Goal: Information Seeking & Learning: Learn about a topic

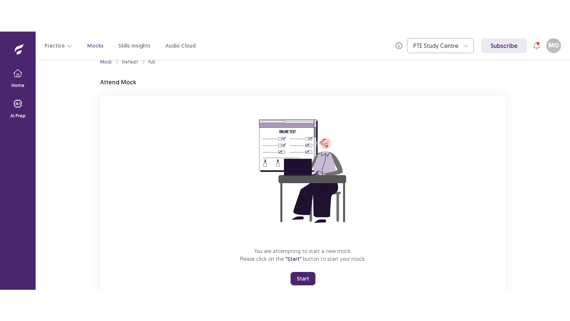
scroll to position [35, 0]
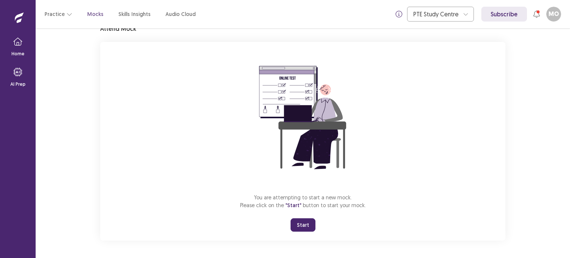
click at [305, 222] on button "Start" at bounding box center [303, 224] width 25 height 13
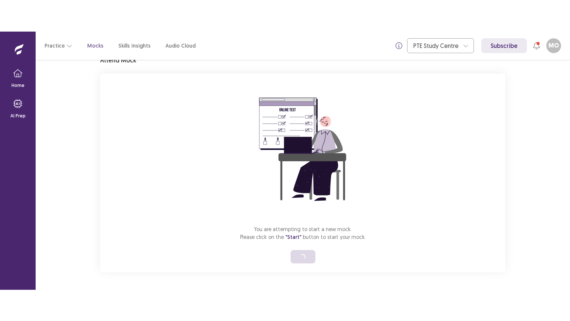
scroll to position [0, 0]
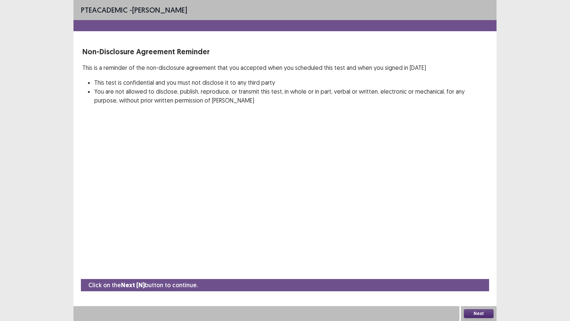
click at [479, 258] on button "Next" at bounding box center [479, 313] width 30 height 9
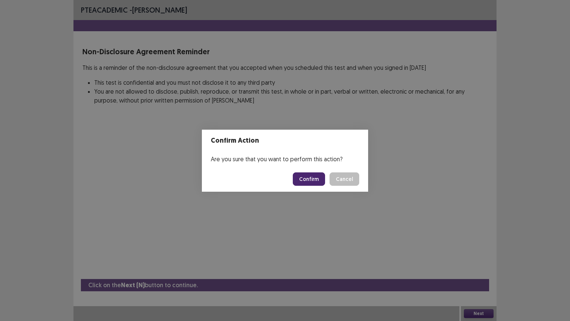
click at [316, 178] on button "Confirm" at bounding box center [309, 178] width 32 height 13
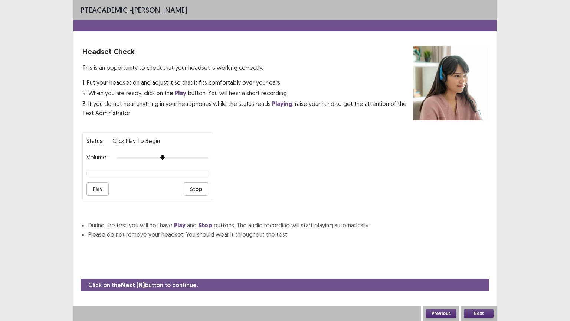
click at [94, 184] on button "Play" at bounding box center [97, 188] width 22 height 13
click at [484, 258] on button "Next" at bounding box center [479, 313] width 30 height 9
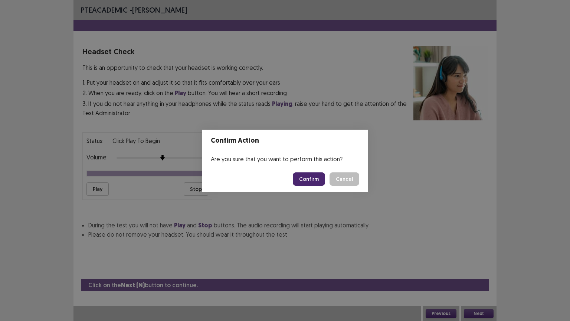
click at [312, 181] on button "Confirm" at bounding box center [309, 178] width 32 height 13
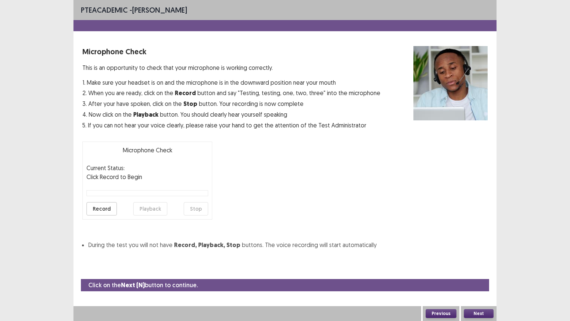
click at [473, 258] on button "Next" at bounding box center [479, 313] width 30 height 9
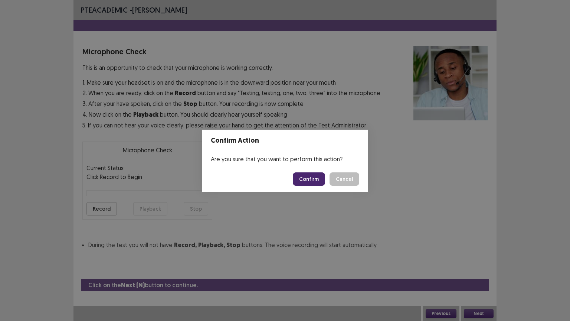
click at [320, 175] on button "Confirm" at bounding box center [309, 178] width 32 height 13
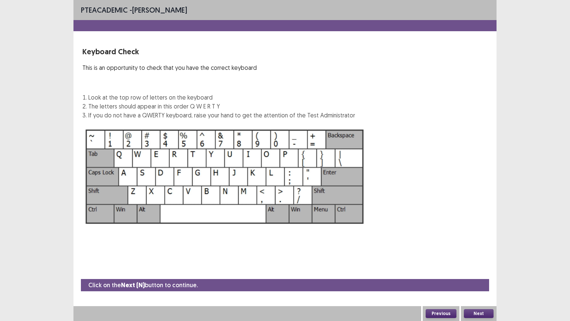
click at [479, 258] on button "Next" at bounding box center [479, 313] width 30 height 9
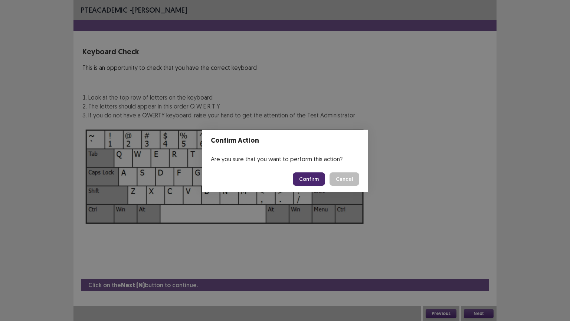
click at [310, 181] on button "Confirm" at bounding box center [309, 178] width 32 height 13
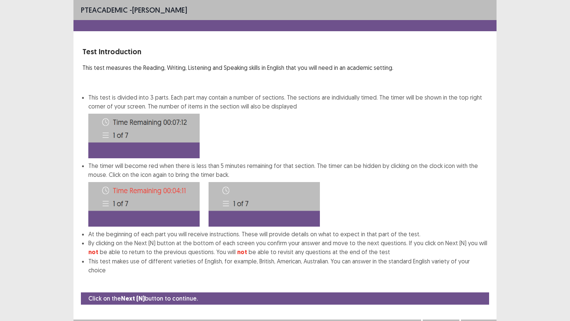
scroll to position [1, 0]
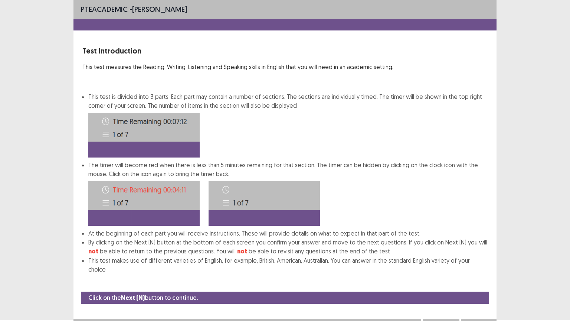
drag, startPoint x: 431, startPoint y: 246, endPoint x: 441, endPoint y: 245, distance: 9.8
drag, startPoint x: 441, startPoint y: 245, endPoint x: 433, endPoint y: 249, distance: 8.3
drag, startPoint x: 433, startPoint y: 247, endPoint x: 433, endPoint y: 238, distance: 9.3
click at [380, 258] on div "PTE academic - [PERSON_NAME] Test Introduction This test measures the Reading, …" at bounding box center [284, 159] width 423 height 321
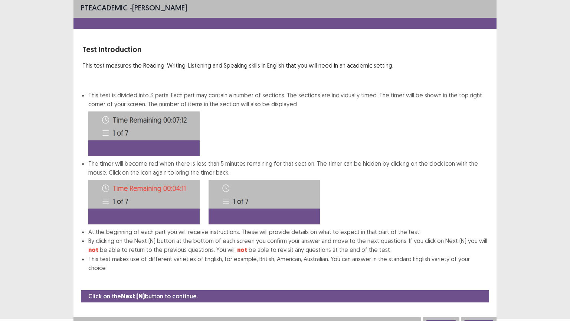
scroll to position [4, 0]
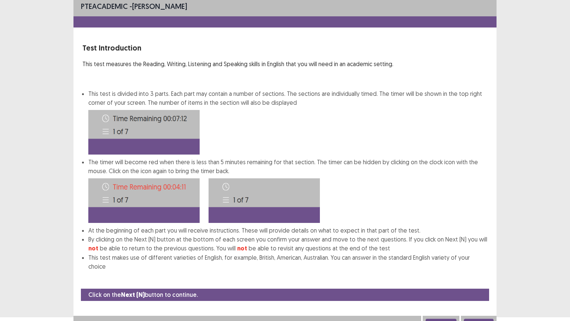
click at [477, 258] on button "Next" at bounding box center [479, 322] width 30 height 9
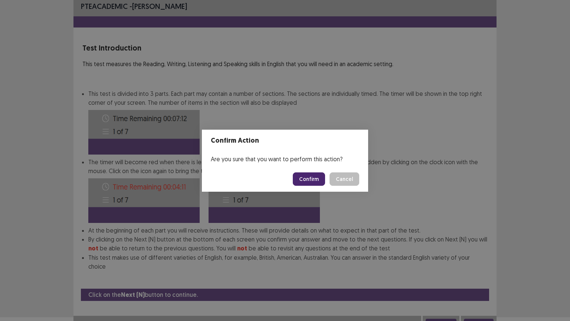
click at [305, 178] on button "Confirm" at bounding box center [309, 178] width 32 height 13
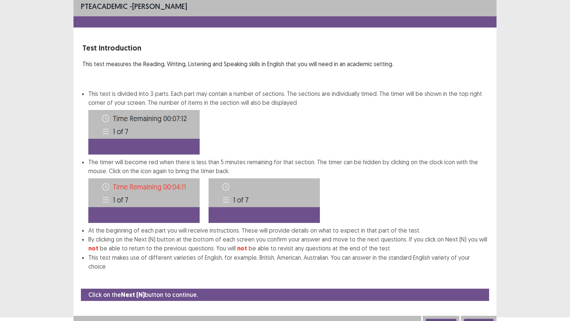
scroll to position [0, 0]
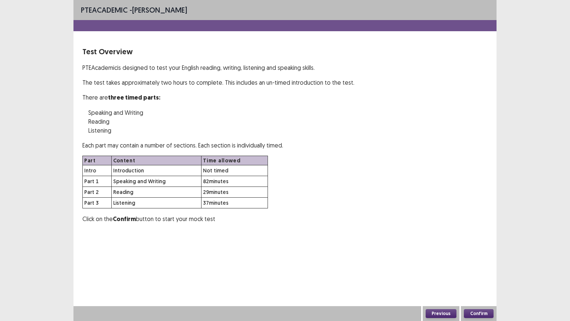
click at [481, 258] on button "Confirm" at bounding box center [479, 313] width 30 height 9
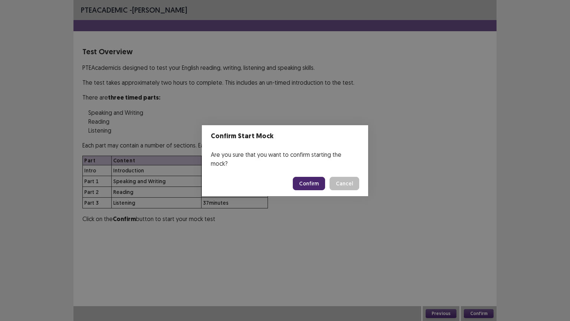
click at [309, 180] on button "Confirm" at bounding box center [309, 183] width 32 height 13
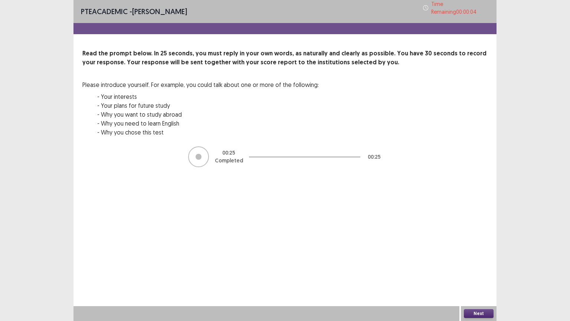
click at [481, 258] on button "Next" at bounding box center [479, 313] width 30 height 9
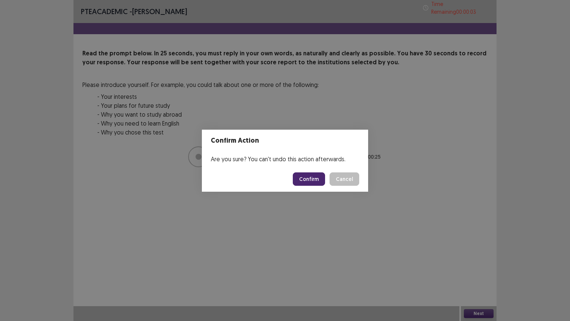
click at [316, 180] on button "Confirm" at bounding box center [309, 178] width 32 height 13
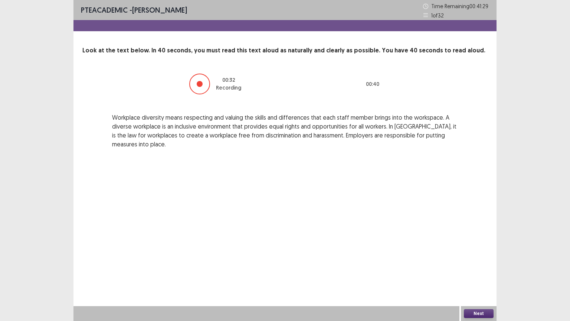
click at [478, 258] on button "Next" at bounding box center [479, 313] width 30 height 9
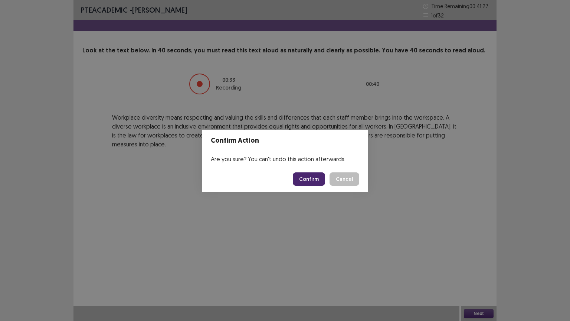
click at [305, 174] on button "Confirm" at bounding box center [309, 178] width 32 height 13
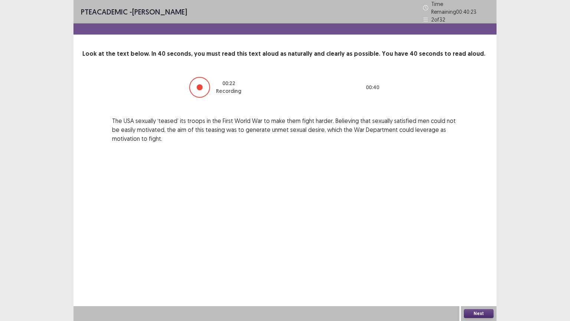
click at [481, 258] on button "Next" at bounding box center [479, 313] width 30 height 9
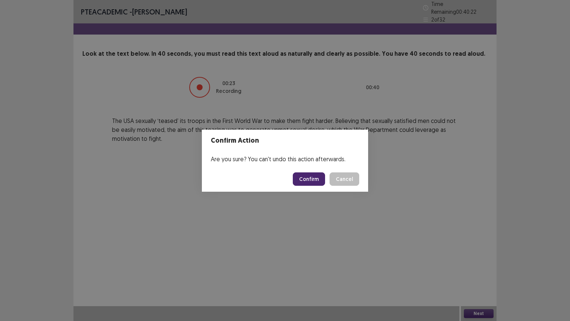
click at [309, 177] on button "Confirm" at bounding box center [309, 178] width 32 height 13
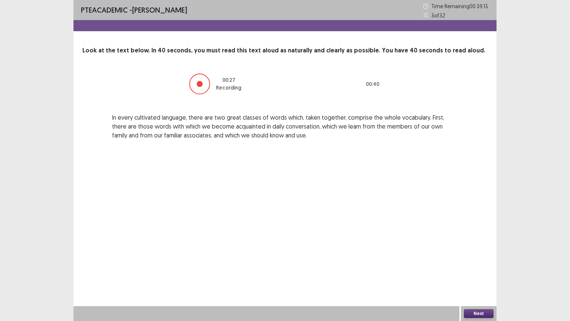
click at [471, 258] on button "Next" at bounding box center [479, 313] width 30 height 9
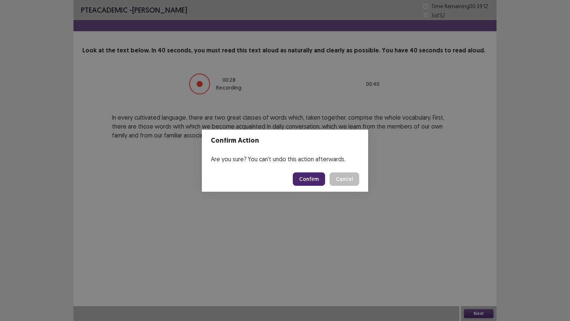
click at [313, 174] on button "Confirm" at bounding box center [309, 178] width 32 height 13
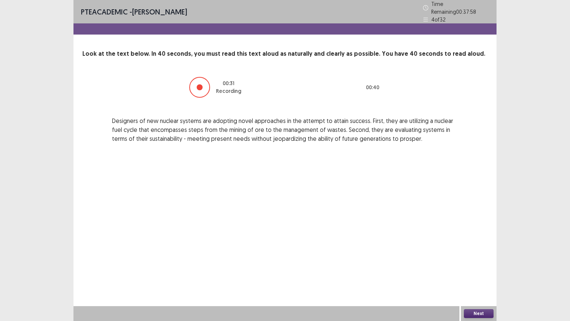
click at [478, 258] on button "Next" at bounding box center [479, 313] width 30 height 9
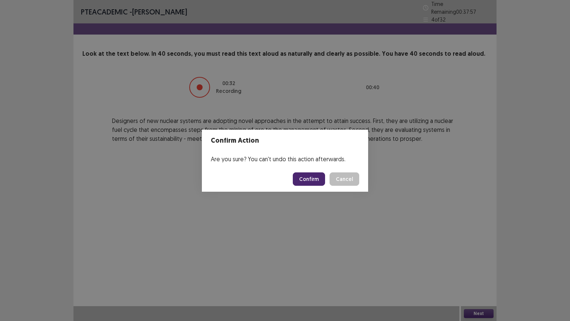
click at [308, 174] on button "Confirm" at bounding box center [309, 178] width 32 height 13
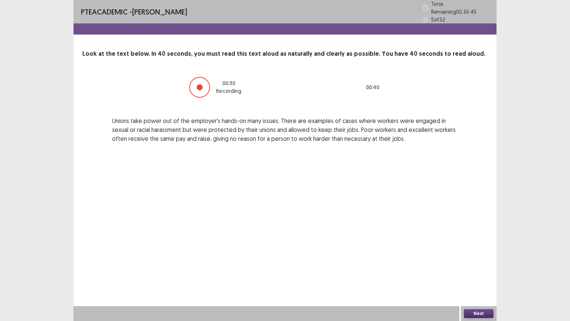
click at [475, 258] on button "Next" at bounding box center [479, 313] width 30 height 9
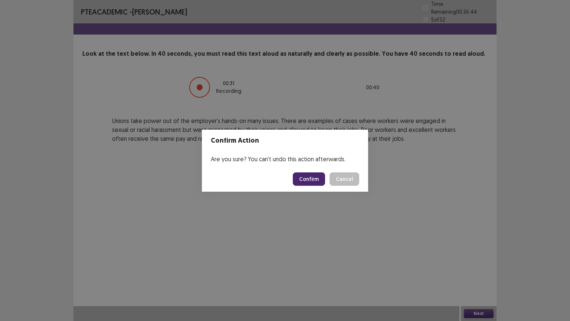
click at [312, 177] on button "Confirm" at bounding box center [309, 178] width 32 height 13
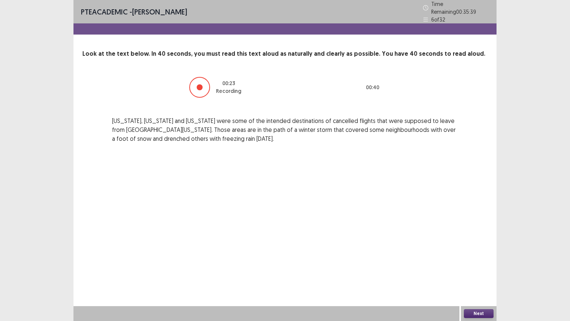
click at [477, 258] on button "Next" at bounding box center [479, 313] width 30 height 9
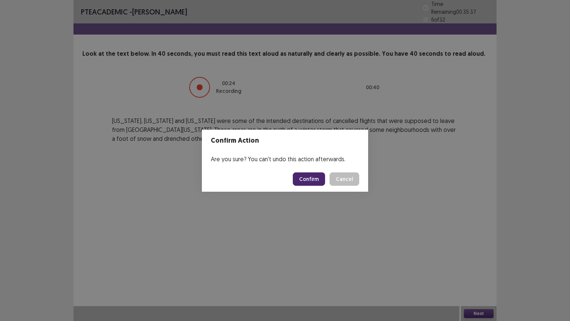
click at [315, 180] on button "Confirm" at bounding box center [309, 178] width 32 height 13
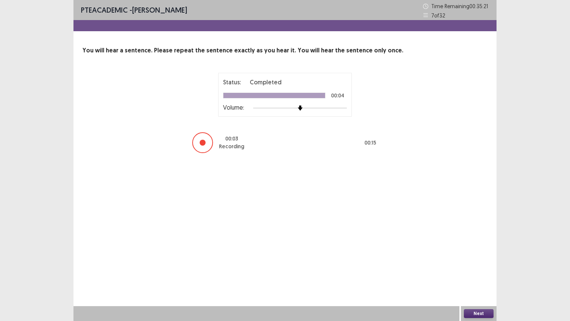
click at [478, 258] on button "Next" at bounding box center [479, 313] width 30 height 9
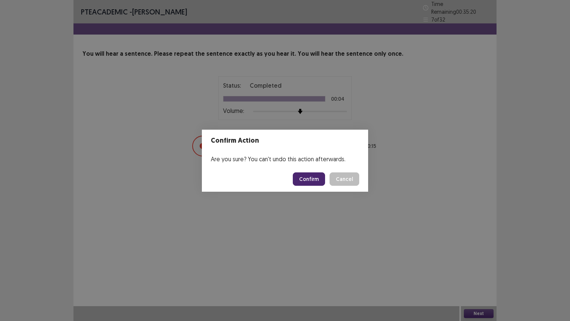
click at [316, 176] on button "Confirm" at bounding box center [309, 178] width 32 height 13
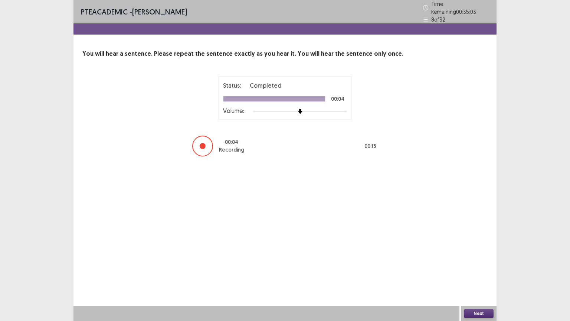
click at [475, 258] on button "Next" at bounding box center [479, 313] width 30 height 9
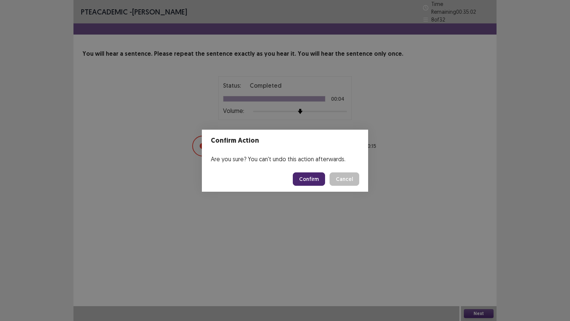
click at [312, 174] on button "Confirm" at bounding box center [309, 178] width 32 height 13
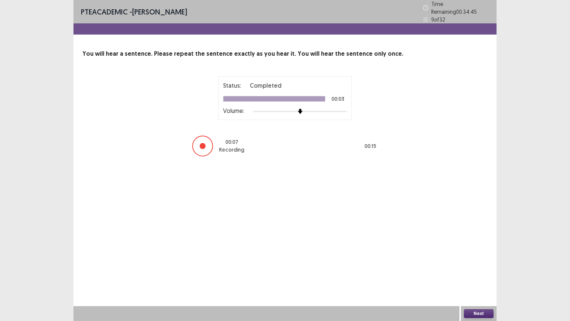
click at [476, 258] on button "Next" at bounding box center [479, 313] width 30 height 9
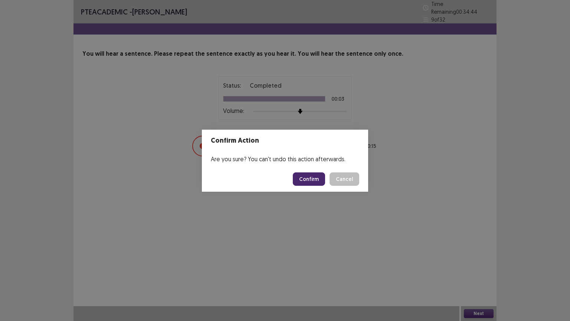
click at [309, 180] on button "Confirm" at bounding box center [309, 178] width 32 height 13
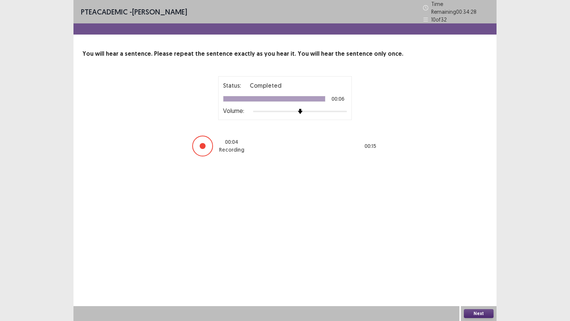
click at [472, 258] on button "Next" at bounding box center [479, 313] width 30 height 9
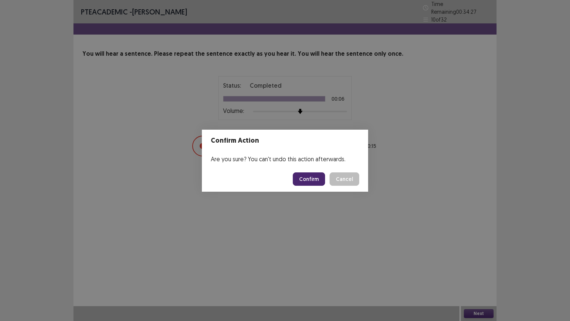
click at [320, 177] on button "Confirm" at bounding box center [309, 178] width 32 height 13
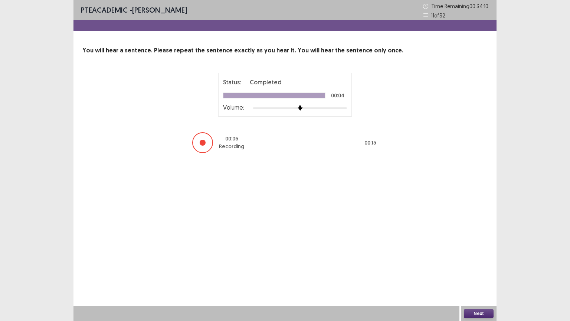
click at [473, 258] on button "Next" at bounding box center [479, 313] width 30 height 9
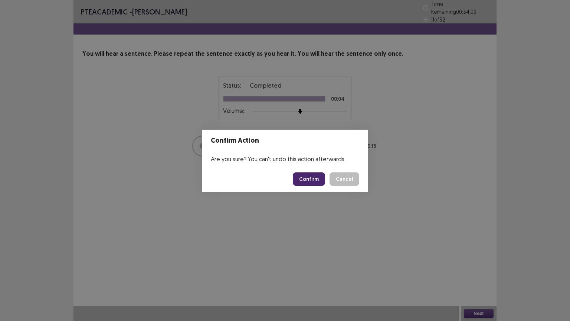
click at [316, 173] on button "Confirm" at bounding box center [309, 178] width 32 height 13
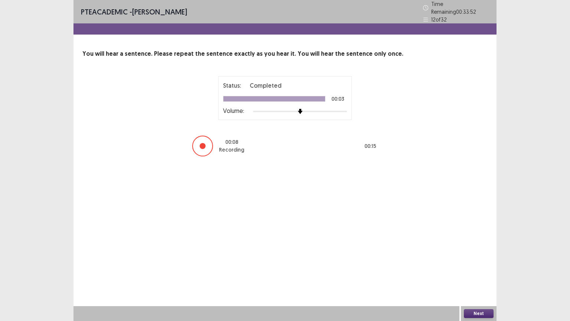
click at [484, 258] on button "Next" at bounding box center [479, 313] width 30 height 9
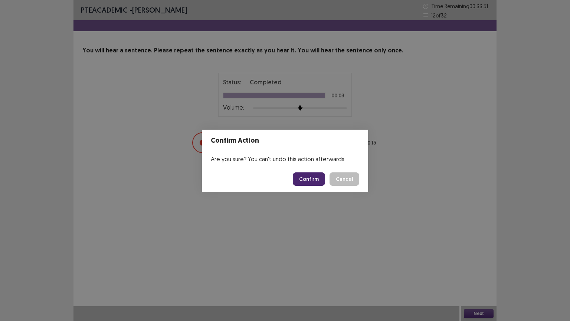
click at [312, 174] on button "Confirm" at bounding box center [309, 178] width 32 height 13
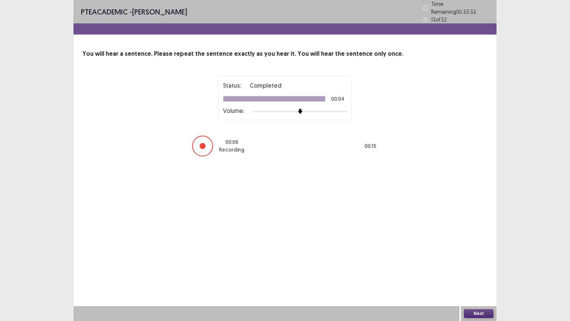
click at [479, 258] on button "Next" at bounding box center [479, 313] width 30 height 9
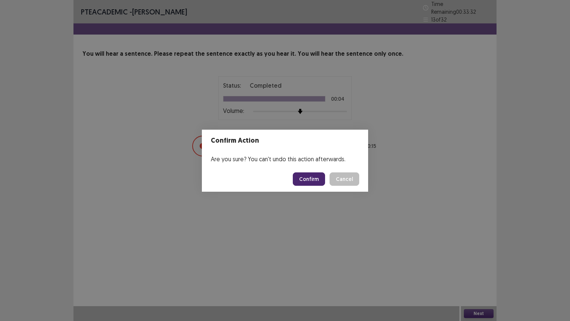
click at [317, 174] on button "Confirm" at bounding box center [309, 178] width 32 height 13
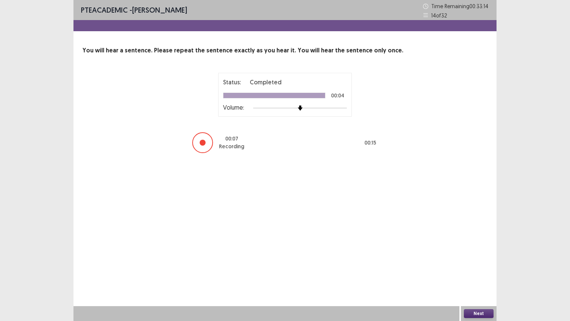
click at [471, 258] on button "Next" at bounding box center [479, 313] width 30 height 9
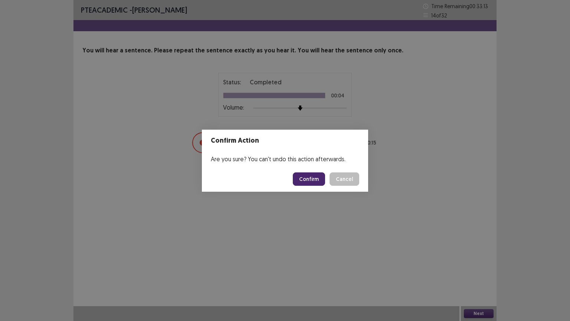
click at [313, 175] on button "Confirm" at bounding box center [309, 178] width 32 height 13
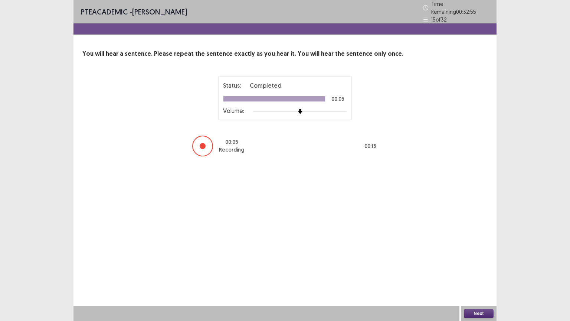
click at [475, 258] on button "Next" at bounding box center [479, 313] width 30 height 9
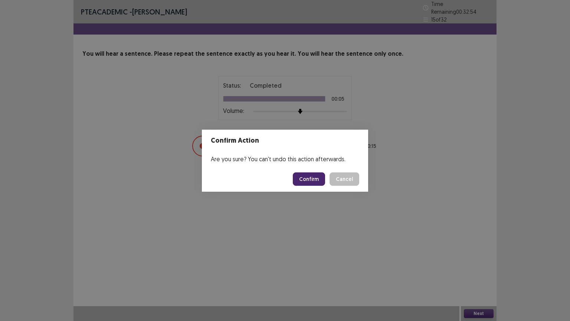
click at [309, 174] on button "Confirm" at bounding box center [309, 178] width 32 height 13
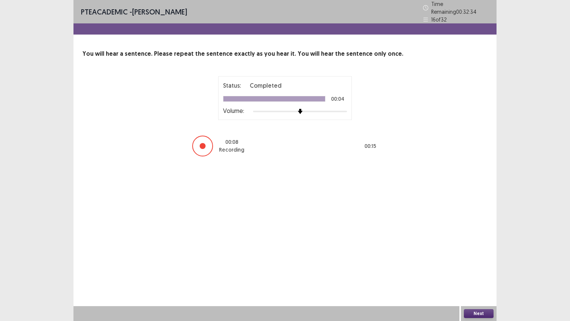
click at [474, 258] on button "Next" at bounding box center [479, 313] width 30 height 9
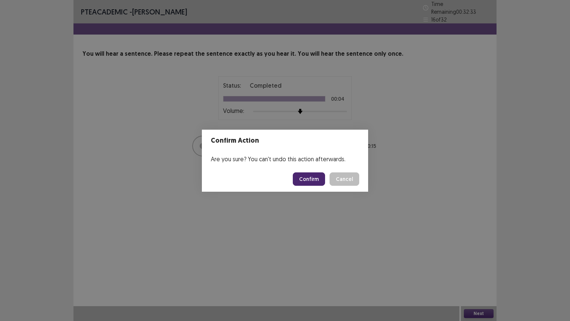
click at [313, 177] on button "Confirm" at bounding box center [309, 178] width 32 height 13
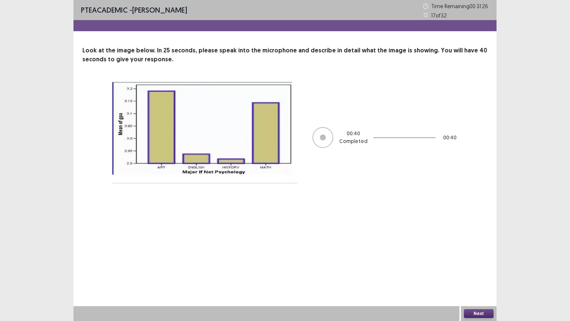
click at [476, 258] on button "Next" at bounding box center [479, 313] width 30 height 9
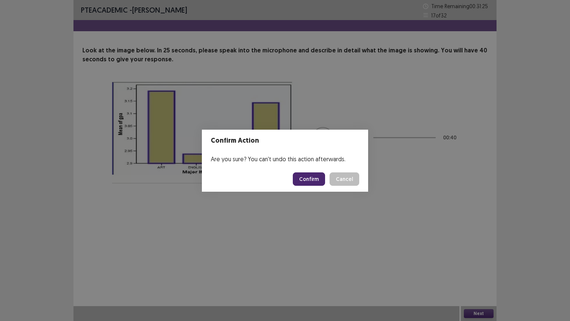
click at [309, 183] on button "Confirm" at bounding box center [309, 178] width 32 height 13
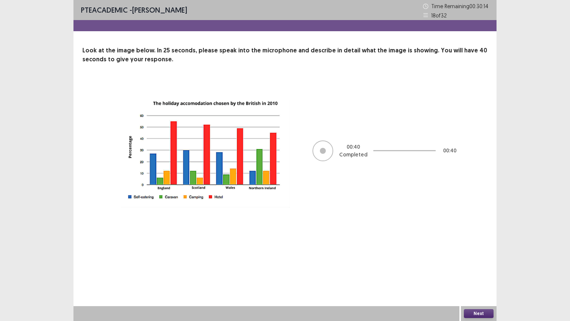
click at [475, 258] on button "Next" at bounding box center [479, 313] width 30 height 9
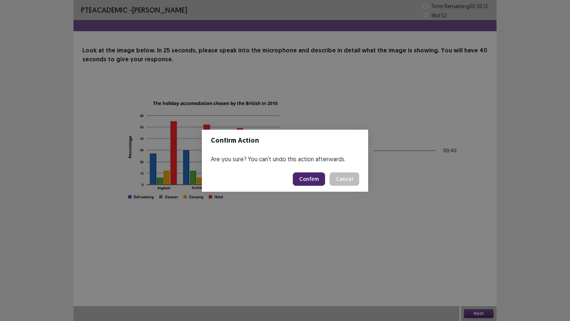
click at [309, 181] on button "Confirm" at bounding box center [309, 178] width 32 height 13
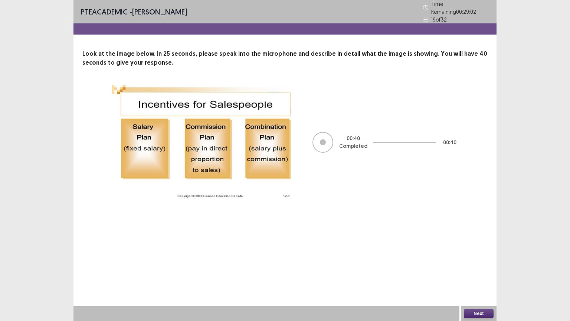
click at [479, 258] on button "Next" at bounding box center [479, 313] width 30 height 9
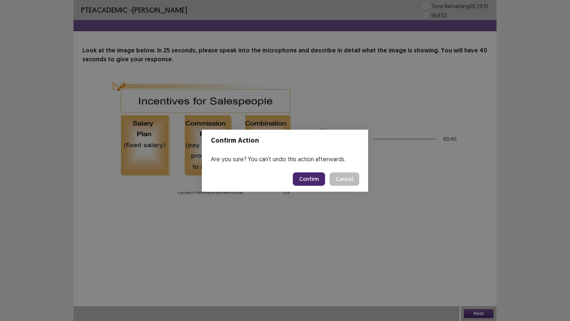
click at [315, 177] on button "Confirm" at bounding box center [309, 178] width 32 height 13
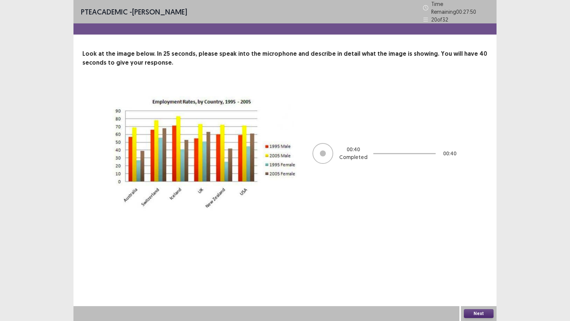
click at [474, 258] on button "Next" at bounding box center [479, 313] width 30 height 9
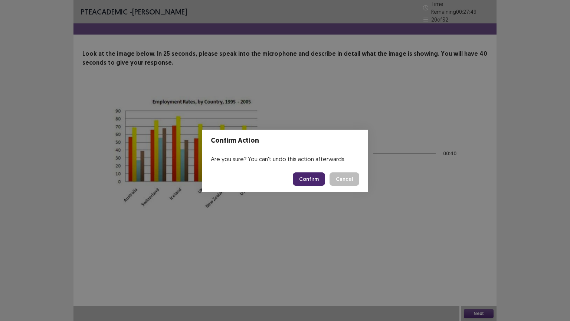
click at [305, 176] on button "Confirm" at bounding box center [309, 178] width 32 height 13
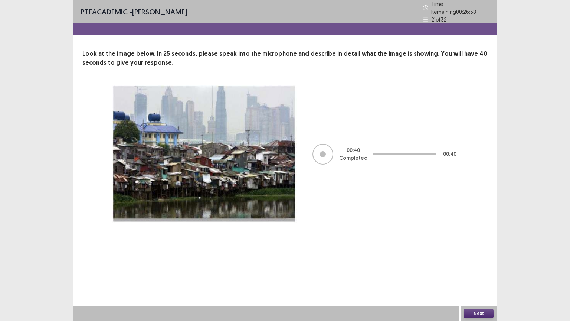
click at [477, 258] on button "Next" at bounding box center [479, 313] width 30 height 9
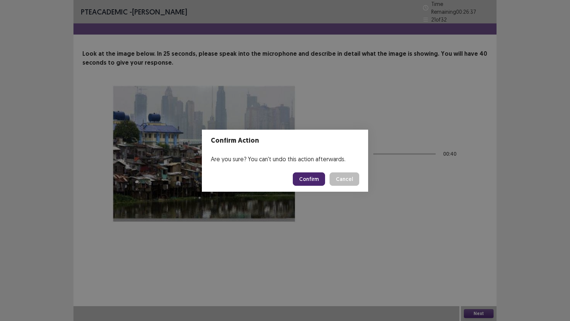
click at [311, 178] on button "Confirm" at bounding box center [309, 178] width 32 height 13
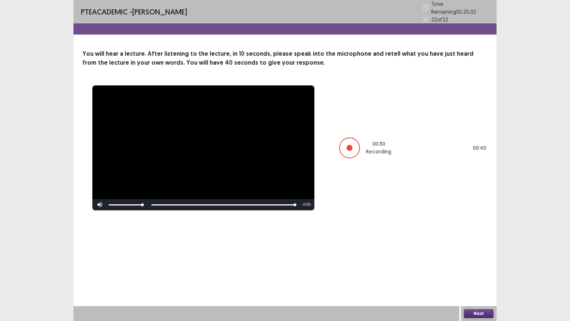
click at [476, 258] on button "Next" at bounding box center [479, 313] width 30 height 9
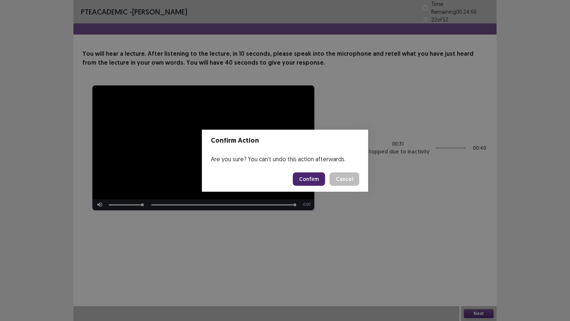
click at [316, 178] on button "Confirm" at bounding box center [309, 178] width 32 height 13
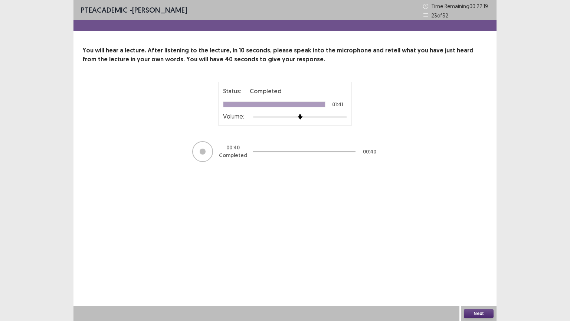
click at [480, 258] on button "Next" at bounding box center [479, 313] width 30 height 9
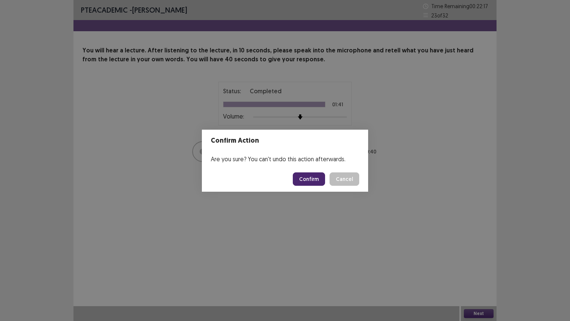
click at [317, 178] on button "Confirm" at bounding box center [309, 178] width 32 height 13
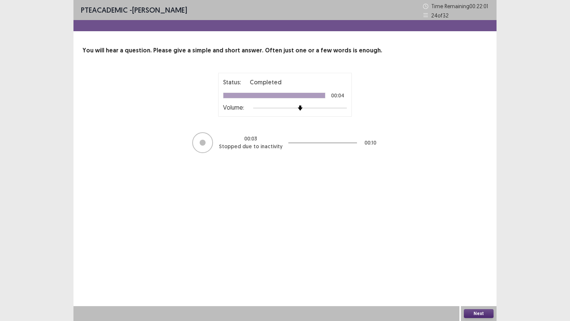
click at [479, 258] on button "Next" at bounding box center [479, 313] width 30 height 9
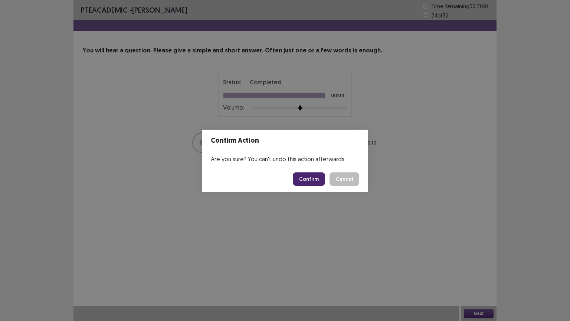
drag, startPoint x: 312, startPoint y: 177, endPoint x: 311, endPoint y: 184, distance: 7.5
click at [312, 177] on button "Confirm" at bounding box center [309, 178] width 32 height 13
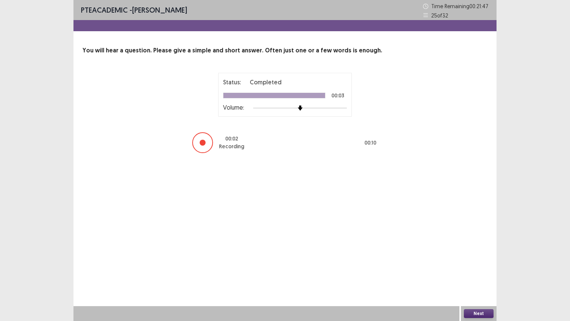
click at [471, 258] on button "Next" at bounding box center [479, 313] width 30 height 9
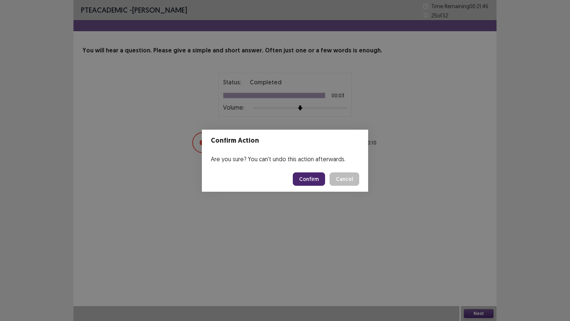
click at [307, 178] on button "Confirm" at bounding box center [309, 178] width 32 height 13
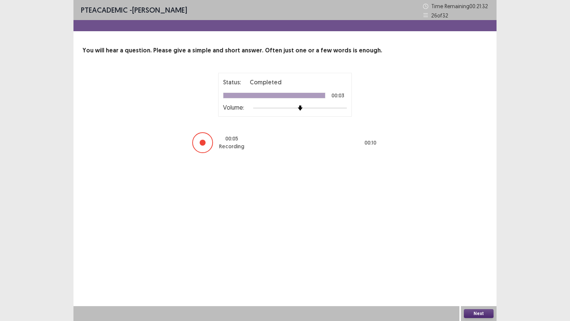
click at [472, 258] on button "Next" at bounding box center [479, 313] width 30 height 9
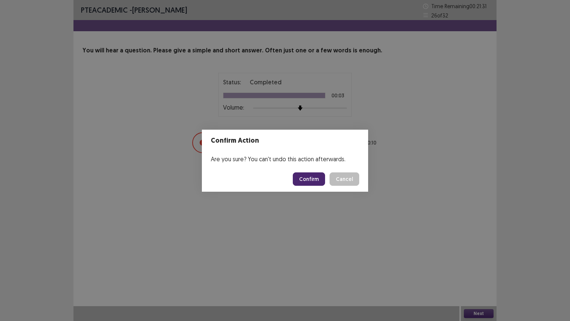
click at [311, 181] on button "Confirm" at bounding box center [309, 178] width 32 height 13
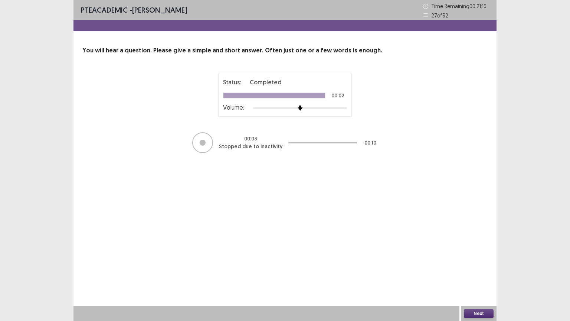
click at [482, 258] on button "Next" at bounding box center [479, 313] width 30 height 9
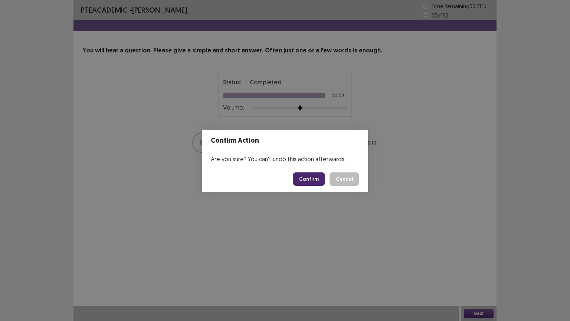
click at [315, 180] on button "Confirm" at bounding box center [309, 178] width 32 height 13
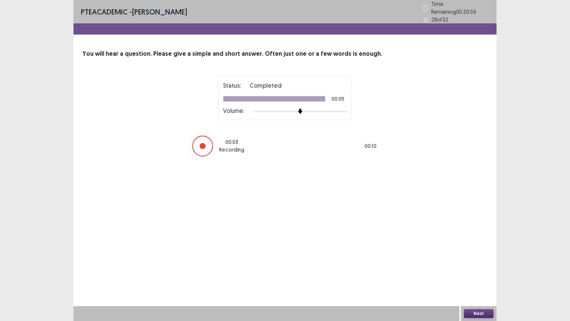
click at [476, 258] on button "Next" at bounding box center [479, 313] width 30 height 9
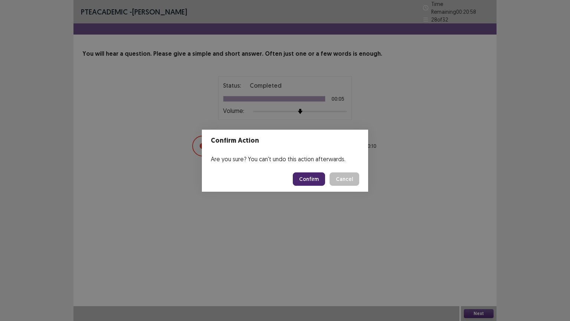
click at [314, 178] on button "Confirm" at bounding box center [309, 178] width 32 height 13
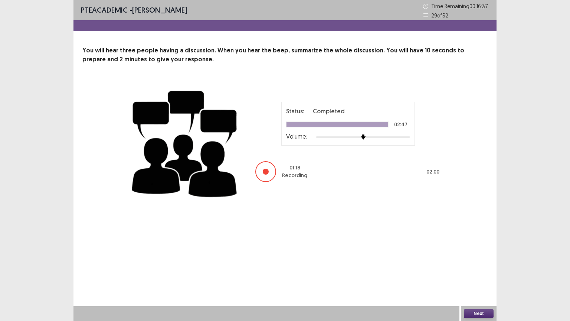
click at [473, 258] on button "Next" at bounding box center [479, 313] width 30 height 9
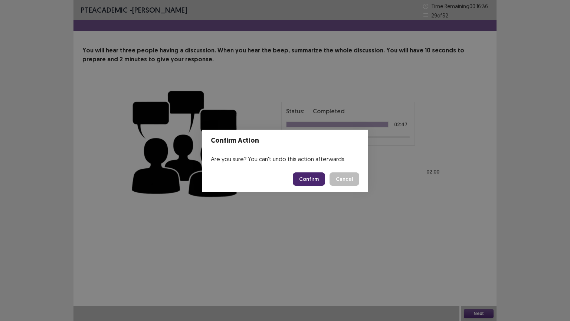
click at [313, 178] on button "Confirm" at bounding box center [309, 178] width 32 height 13
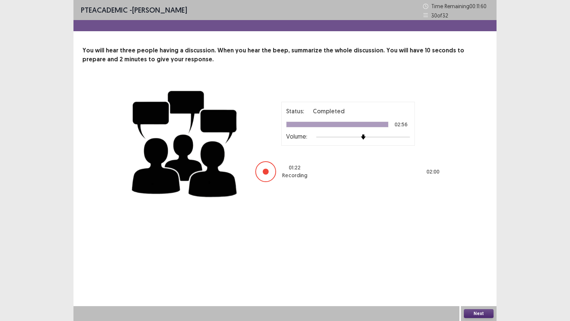
click at [471, 258] on button "Next" at bounding box center [479, 313] width 30 height 9
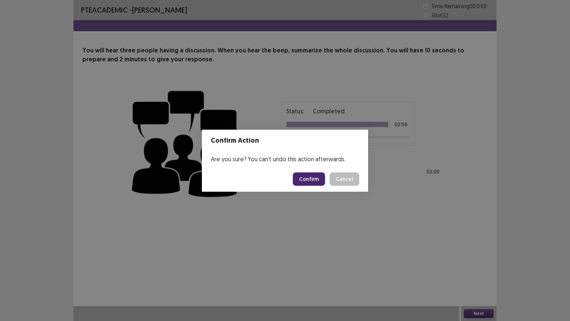
click at [318, 180] on button "Confirm" at bounding box center [309, 178] width 32 height 13
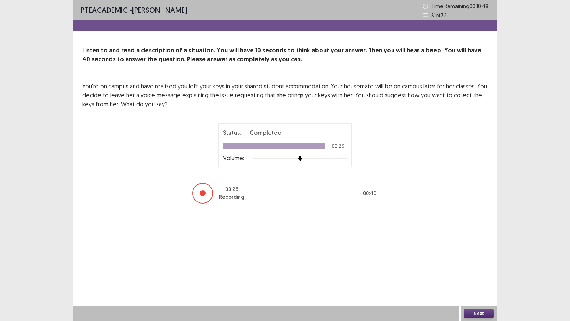
click at [473, 258] on button "Next" at bounding box center [479, 313] width 30 height 9
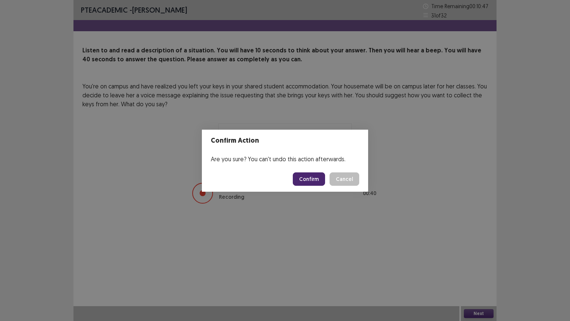
click at [319, 181] on button "Confirm" at bounding box center [309, 178] width 32 height 13
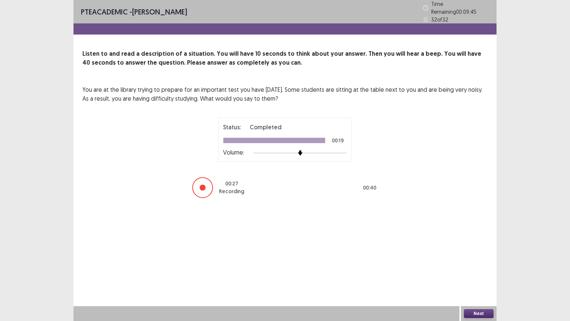
click at [484, 258] on button "Next" at bounding box center [479, 313] width 30 height 9
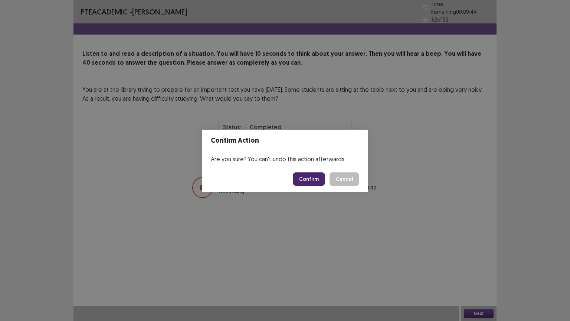
click at [311, 178] on button "Confirm" at bounding box center [309, 178] width 32 height 13
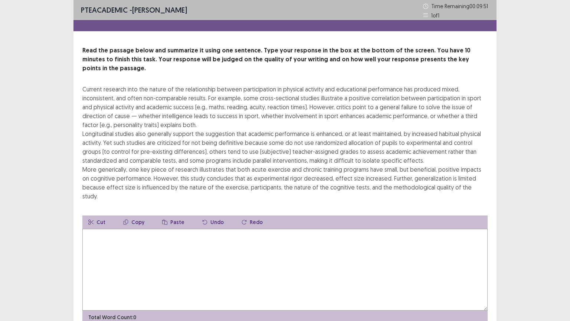
click at [99, 229] on textarea at bounding box center [284, 270] width 405 height 82
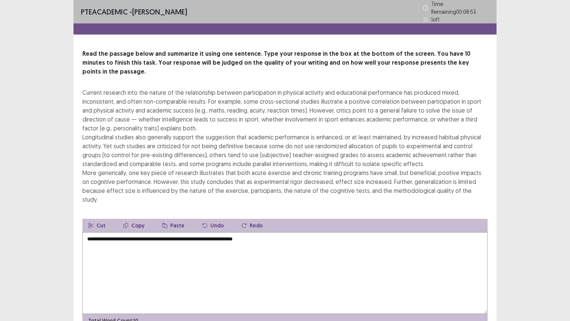
click at [226, 232] on textarea "**********" at bounding box center [284, 273] width 405 height 82
click at [265, 232] on textarea "**********" at bounding box center [284, 273] width 405 height 82
click at [112, 232] on textarea "**********" at bounding box center [284, 273] width 405 height 82
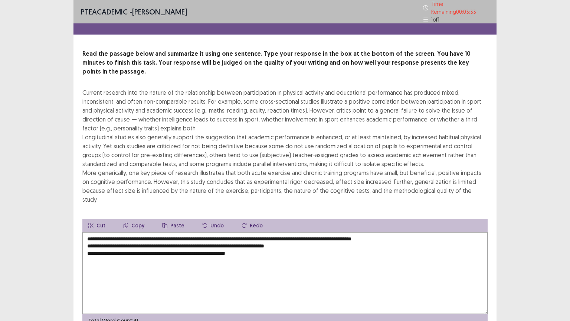
click at [86, 232] on textarea "**********" at bounding box center [284, 273] width 405 height 82
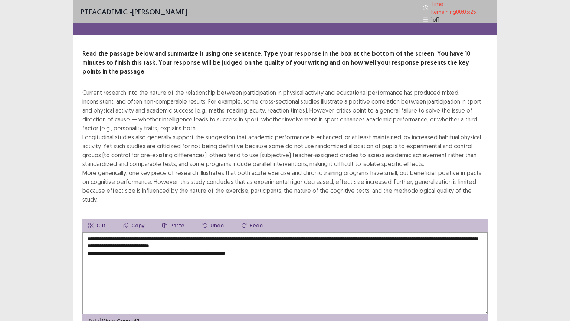
click at [88, 232] on textarea "**********" at bounding box center [284, 273] width 405 height 82
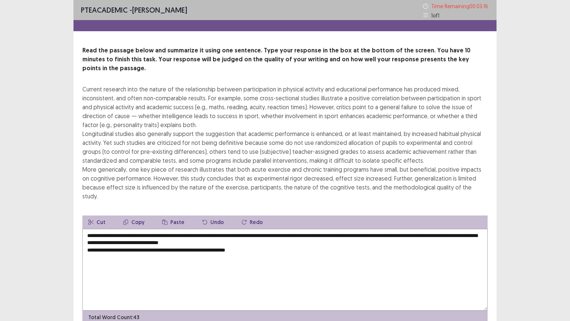
click at [85, 232] on textarea "**********" at bounding box center [284, 270] width 405 height 82
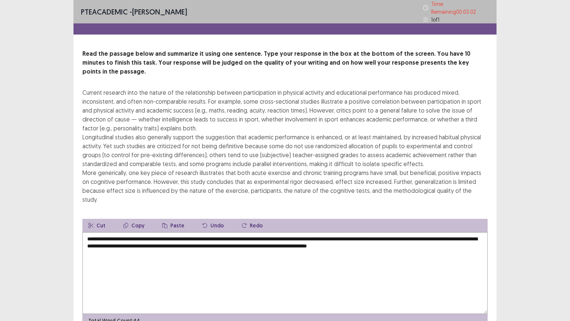
drag, startPoint x: 410, startPoint y: 227, endPoint x: 408, endPoint y: 238, distance: 11.0
click at [410, 232] on textarea "**********" at bounding box center [284, 273] width 405 height 82
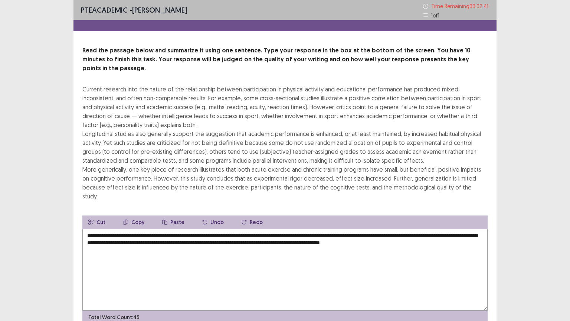
click at [459, 229] on textarea "**********" at bounding box center [284, 270] width 405 height 82
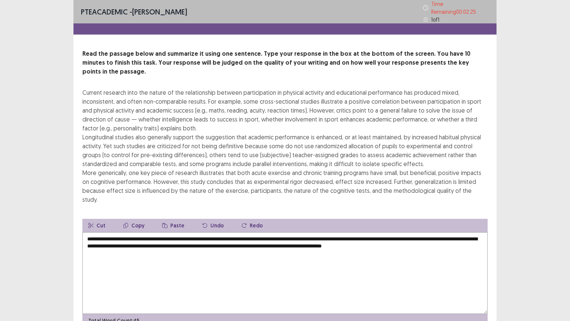
click at [460, 232] on textarea "**********" at bounding box center [284, 273] width 405 height 82
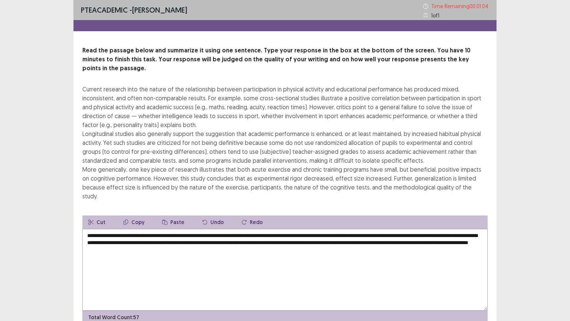
click at [410, 229] on textarea "**********" at bounding box center [284, 270] width 405 height 82
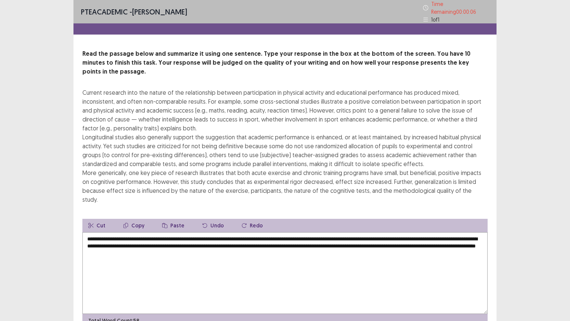
click at [468, 232] on textarea "**********" at bounding box center [284, 273] width 405 height 82
click at [475, 248] on textarea "**********" at bounding box center [284, 273] width 405 height 82
click at [469, 232] on textarea "**********" at bounding box center [284, 273] width 405 height 82
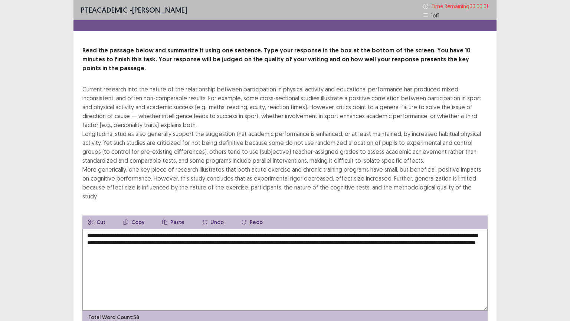
type textarea "**********"
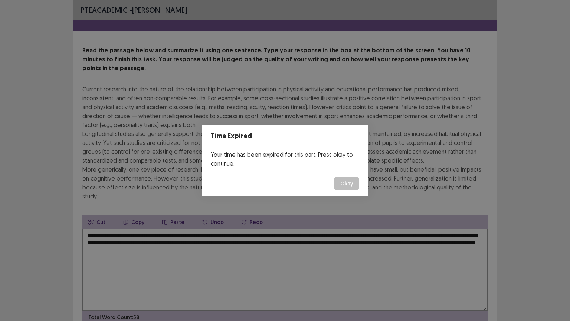
click at [349, 183] on button "Okay" at bounding box center [346, 183] width 25 height 13
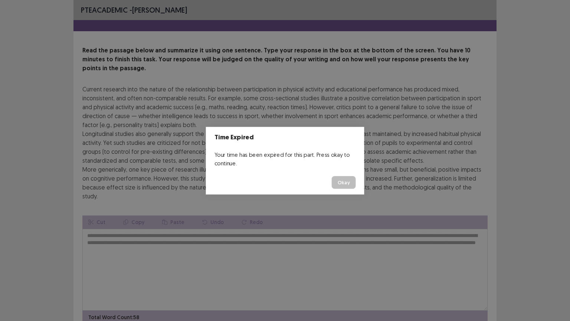
scroll to position [18, 0]
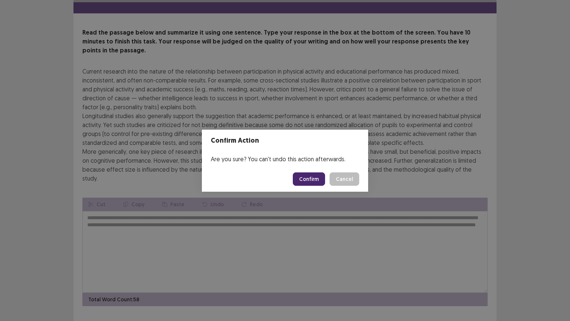
click at [317, 177] on button "Confirm" at bounding box center [309, 178] width 32 height 13
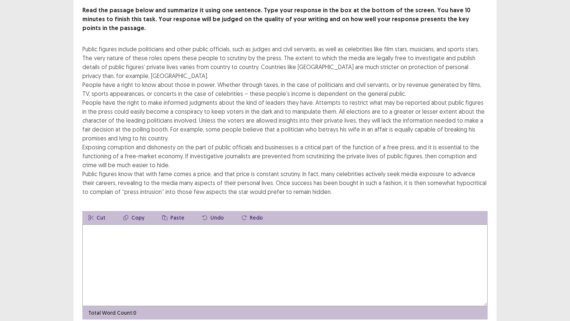
scroll to position [62, 0]
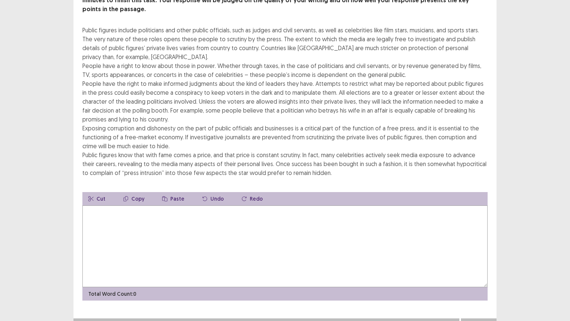
click at [109, 205] on textarea at bounding box center [284, 246] width 405 height 82
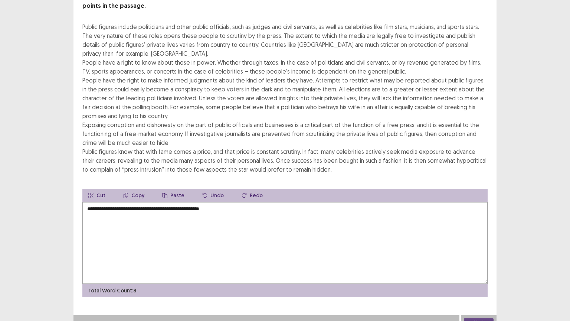
click at [92, 202] on textarea "**********" at bounding box center [284, 243] width 405 height 82
click at [90, 202] on textarea "**********" at bounding box center [284, 243] width 405 height 82
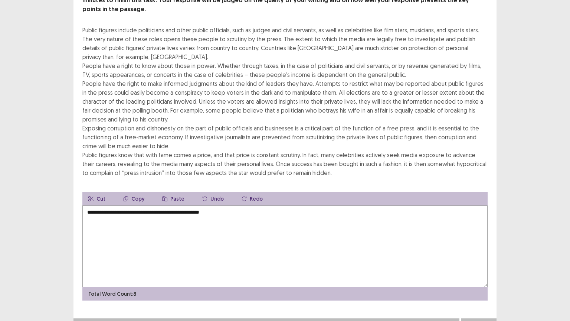
drag, startPoint x: 216, startPoint y: 199, endPoint x: 216, endPoint y: 204, distance: 5.2
click at [216, 205] on textarea "**********" at bounding box center [284, 246] width 405 height 82
drag, startPoint x: 186, startPoint y: 204, endPoint x: 184, endPoint y: 211, distance: 6.8
click at [186, 205] on textarea "**********" at bounding box center [284, 246] width 405 height 82
drag, startPoint x: 306, startPoint y: 73, endPoint x: 261, endPoint y: 74, distance: 44.9
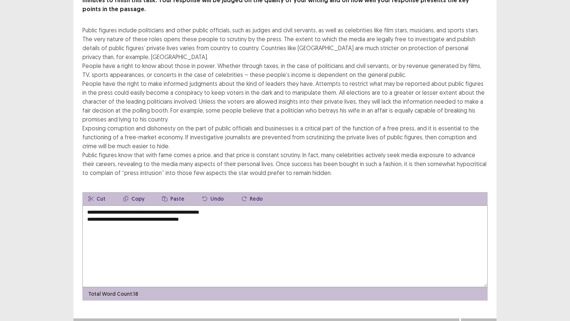
click at [261, 74] on div "Public figures include politicians and other public officials, such as judges a…" at bounding box center [284, 101] width 405 height 151
click at [204, 211] on textarea "**********" at bounding box center [284, 246] width 405 height 82
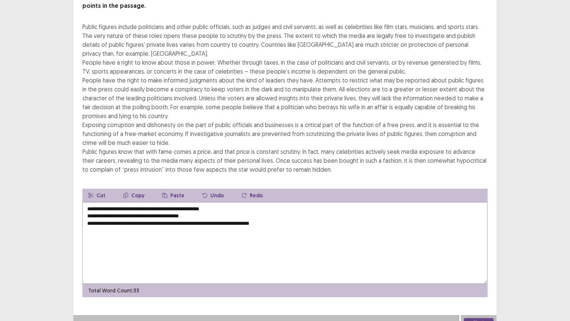
click at [148, 214] on textarea "**********" at bounding box center [284, 243] width 405 height 82
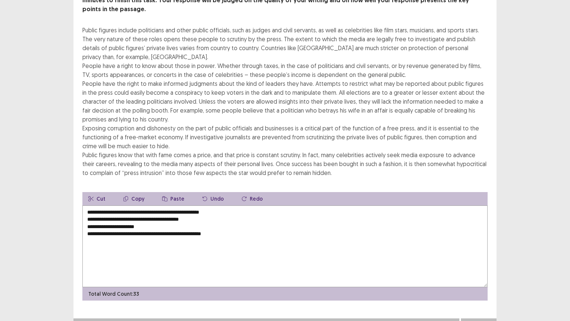
click at [143, 214] on textarea "**********" at bounding box center [284, 246] width 405 height 82
click at [145, 218] on textarea "**********" at bounding box center [284, 246] width 405 height 82
click at [86, 224] on textarea "**********" at bounding box center [284, 246] width 405 height 82
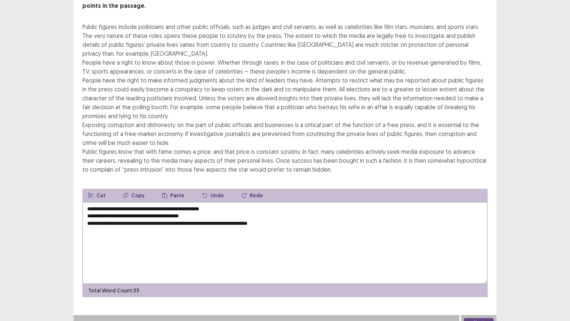
click at [301, 218] on textarea "**********" at bounding box center [284, 243] width 405 height 82
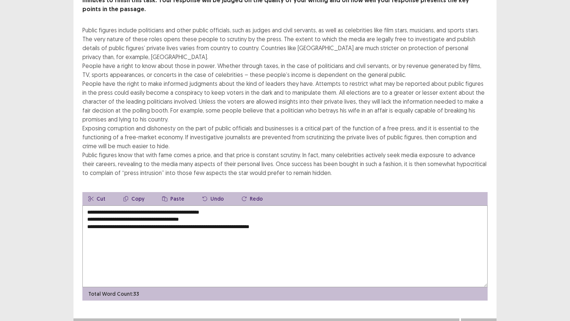
click at [104, 227] on textarea "**********" at bounding box center [284, 246] width 405 height 82
click at [307, 226] on textarea "**********" at bounding box center [284, 246] width 405 height 82
click at [87, 206] on textarea "**********" at bounding box center [284, 246] width 405 height 82
click at [88, 207] on textarea "**********" at bounding box center [284, 246] width 405 height 82
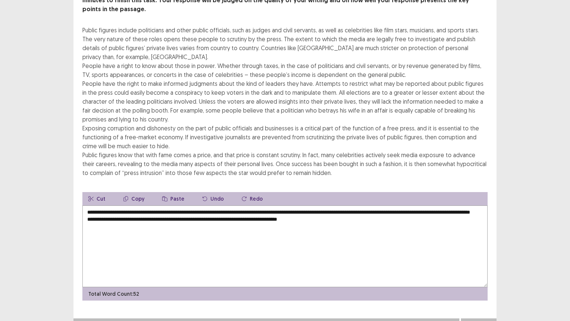
click at [87, 206] on textarea "**********" at bounding box center [284, 246] width 405 height 82
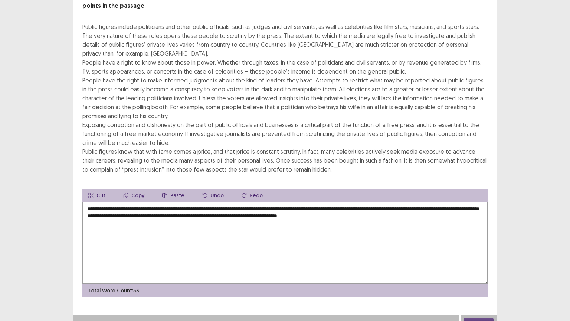
click at [86, 216] on textarea "**********" at bounding box center [284, 243] width 405 height 82
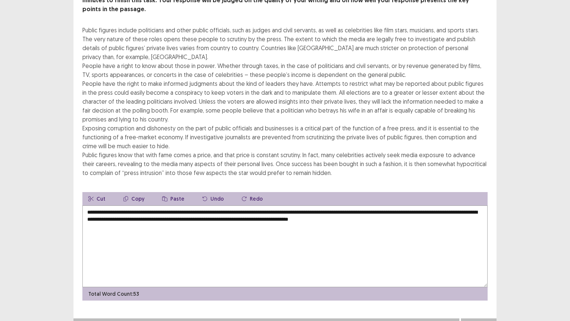
click at [409, 208] on textarea "**********" at bounding box center [284, 246] width 405 height 82
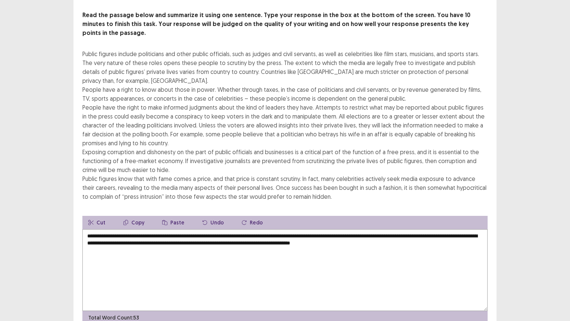
scroll to position [37, 0]
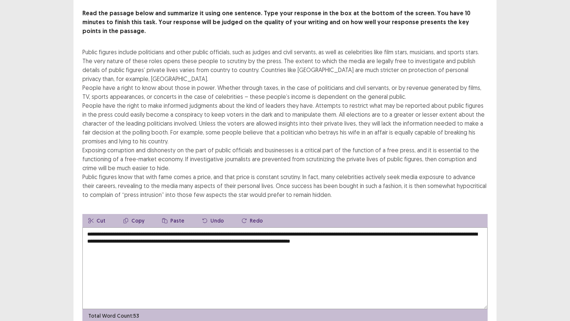
drag, startPoint x: 226, startPoint y: 225, endPoint x: 242, endPoint y: 224, distance: 16.7
click at [242, 227] on textarea "**********" at bounding box center [284, 268] width 405 height 82
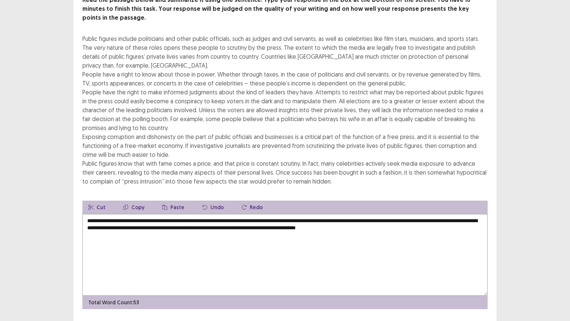
scroll to position [62, 0]
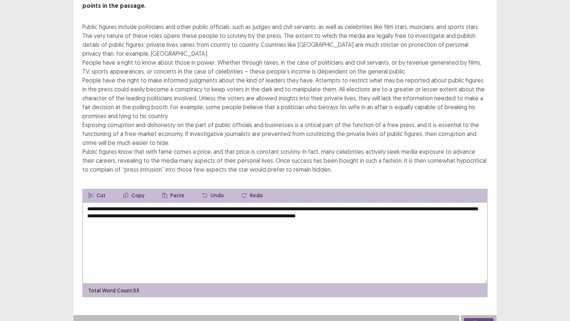
click at [221, 208] on textarea "**********" at bounding box center [284, 243] width 405 height 82
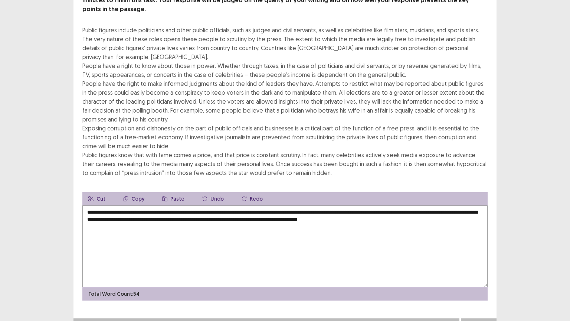
type textarea "**********"
click at [478, 258] on button "Next" at bounding box center [479, 325] width 30 height 9
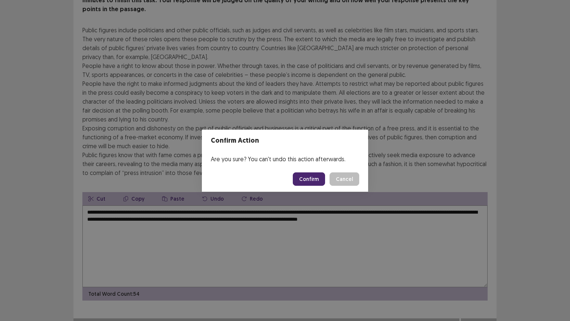
click at [313, 181] on button "Confirm" at bounding box center [309, 178] width 32 height 13
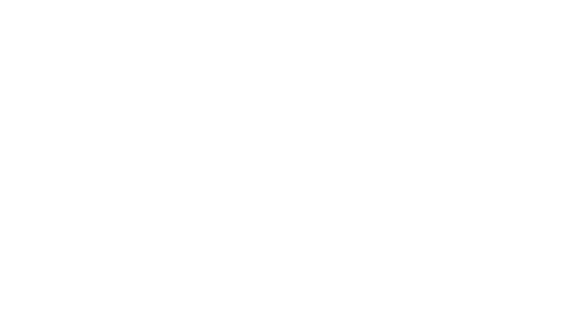
scroll to position [0, 0]
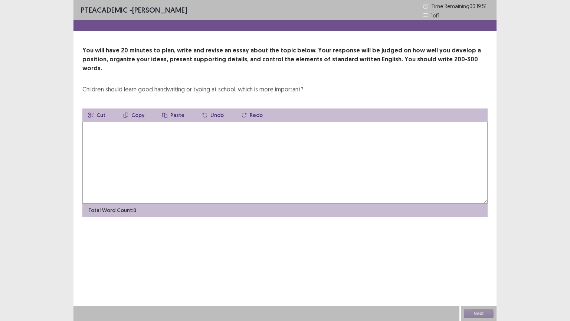
click at [116, 123] on textarea at bounding box center [284, 163] width 405 height 82
click at [105, 125] on textarea at bounding box center [284, 163] width 405 height 82
type textarea "*"
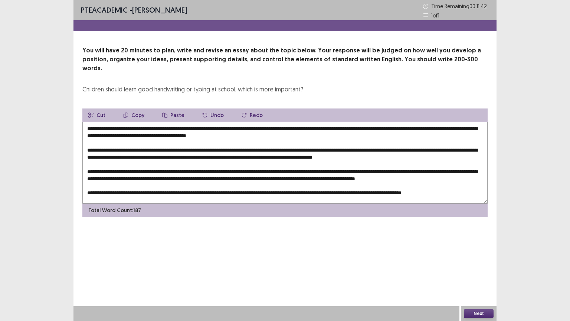
drag, startPoint x: 96, startPoint y: 119, endPoint x: 142, endPoint y: 122, distance: 45.3
click at [142, 122] on textarea at bounding box center [284, 163] width 405 height 82
click at [123, 122] on textarea at bounding box center [284, 163] width 405 height 82
click at [146, 122] on textarea at bounding box center [284, 163] width 405 height 82
click at [142, 122] on textarea at bounding box center [284, 163] width 405 height 82
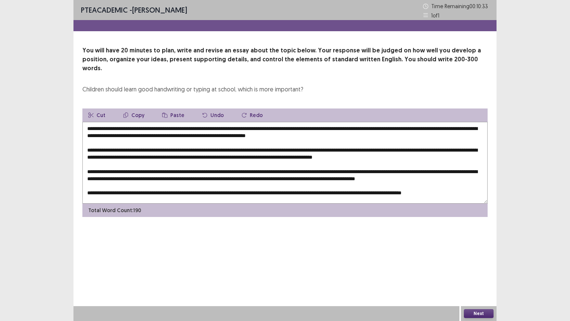
click at [215, 122] on textarea at bounding box center [284, 163] width 405 height 82
click at [368, 122] on textarea at bounding box center [284, 163] width 405 height 82
click at [367, 122] on textarea at bounding box center [284, 163] width 405 height 82
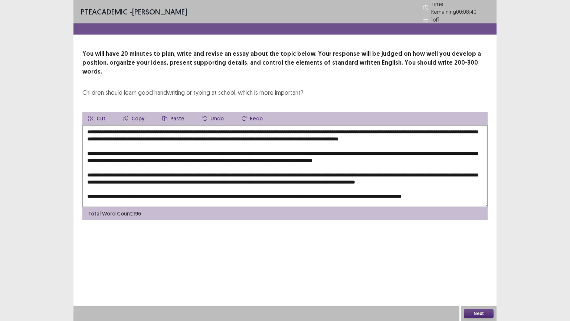
drag, startPoint x: 86, startPoint y: 127, endPoint x: 289, endPoint y: 125, distance: 203.4
click at [289, 125] on textarea at bounding box center [284, 166] width 405 height 82
drag, startPoint x: 471, startPoint y: 119, endPoint x: 485, endPoint y: 119, distance: 14.1
click at [485, 125] on textarea at bounding box center [284, 166] width 405 height 82
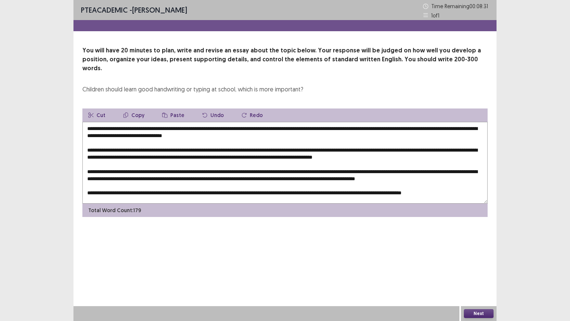
click at [150, 126] on textarea at bounding box center [284, 163] width 405 height 82
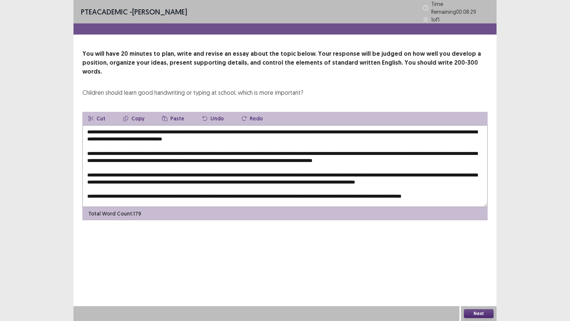
drag, startPoint x: 152, startPoint y: 126, endPoint x: 140, endPoint y: 128, distance: 12.4
click at [140, 128] on textarea at bounding box center [284, 166] width 405 height 82
click at [249, 126] on textarea at bounding box center [284, 166] width 405 height 82
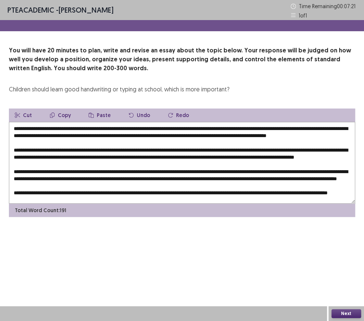
click at [317, 70] on p "You will have 20 minutes to plan, write and revise an essay about the topic bel…" at bounding box center [182, 59] width 347 height 27
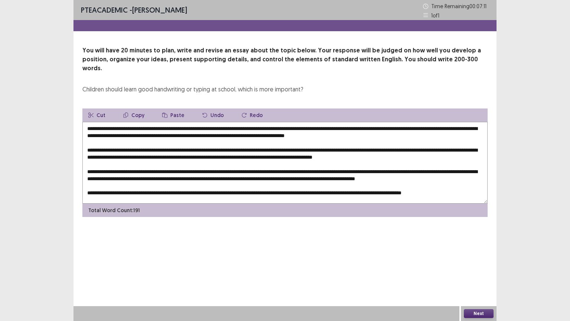
click at [320, 128] on textarea at bounding box center [284, 163] width 405 height 82
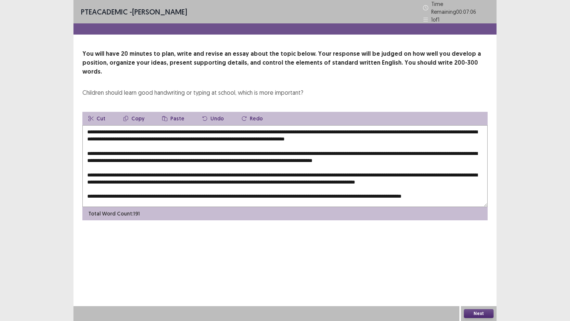
drag, startPoint x: 315, startPoint y: 127, endPoint x: 320, endPoint y: 127, distance: 4.8
click at [320, 127] on textarea at bounding box center [284, 166] width 405 height 82
click at [386, 127] on textarea at bounding box center [284, 166] width 405 height 82
drag, startPoint x: 205, startPoint y: 148, endPoint x: 217, endPoint y: 148, distance: 11.9
click at [217, 148] on textarea at bounding box center [284, 166] width 405 height 82
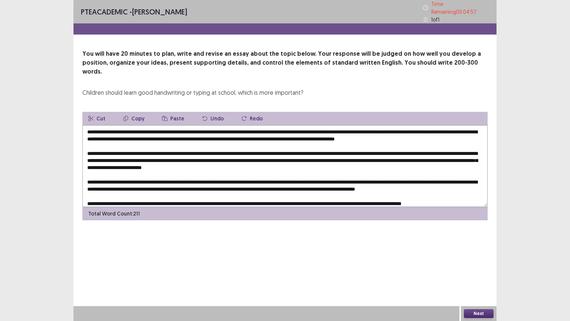
drag, startPoint x: 87, startPoint y: 155, endPoint x: 161, endPoint y: 156, distance: 73.8
click at [161, 156] on textarea at bounding box center [284, 166] width 405 height 82
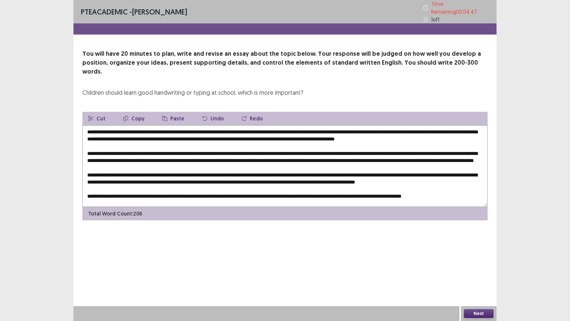
click at [189, 155] on textarea at bounding box center [284, 166] width 405 height 82
drag, startPoint x: 199, startPoint y: 156, endPoint x: 86, endPoint y: 153, distance: 113.2
click at [86, 153] on textarea at bounding box center [284, 166] width 405 height 82
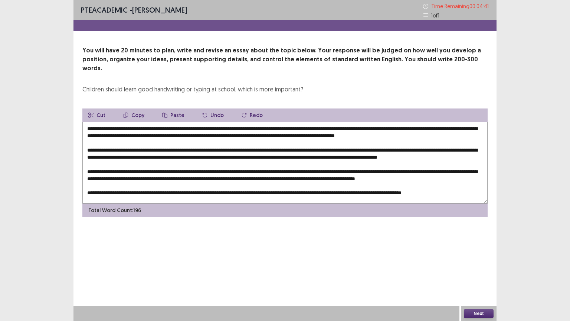
drag, startPoint x: 89, startPoint y: 155, endPoint x: 79, endPoint y: 157, distance: 10.6
click at [80, 157] on div "You will have 20 minutes to plan, write and revise an essay about the topic bel…" at bounding box center [284, 131] width 423 height 171
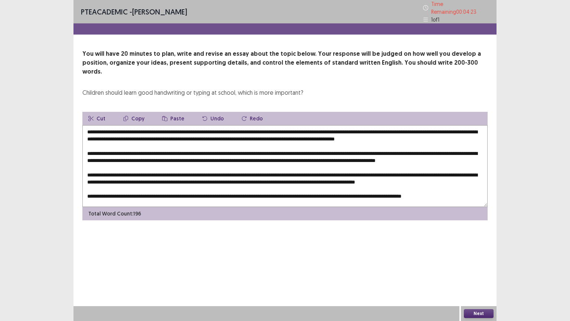
click at [482, 148] on textarea at bounding box center [284, 166] width 405 height 82
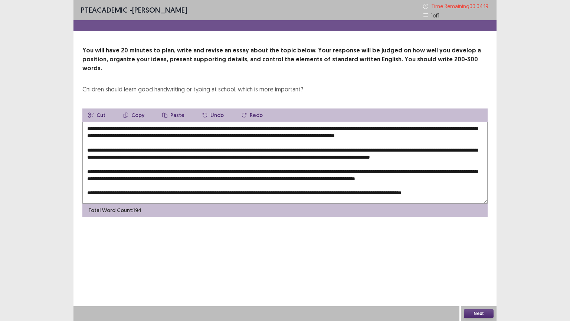
scroll to position [18, 0]
drag, startPoint x: 196, startPoint y: 158, endPoint x: 208, endPoint y: 157, distance: 11.9
click at [208, 157] on textarea at bounding box center [284, 163] width 405 height 82
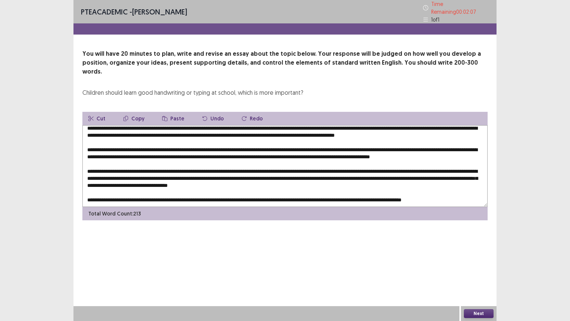
click at [380, 160] on textarea at bounding box center [284, 166] width 405 height 82
click at [462, 161] on textarea at bounding box center [284, 166] width 405 height 82
drag, startPoint x: 422, startPoint y: 166, endPoint x: 435, endPoint y: 164, distance: 13.4
click at [435, 164] on textarea at bounding box center [284, 166] width 405 height 82
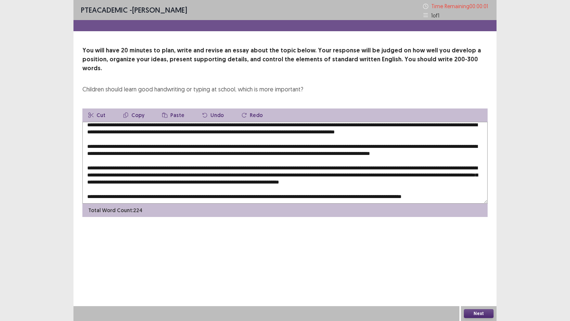
scroll to position [25, 0]
type textarea "**********"
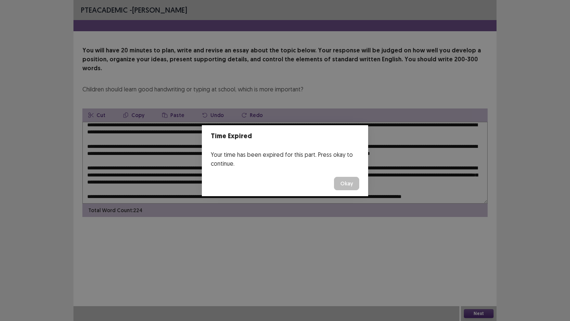
click at [344, 183] on button "Okay" at bounding box center [346, 183] width 25 height 13
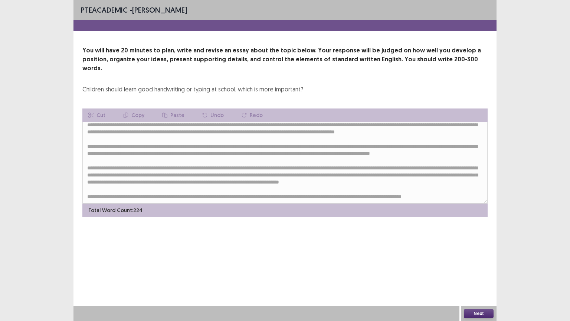
click at [471, 258] on button "Next" at bounding box center [479, 313] width 30 height 9
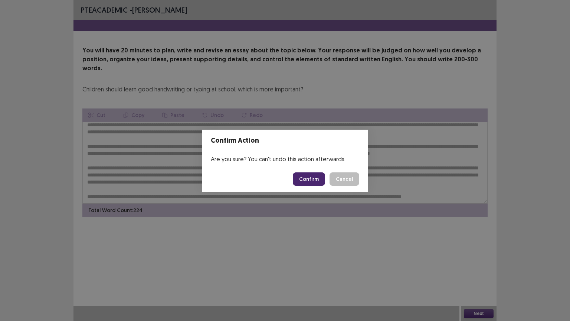
click at [318, 180] on button "Confirm" at bounding box center [309, 178] width 32 height 13
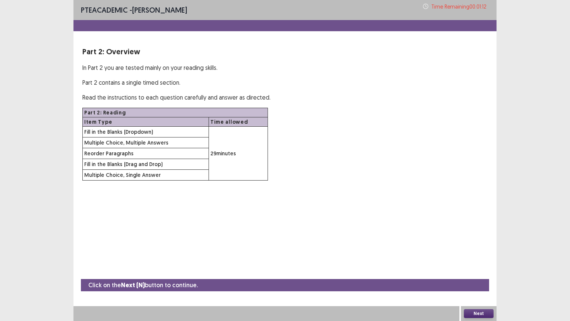
click at [477, 258] on button "Next" at bounding box center [479, 313] width 30 height 9
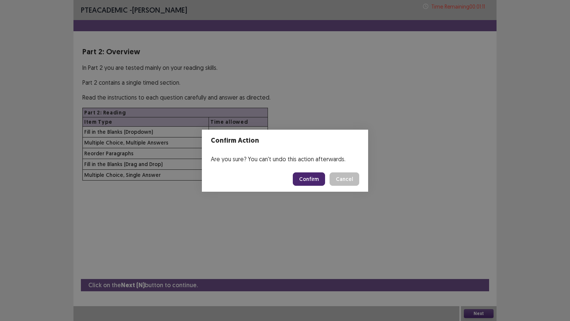
click at [310, 174] on button "Confirm" at bounding box center [309, 178] width 32 height 13
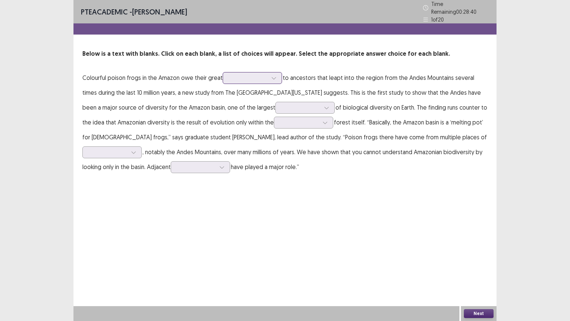
click at [273, 75] on icon at bounding box center [273, 77] width 5 height 5
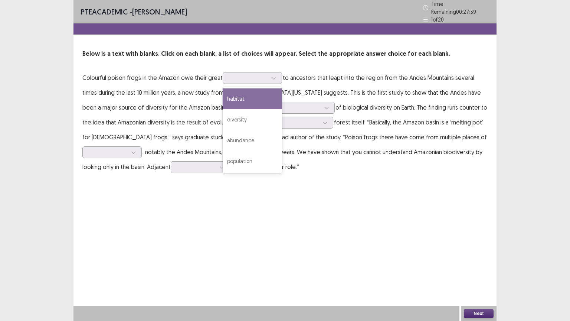
click at [314, 92] on p "Colourful poison frogs in the Amazon owe their great 4 results available. Use U…" at bounding box center [284, 122] width 405 height 104
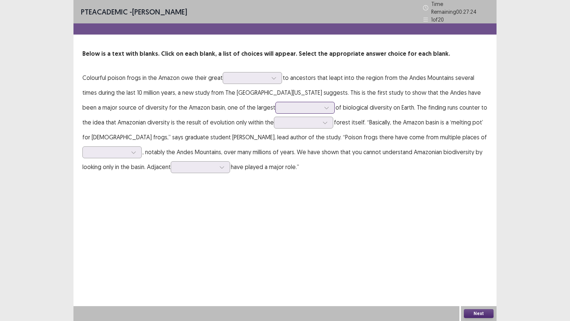
click at [321, 103] on div at bounding box center [326, 107] width 11 height 11
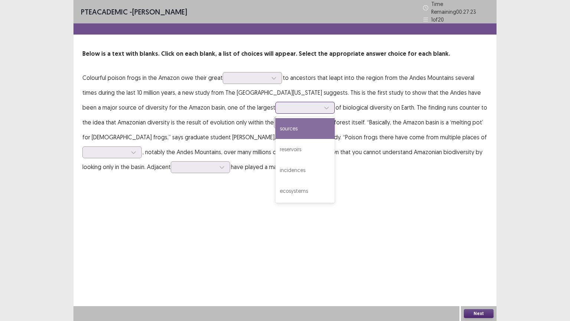
click at [275, 128] on div "sources" at bounding box center [304, 128] width 59 height 21
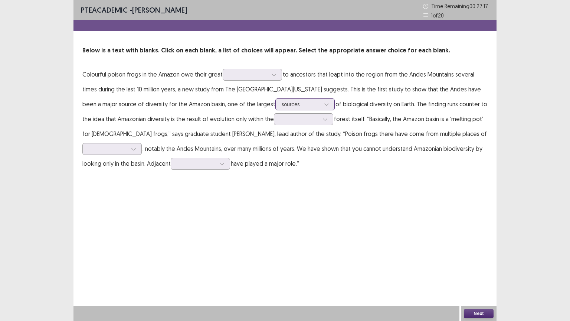
click at [324, 104] on icon at bounding box center [326, 104] width 5 height 5
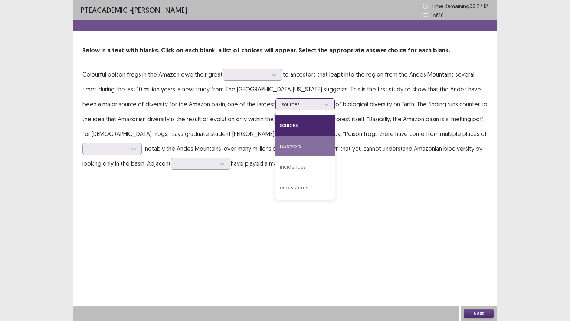
click at [275, 146] on div "reservoirs" at bounding box center [304, 145] width 59 height 21
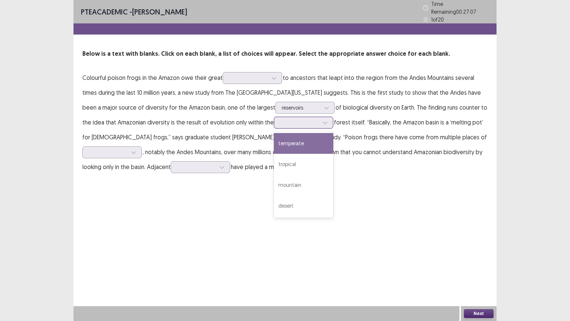
click at [322, 120] on icon at bounding box center [324, 122] width 5 height 5
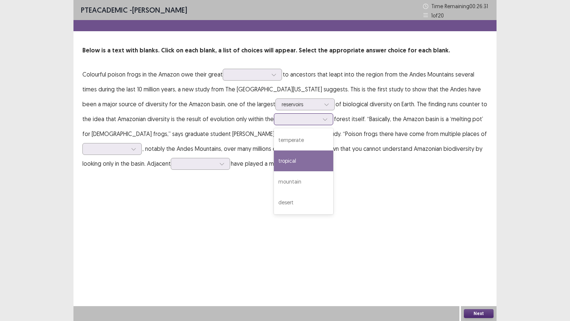
click at [274, 162] on div "tropical" at bounding box center [303, 160] width 59 height 21
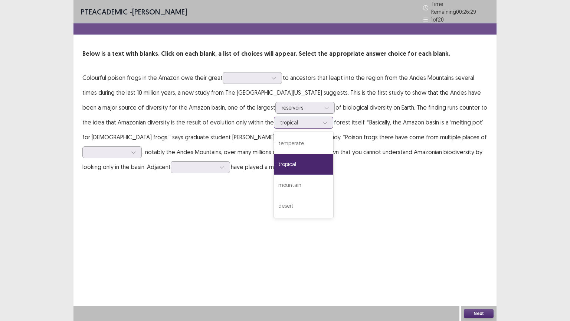
click at [322, 120] on icon at bounding box center [324, 122] width 5 height 5
click at [274, 201] on div "desert" at bounding box center [303, 205] width 59 height 21
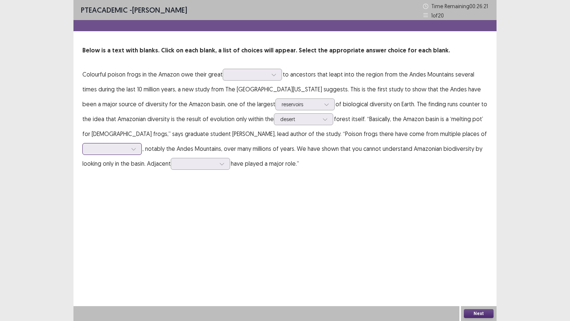
click at [136, 146] on icon at bounding box center [133, 148] width 5 height 5
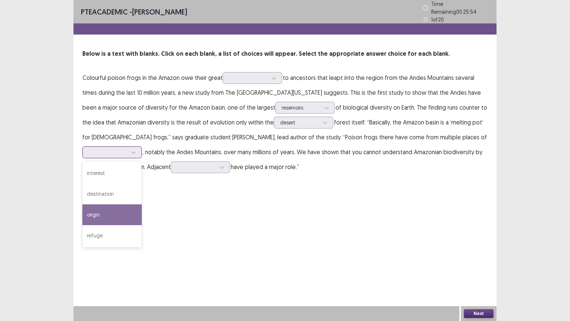
click at [142, 204] on div "origin" at bounding box center [111, 214] width 59 height 21
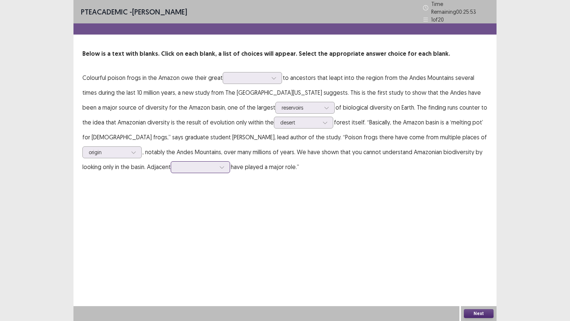
click at [219, 164] on icon at bounding box center [221, 166] width 5 height 5
click at [171, 206] on div "environments" at bounding box center [200, 208] width 59 height 21
click at [220, 166] on icon at bounding box center [222, 167] width 4 height 2
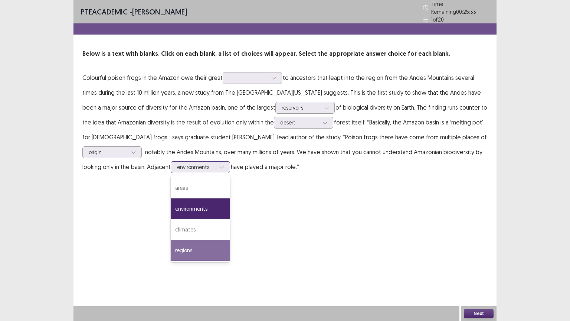
click at [171, 245] on div "regions" at bounding box center [200, 250] width 59 height 21
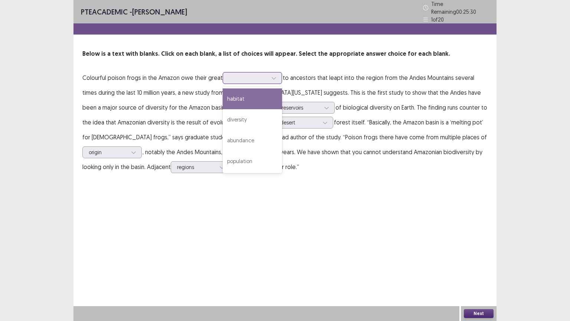
click at [275, 75] on icon at bounding box center [273, 77] width 5 height 5
click at [247, 100] on div "habitat" at bounding box center [252, 98] width 59 height 21
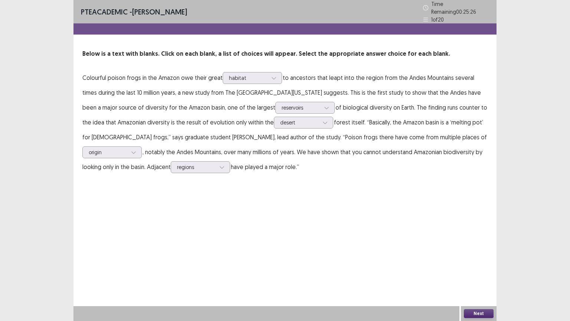
click at [478, 258] on button "Next" at bounding box center [479, 313] width 30 height 9
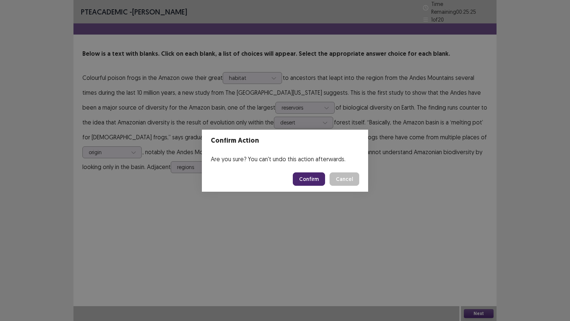
click at [307, 180] on button "Confirm" at bounding box center [309, 178] width 32 height 13
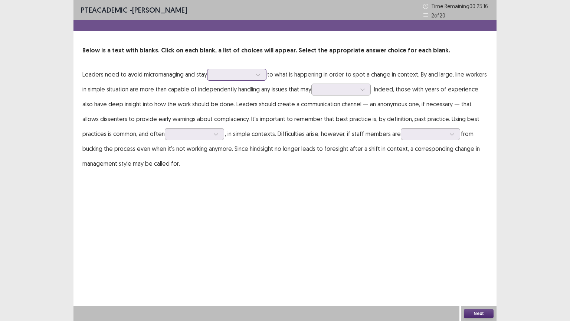
click at [259, 75] on icon at bounding box center [258, 74] width 5 height 5
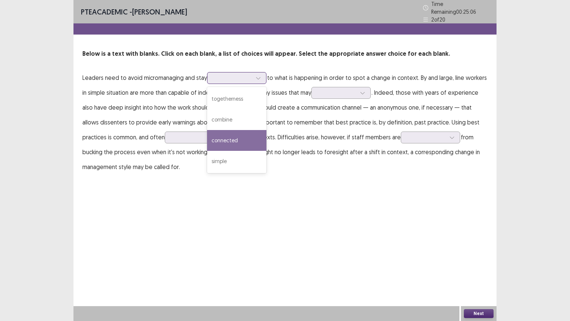
click at [247, 140] on div "connected" at bounding box center [236, 140] width 59 height 21
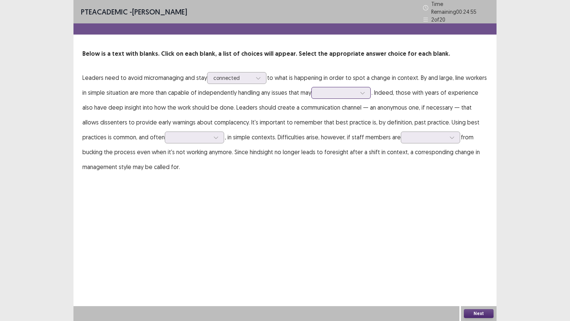
click at [365, 91] on icon at bounding box center [362, 92] width 5 height 5
click at [358, 110] on div "arise" at bounding box center [340, 113] width 59 height 21
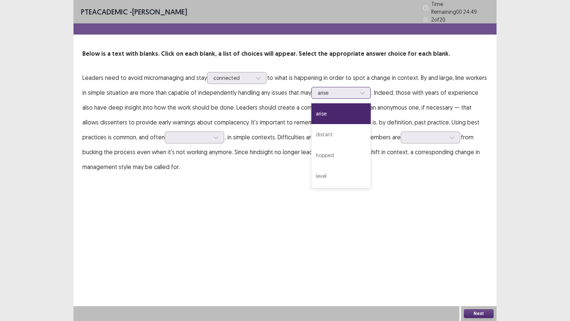
click at [368, 90] on div at bounding box center [362, 92] width 11 height 11
click at [223, 115] on p "Leaders need to avoid micromanaging and stay connected to what is happening in …" at bounding box center [284, 122] width 405 height 104
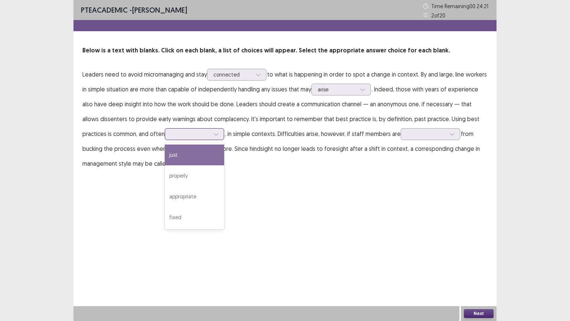
click at [219, 134] on icon at bounding box center [215, 133] width 5 height 5
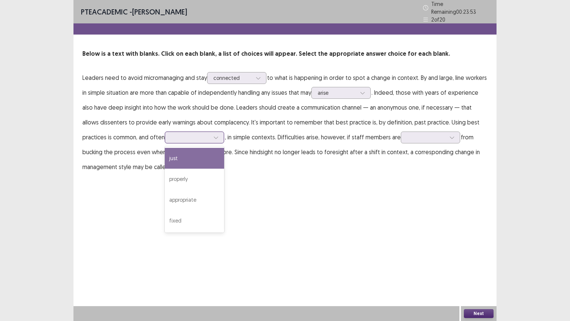
click at [212, 156] on div "just" at bounding box center [194, 158] width 59 height 21
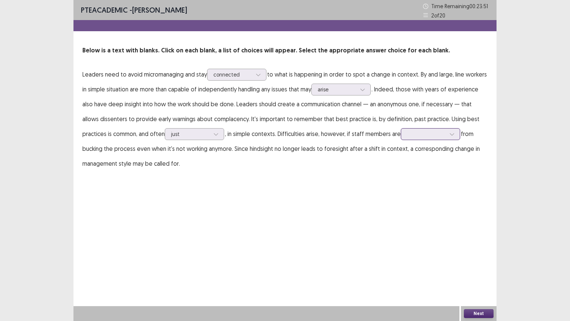
click at [455, 134] on icon at bounding box center [451, 133] width 5 height 5
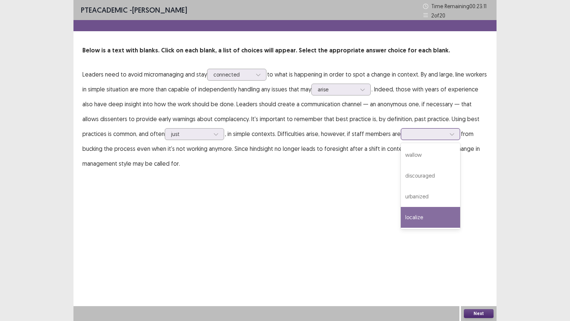
click at [435, 217] on div "localize" at bounding box center [430, 217] width 59 height 21
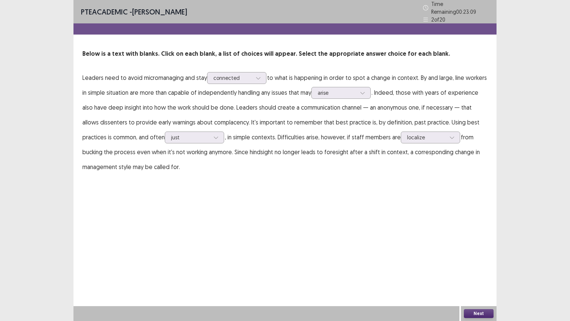
click at [474, 258] on button "Next" at bounding box center [479, 313] width 30 height 9
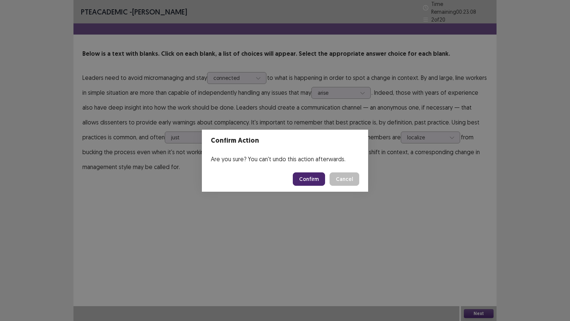
click at [307, 178] on button "Confirm" at bounding box center [309, 178] width 32 height 13
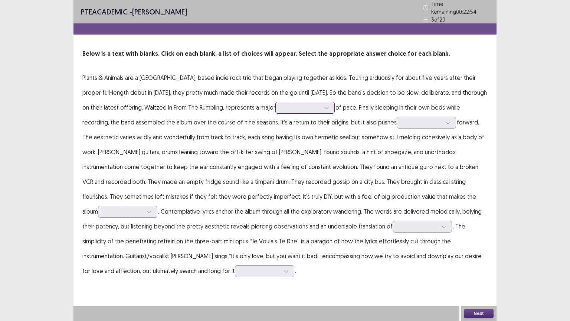
click at [324, 105] on icon at bounding box center [326, 107] width 5 height 5
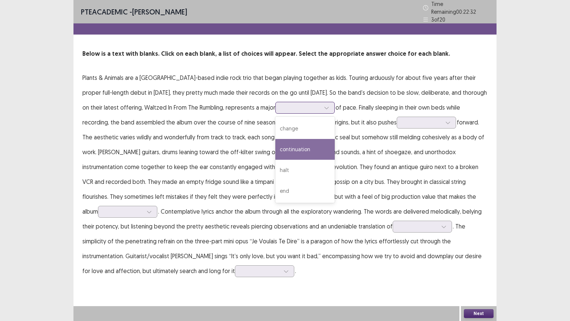
click at [275, 147] on div "continuation" at bounding box center [304, 149] width 59 height 21
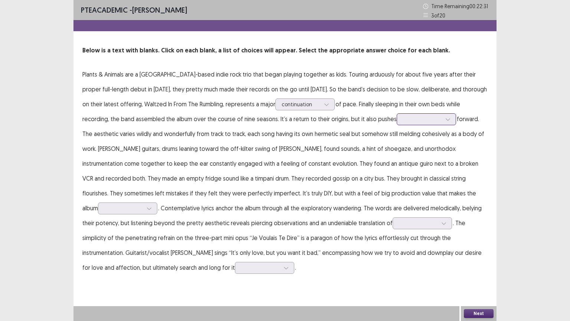
click at [445, 119] on icon at bounding box center [447, 119] width 5 height 5
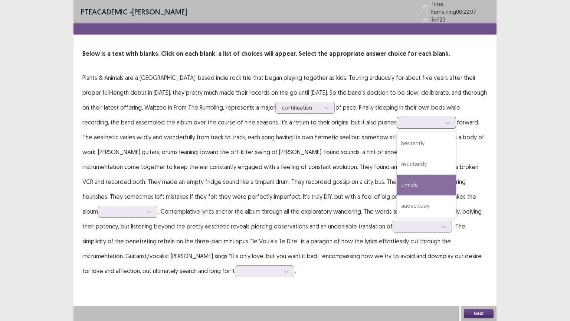
click at [397, 180] on div "timidly" at bounding box center [426, 184] width 59 height 21
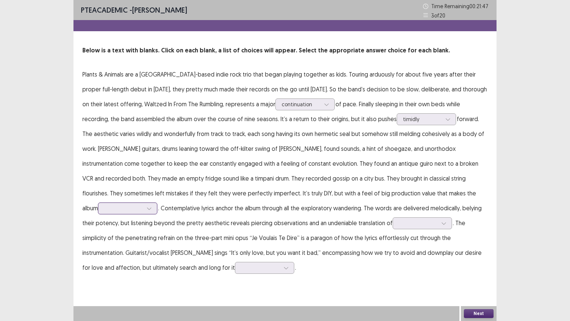
click at [155, 203] on div at bounding box center [149, 208] width 11 height 11
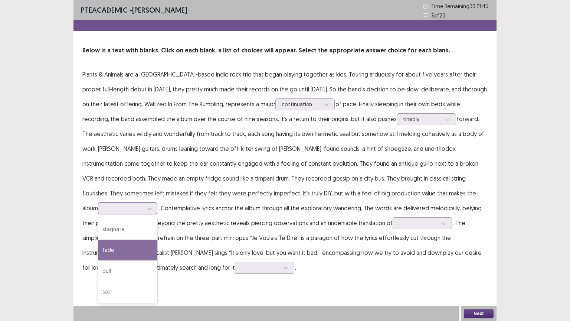
click at [157, 239] on div "fade" at bounding box center [127, 249] width 59 height 21
click at [151, 207] on icon at bounding box center [149, 208] width 4 height 2
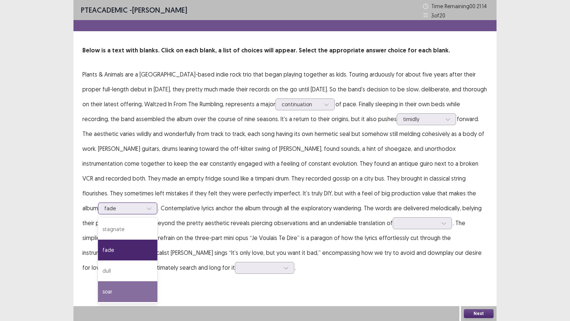
click at [157, 258] on div "soar" at bounding box center [127, 291] width 59 height 21
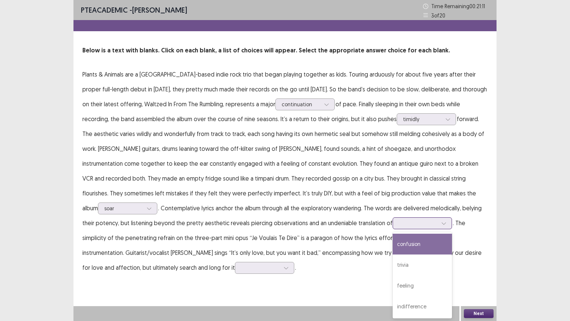
click at [438, 223] on div at bounding box center [443, 222] width 11 height 11
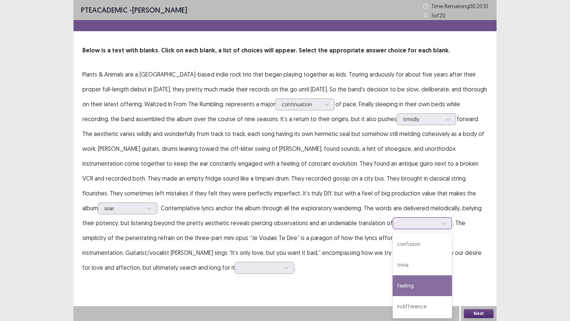
click at [393, 258] on div "feeling" at bounding box center [422, 285] width 59 height 21
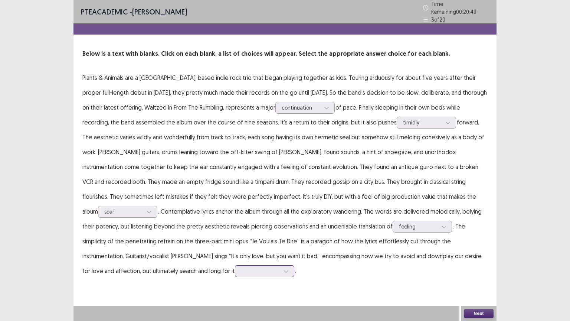
click at [289, 258] on icon at bounding box center [286, 270] width 5 height 5
click at [294, 258] on div "temporarily" at bounding box center [264, 324] width 59 height 21
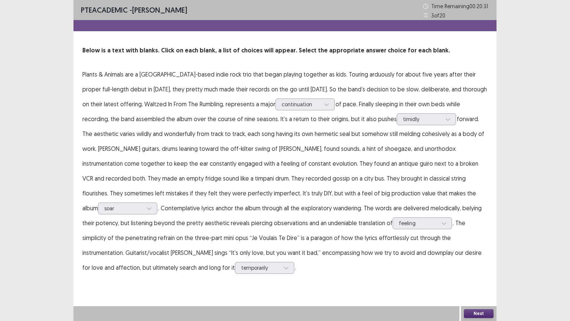
click at [473, 258] on button "Next" at bounding box center [479, 313] width 30 height 9
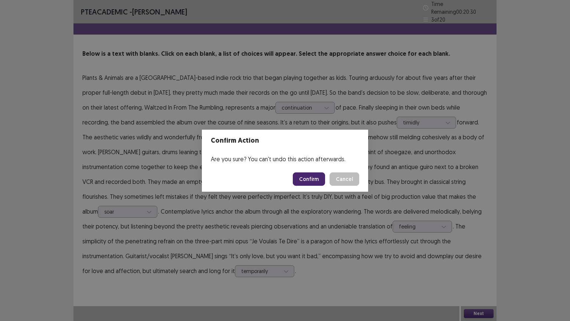
click at [315, 177] on button "Confirm" at bounding box center [309, 178] width 32 height 13
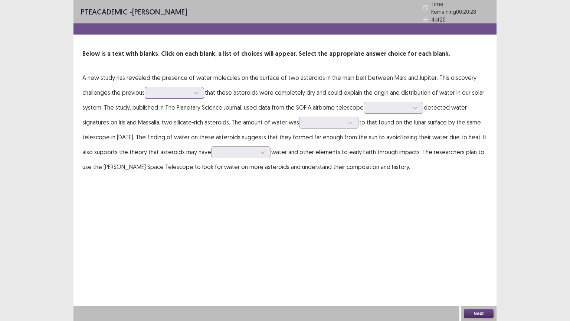
click at [201, 91] on div at bounding box center [195, 92] width 11 height 11
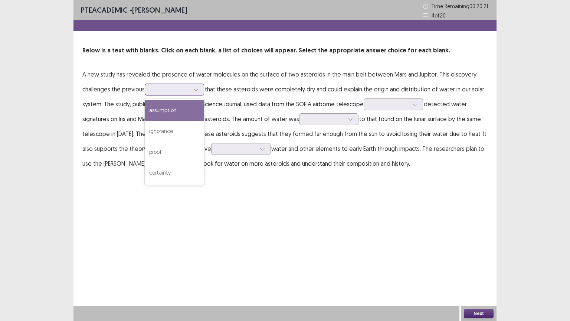
click at [173, 113] on div "assumption" at bounding box center [174, 110] width 59 height 21
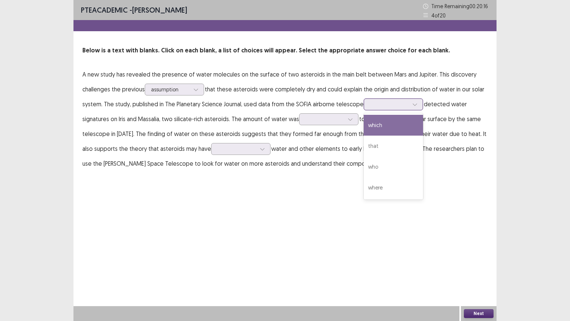
click at [414, 103] on icon at bounding box center [414, 104] width 5 height 5
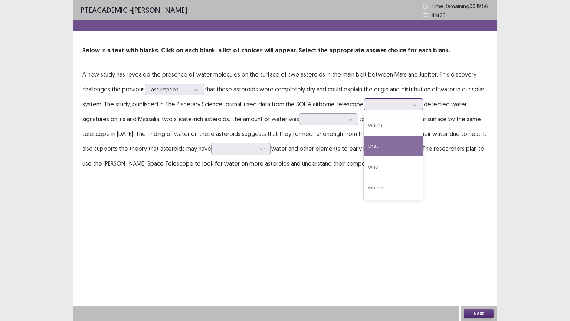
click at [379, 148] on div "that" at bounding box center [393, 145] width 59 height 21
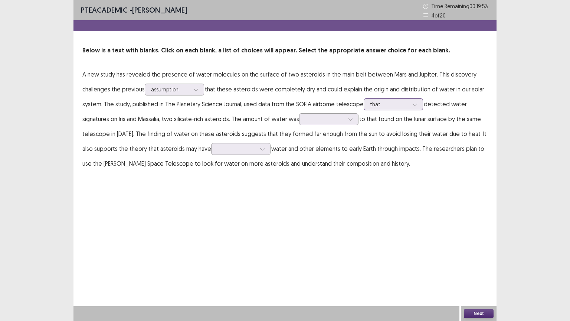
click at [415, 105] on icon at bounding box center [414, 104] width 5 height 5
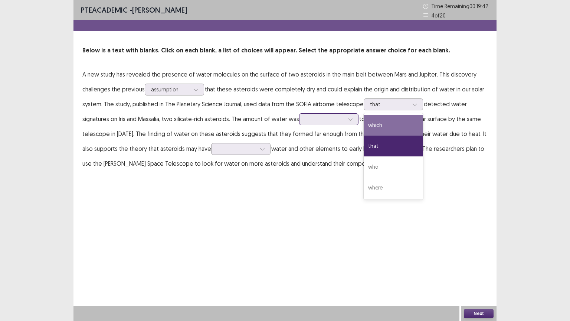
click at [350, 118] on icon at bounding box center [350, 119] width 5 height 5
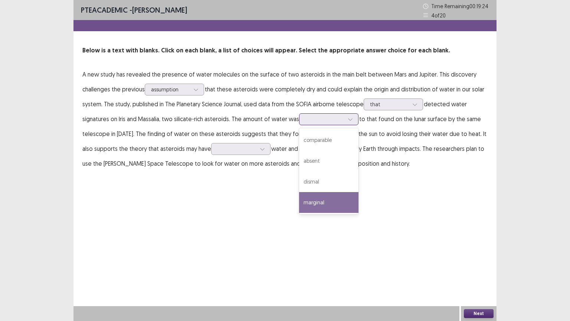
click at [321, 196] on div "marginal" at bounding box center [328, 202] width 59 height 21
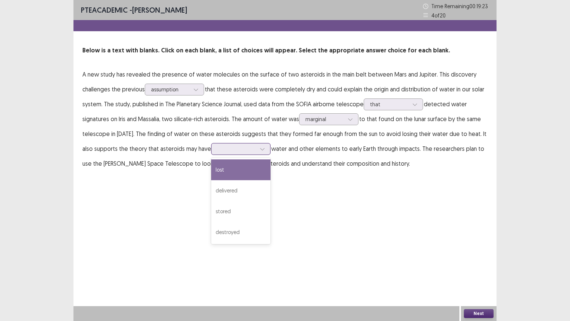
click at [260, 148] on icon at bounding box center [262, 148] width 5 height 5
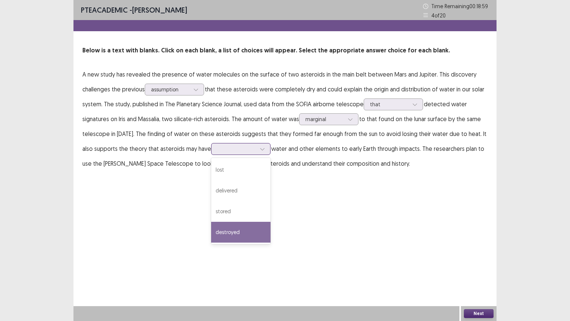
click at [235, 236] on div "destroyed" at bounding box center [240, 232] width 59 height 21
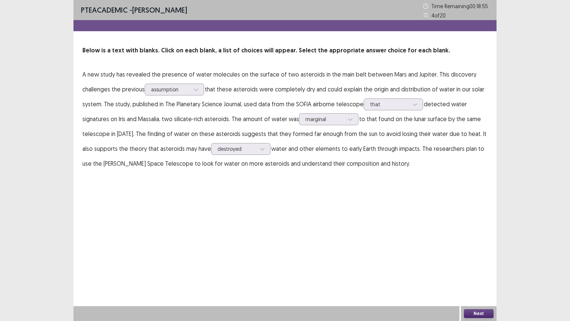
click at [480, 258] on button "Next" at bounding box center [479, 313] width 30 height 9
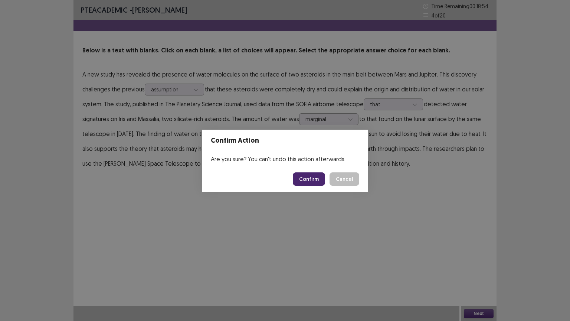
click at [322, 178] on button "Confirm" at bounding box center [309, 178] width 32 height 13
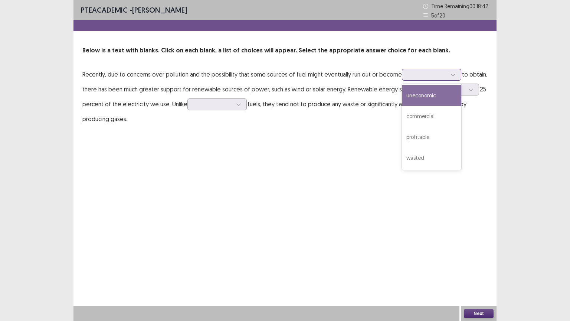
click at [453, 76] on icon at bounding box center [452, 74] width 5 height 5
click at [427, 94] on div "uneconomic" at bounding box center [431, 95] width 59 height 21
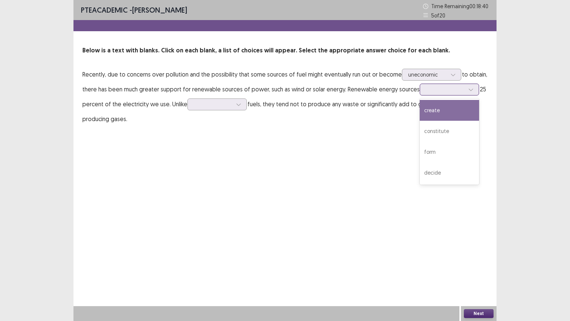
drag, startPoint x: 466, startPoint y: 90, endPoint x: 465, endPoint y: 94, distance: 4.0
click at [468, 91] on icon at bounding box center [470, 89] width 5 height 5
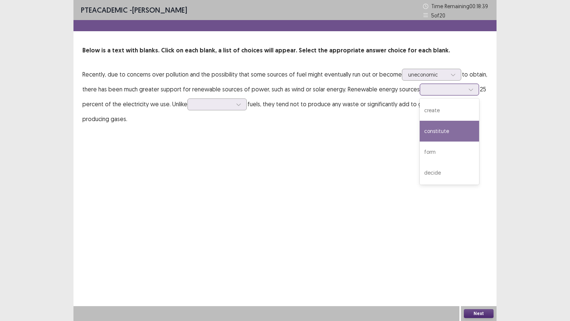
click at [432, 132] on div "constitute" at bounding box center [449, 131] width 59 height 21
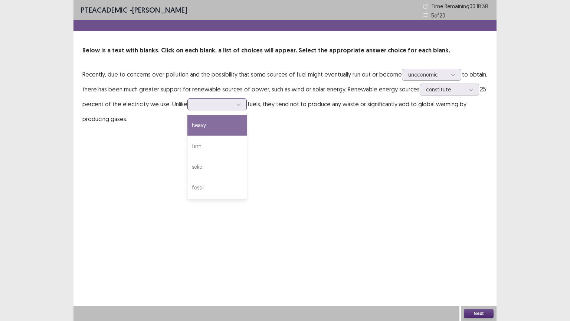
click at [240, 105] on icon at bounding box center [238, 104] width 5 height 5
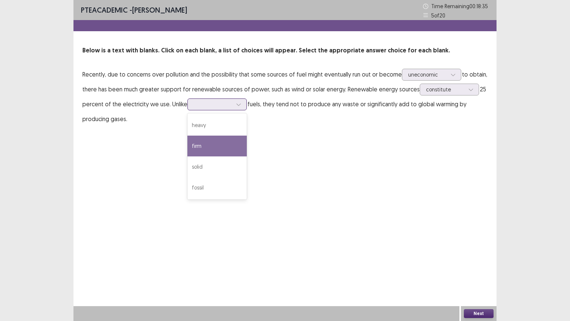
click at [202, 148] on div "firm" at bounding box center [216, 145] width 59 height 21
click at [240, 101] on div at bounding box center [238, 104] width 11 height 11
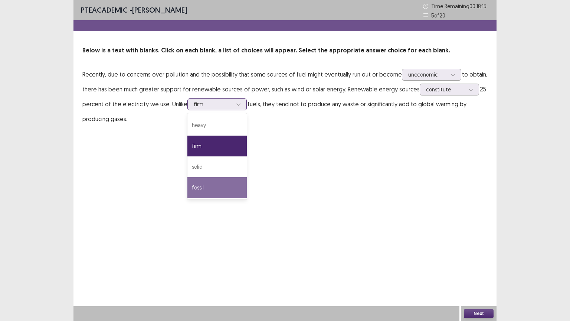
click at [209, 187] on div "fossil" at bounding box center [216, 187] width 59 height 21
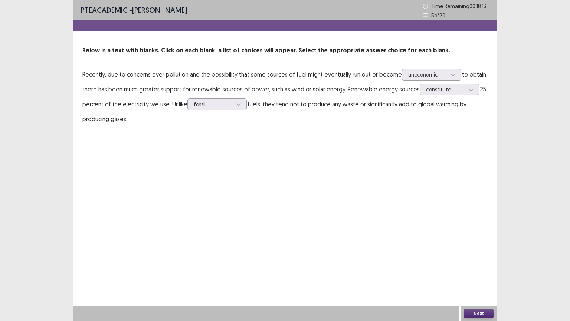
click at [480, 258] on button "Next" at bounding box center [479, 313] width 30 height 9
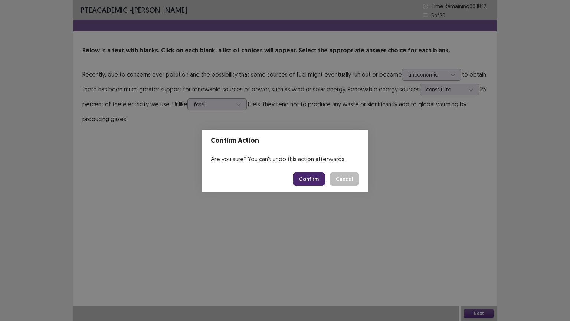
click at [310, 184] on button "Confirm" at bounding box center [309, 178] width 32 height 13
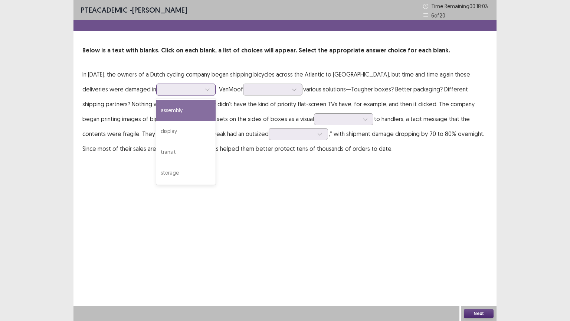
click at [205, 89] on icon at bounding box center [207, 89] width 5 height 5
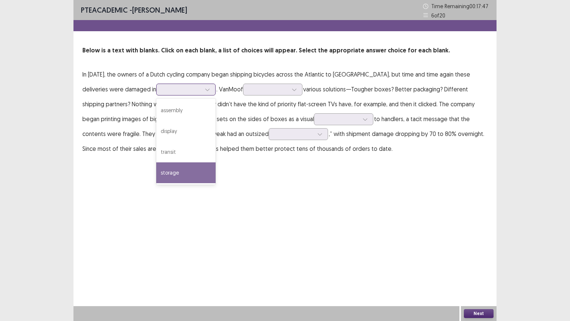
click at [156, 168] on div "storage" at bounding box center [185, 172] width 59 height 21
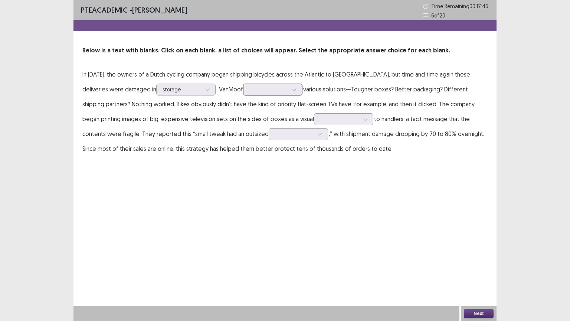
click at [289, 90] on div at bounding box center [294, 89] width 11 height 11
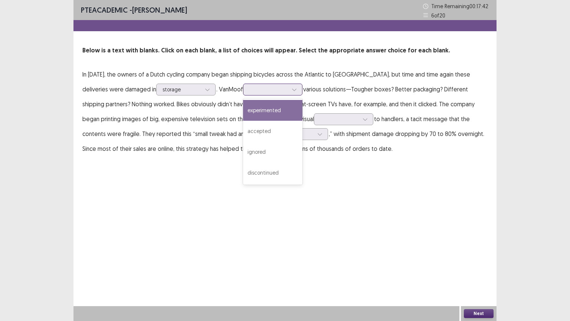
click at [248, 112] on div "experimented" at bounding box center [272, 110] width 59 height 21
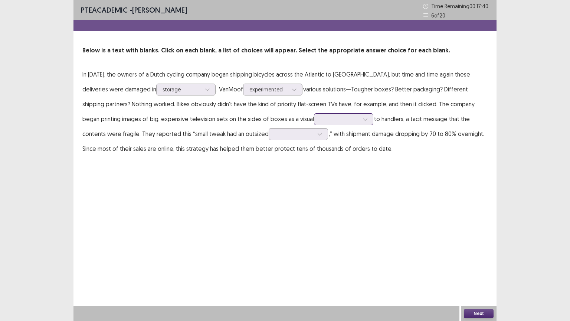
click at [363, 121] on icon at bounding box center [365, 119] width 5 height 5
click at [315, 145] on div "illusion" at bounding box center [343, 140] width 59 height 21
click at [314, 138] on div at bounding box center [319, 133] width 11 height 11
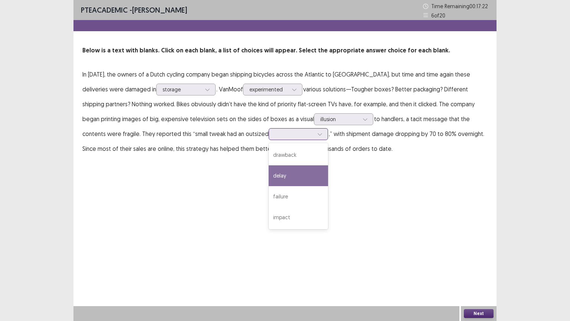
click at [269, 171] on div "delay" at bounding box center [298, 175] width 59 height 21
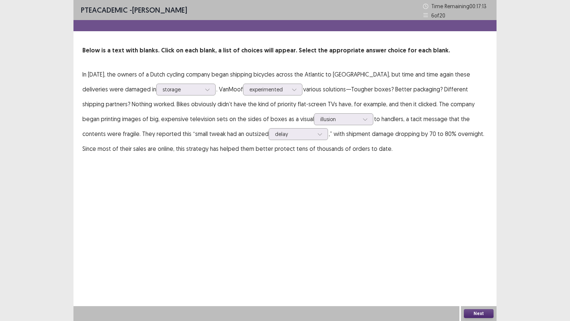
click at [476, 258] on button "Next" at bounding box center [479, 313] width 30 height 9
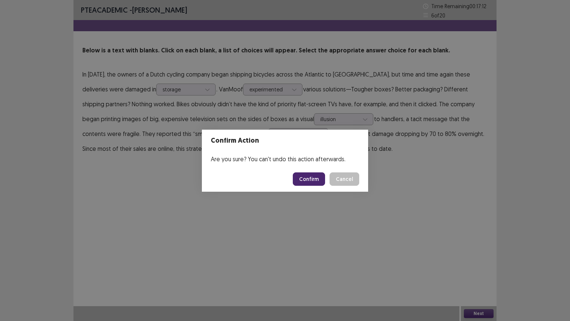
click at [312, 180] on button "Confirm" at bounding box center [309, 178] width 32 height 13
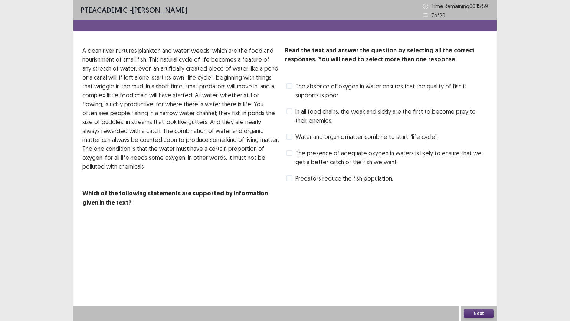
click at [289, 139] on span at bounding box center [289, 137] width 6 height 6
click at [476, 258] on button "Next" at bounding box center [479, 313] width 30 height 9
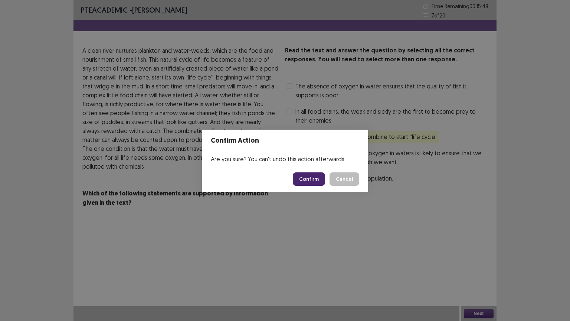
click at [308, 183] on button "Confirm" at bounding box center [309, 178] width 32 height 13
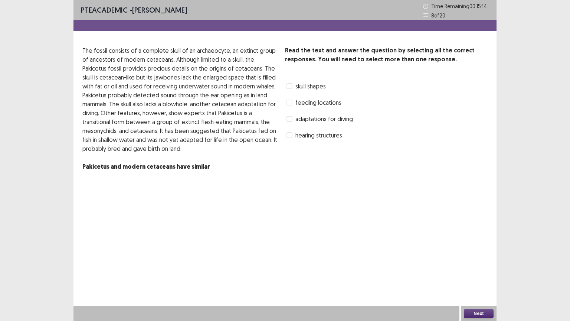
click at [288, 86] on span at bounding box center [289, 86] width 6 height 6
click at [475, 258] on button "Next" at bounding box center [479, 313] width 30 height 9
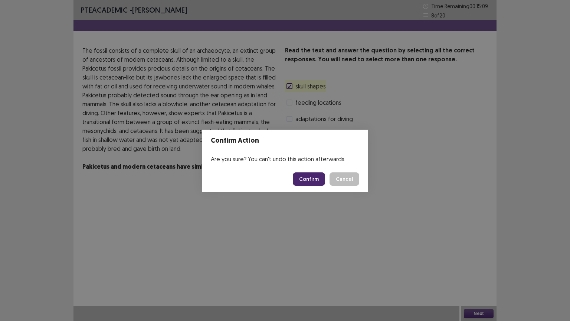
click at [318, 179] on button "Confirm" at bounding box center [309, 178] width 32 height 13
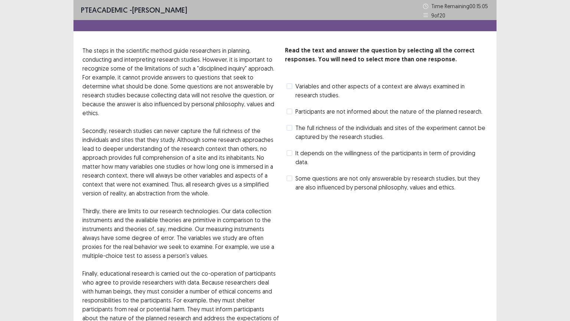
scroll to position [0, 0]
click at [291, 129] on label "The full richness of the individuals and sites of the experiment cannot be capt…" at bounding box center [386, 132] width 201 height 18
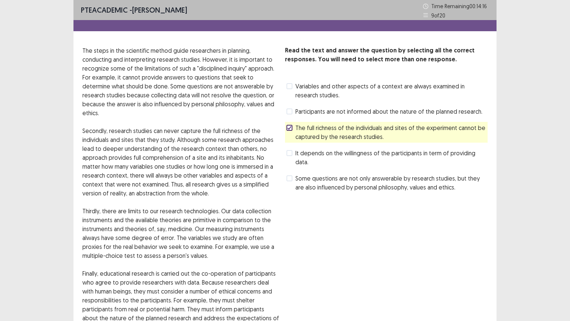
click at [289, 129] on polyline at bounding box center [289, 127] width 3 height 3
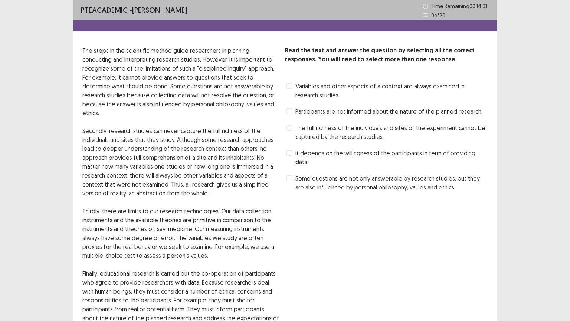
click at [293, 129] on label "The full richness of the individuals and sites of the experiment cannot be capt…" at bounding box center [386, 132] width 201 height 18
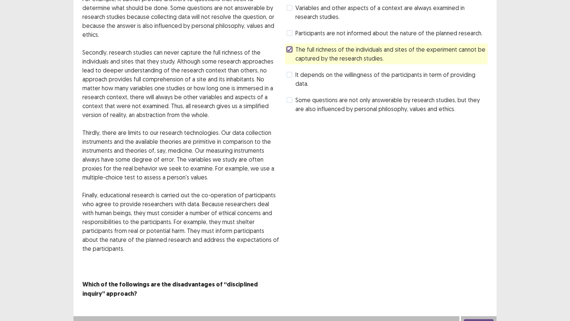
scroll to position [79, 0]
click at [478, 258] on button "Next" at bounding box center [479, 322] width 30 height 9
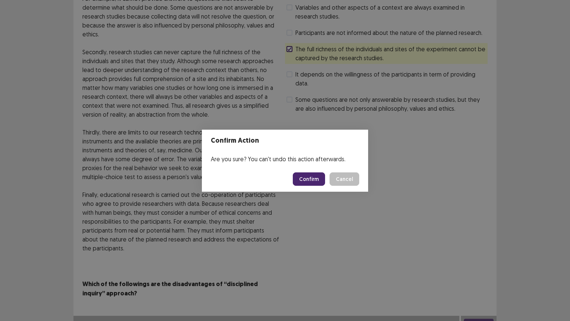
click at [310, 175] on button "Confirm" at bounding box center [309, 178] width 32 height 13
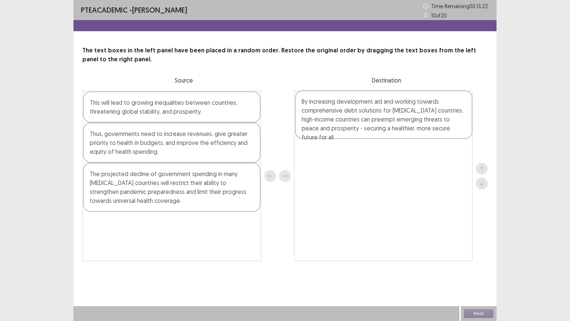
drag, startPoint x: 135, startPoint y: 228, endPoint x: 344, endPoint y: 109, distance: 240.1
click at [344, 109] on div "This will lead to growing inequalities between countries, threatening global st…" at bounding box center [284, 176] width 405 height 170
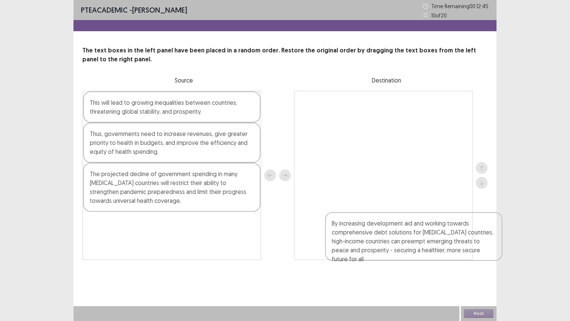
drag, startPoint x: 349, startPoint y: 116, endPoint x: 373, endPoint y: 245, distance: 130.5
click at [380, 243] on div "By increasing development aid and working towards comprehensive debt solutions …" at bounding box center [383, 175] width 179 height 169
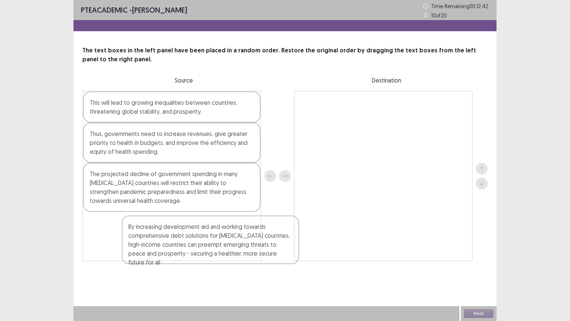
drag, startPoint x: 379, startPoint y: 111, endPoint x: 186, endPoint y: 243, distance: 233.2
click at [187, 243] on div "This will lead to growing inequalities between countries, threatening global st…" at bounding box center [284, 176] width 405 height 170
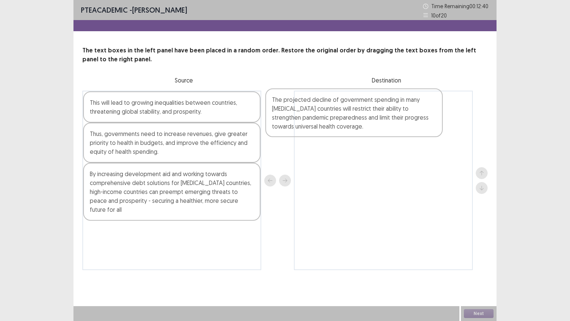
drag, startPoint x: 145, startPoint y: 186, endPoint x: 328, endPoint y: 113, distance: 196.3
click at [325, 113] on div "This will lead to growing inequalities between countries, threatening global st…" at bounding box center [284, 180] width 405 height 179
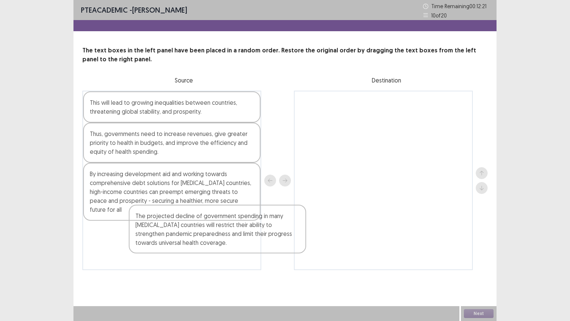
drag, startPoint x: 380, startPoint y: 118, endPoint x: 179, endPoint y: 236, distance: 232.7
click at [180, 236] on div "This will lead to growing inequalities between countries, threatening global st…" at bounding box center [284, 180] width 405 height 179
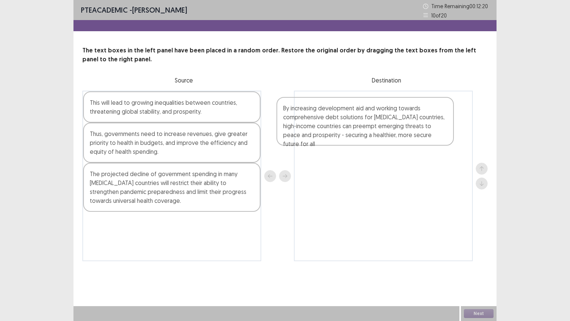
drag, startPoint x: 165, startPoint y: 188, endPoint x: 366, endPoint y: 118, distance: 213.5
click at [365, 118] on div "This will lead to growing inequalities between countries, threatening global st…" at bounding box center [284, 176] width 405 height 170
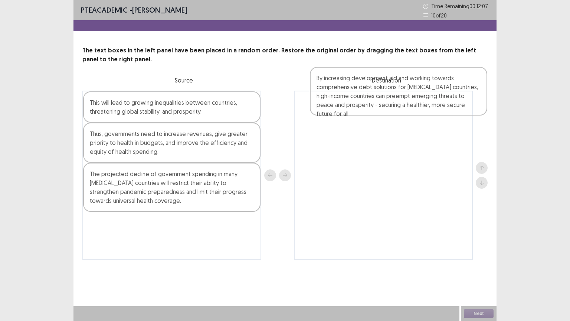
drag, startPoint x: 402, startPoint y: 108, endPoint x: 416, endPoint y: 85, distance: 27.2
click at [416, 85] on div "The text boxes in the left panel have been placed in a random order. Restore th…" at bounding box center [284, 153] width 423 height 214
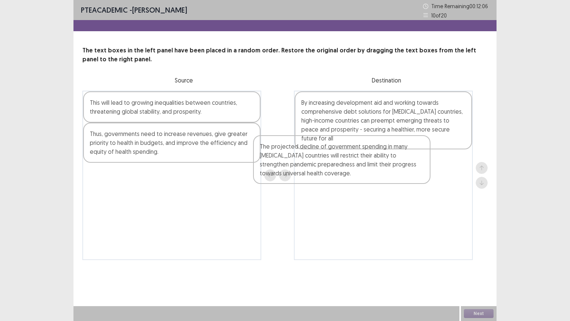
drag, startPoint x: 165, startPoint y: 181, endPoint x: 348, endPoint y: 153, distance: 185.1
click at [347, 153] on div "This will lead to growing inequalities between countries, threatening global st…" at bounding box center [284, 175] width 405 height 169
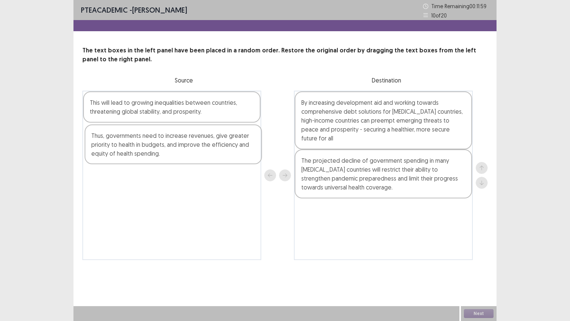
drag, startPoint x: 143, startPoint y: 147, endPoint x: 145, endPoint y: 151, distance: 4.8
click at [145, 151] on div "This will lead to growing inequalities between countries, threatening global st…" at bounding box center [171, 175] width 179 height 169
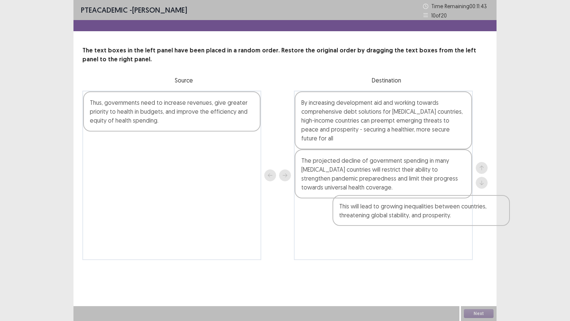
drag, startPoint x: 188, startPoint y: 112, endPoint x: 435, endPoint y: 211, distance: 265.8
click at [438, 214] on div "This will lead to growing inequalities between countries, threatening global st…" at bounding box center [284, 175] width 405 height 169
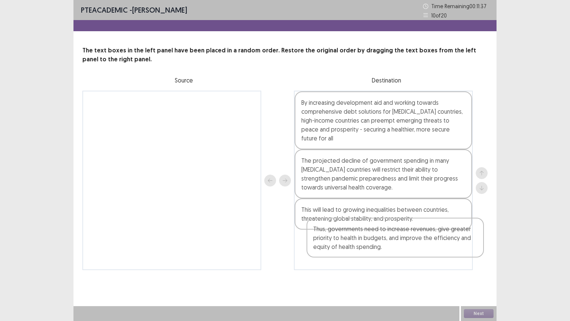
drag, startPoint x: 179, startPoint y: 122, endPoint x: 383, endPoint y: 240, distance: 236.3
click at [395, 244] on div "Thus, governments need to increase revenues, give greater priority to health in…" at bounding box center [284, 180] width 405 height 179
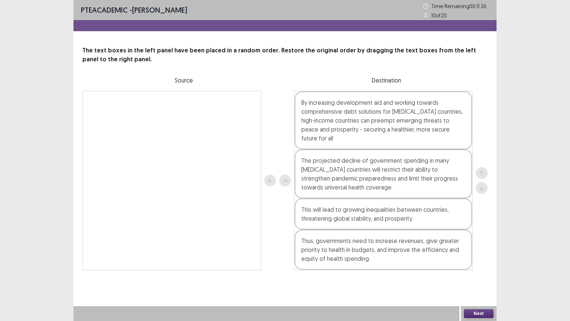
click at [471, 258] on button "Next" at bounding box center [479, 313] width 30 height 9
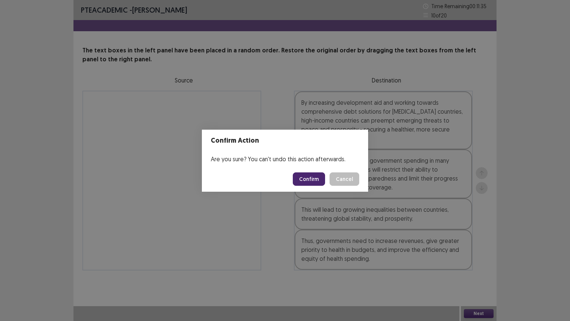
click at [314, 180] on button "Confirm" at bounding box center [309, 178] width 32 height 13
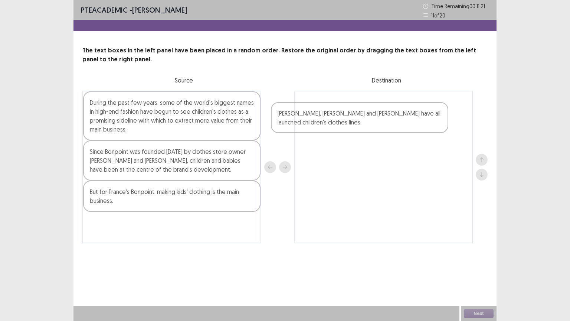
drag, startPoint x: 133, startPoint y: 227, endPoint x: 344, endPoint y: 106, distance: 243.9
click at [344, 106] on div "During the past few years, some of the world's biggest names in high-end fashio…" at bounding box center [284, 167] width 405 height 153
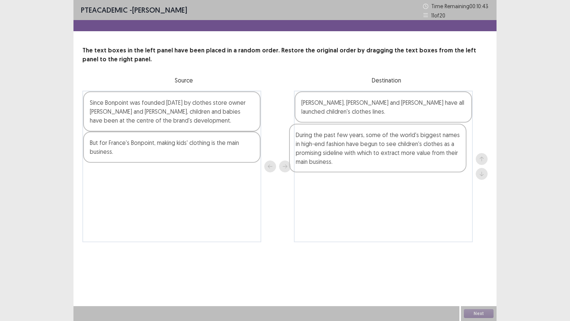
drag, startPoint x: 190, startPoint y: 117, endPoint x: 402, endPoint y: 148, distance: 213.9
click at [402, 148] on div "During the past few years, some of the world's biggest names in high-end fashio…" at bounding box center [284, 166] width 405 height 151
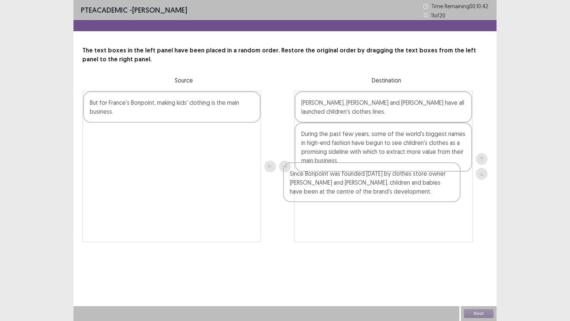
drag, startPoint x: 133, startPoint y: 115, endPoint x: 352, endPoint y: 188, distance: 230.8
click at [352, 188] on div "Since Bonpoint was founded [DATE] by clothes store owner [PERSON_NAME] and [PER…" at bounding box center [284, 166] width 405 height 151
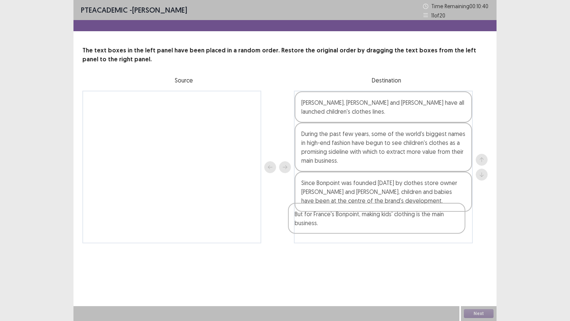
drag, startPoint x: 118, startPoint y: 110, endPoint x: 348, endPoint y: 229, distance: 258.7
click at [348, 229] on div "But for France's Bonpoint, making kids' clothing is the main business. [PERSON_…" at bounding box center [284, 167] width 405 height 153
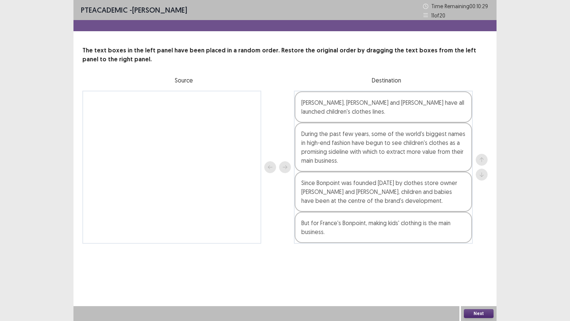
click at [478, 258] on button "Next" at bounding box center [479, 313] width 30 height 9
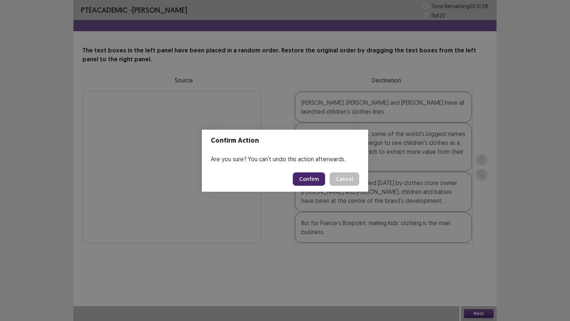
click at [315, 177] on button "Confirm" at bounding box center [309, 178] width 32 height 13
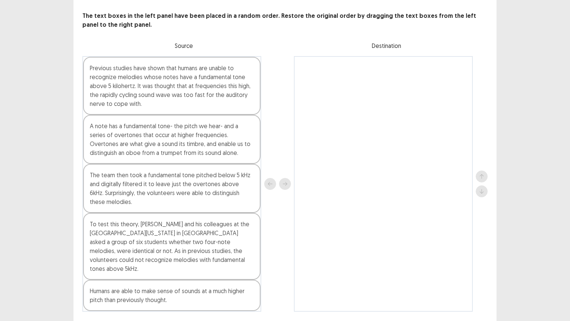
scroll to position [37, 0]
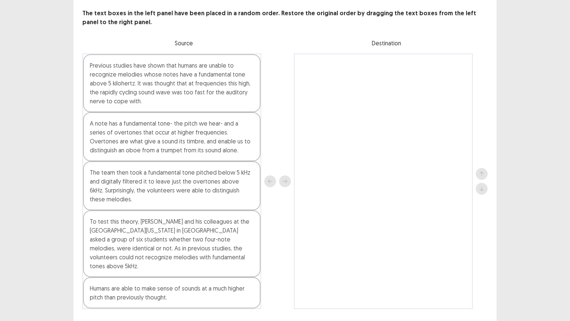
click at [148, 258] on div "Previous studies have shown that humans are unable to recognize melodies whose …" at bounding box center [171, 180] width 179 height 255
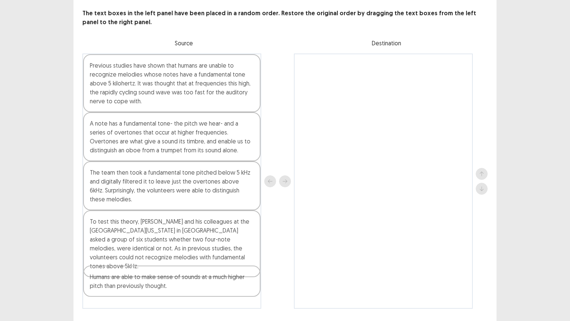
scroll to position [39, 0]
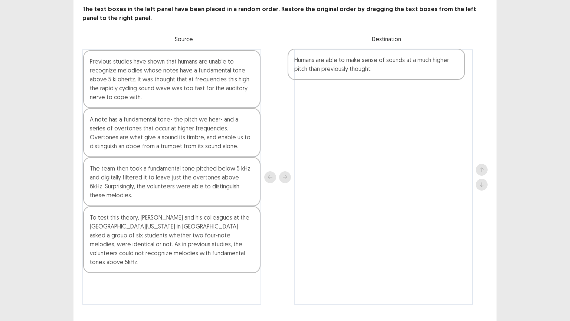
drag, startPoint x: 153, startPoint y: 283, endPoint x: 361, endPoint y: 66, distance: 300.5
click at [361, 66] on div "Previous studies have shown that humans are unable to recognize melodies whose …" at bounding box center [284, 176] width 405 height 255
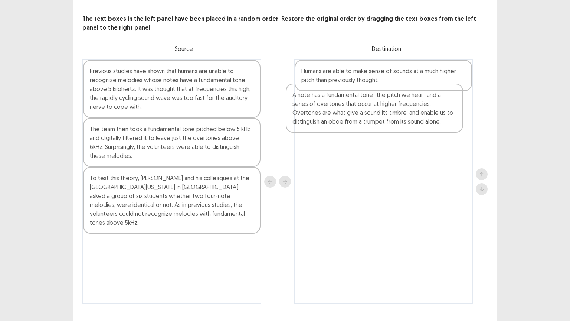
drag, startPoint x: 148, startPoint y: 138, endPoint x: 355, endPoint y: 108, distance: 209.5
click at [355, 108] on div "Previous studies have shown that humans are unable to recognize melodies whose …" at bounding box center [284, 181] width 405 height 245
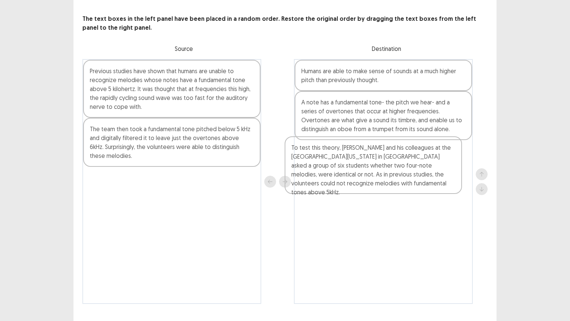
drag, startPoint x: 181, startPoint y: 189, endPoint x: 393, endPoint y: 160, distance: 213.4
click at [391, 161] on div "Previous studies have shown that humans are unable to recognize melodies whose …" at bounding box center [284, 181] width 405 height 245
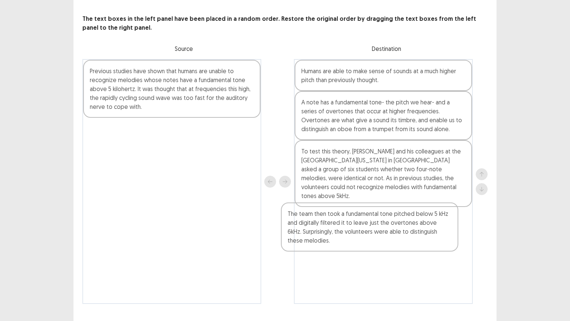
drag, startPoint x: 184, startPoint y: 135, endPoint x: 389, endPoint y: 221, distance: 222.2
click at [389, 225] on div "Previous studies have shown that humans are unable to recognize melodies whose …" at bounding box center [284, 181] width 405 height 245
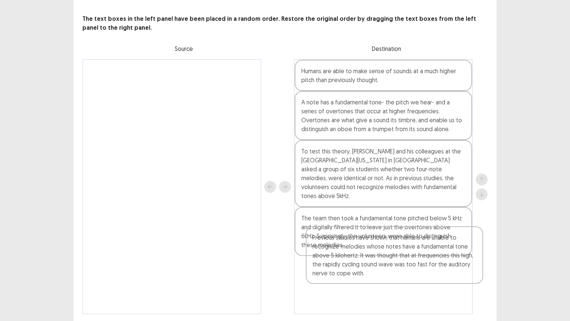
scroll to position [47, 0]
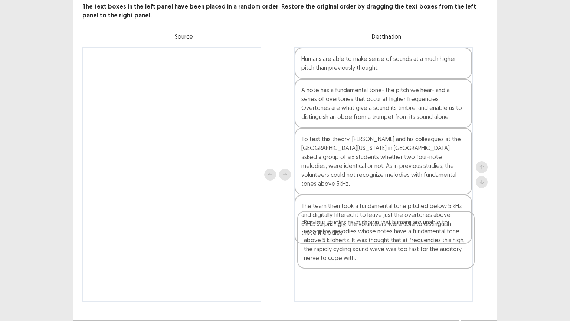
drag, startPoint x: 137, startPoint y: 83, endPoint x: 350, endPoint y: 235, distance: 261.1
click at [350, 235] on div "Previous studies have shown that humans are unable to recognize melodies whose …" at bounding box center [284, 174] width 405 height 255
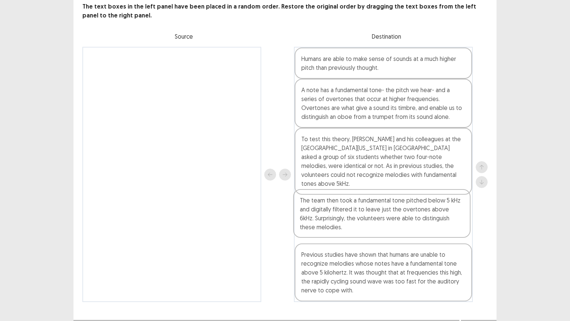
drag, startPoint x: 337, startPoint y: 254, endPoint x: 336, endPoint y: 201, distance: 52.3
click at [336, 201] on div "Humans are able to make sense of sounds at a much higher pitch than previously …" at bounding box center [383, 174] width 179 height 255
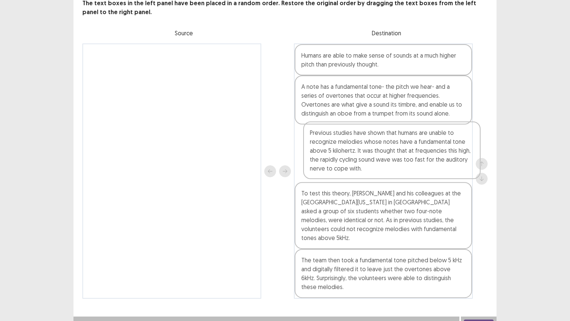
drag, startPoint x: 384, startPoint y: 282, endPoint x: 389, endPoint y: 178, distance: 104.4
click at [393, 174] on div "Humans are able to make sense of sounds at a much higher pitch than previously …" at bounding box center [383, 170] width 179 height 255
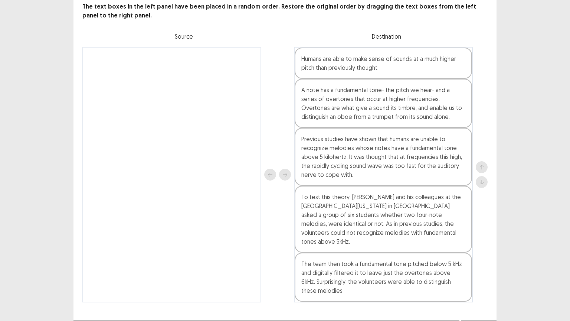
click at [474, 258] on button "Next" at bounding box center [479, 327] width 30 height 9
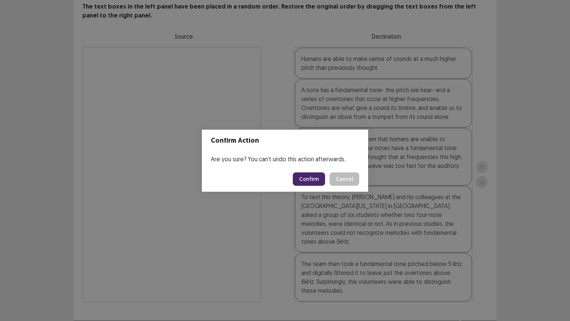
click at [316, 180] on button "Confirm" at bounding box center [309, 178] width 32 height 13
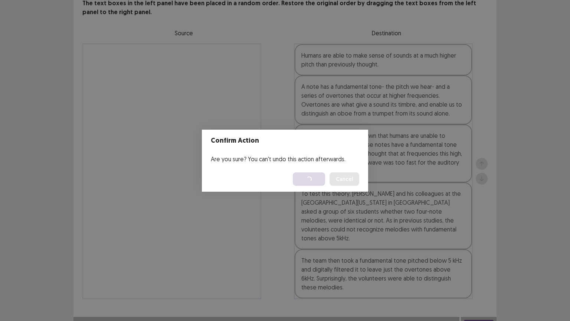
scroll to position [0, 0]
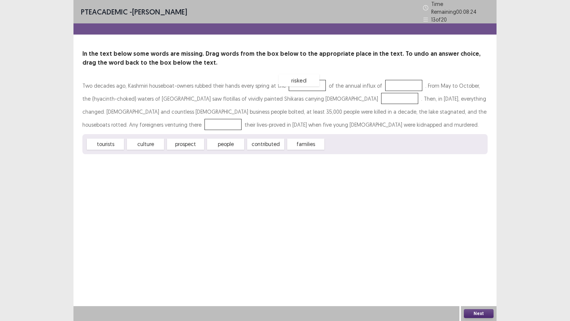
drag, startPoint x: 345, startPoint y: 144, endPoint x: 298, endPoint y: 80, distance: 78.9
drag, startPoint x: 226, startPoint y: 143, endPoint x: 404, endPoint y: 91, distance: 184.9
drag, startPoint x: 306, startPoint y: 79, endPoint x: 321, endPoint y: 147, distance: 69.5
drag, startPoint x: 112, startPoint y: 143, endPoint x: 309, endPoint y: 86, distance: 204.7
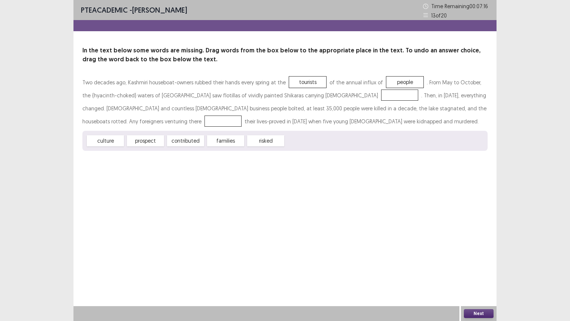
drag, startPoint x: 232, startPoint y: 146, endPoint x: 303, endPoint y: 114, distance: 78.7
click at [307, 114] on div "Two decades ago, Kashmiri houseboat-owners rubbed their hands every spring at t…" at bounding box center [284, 113] width 405 height 75
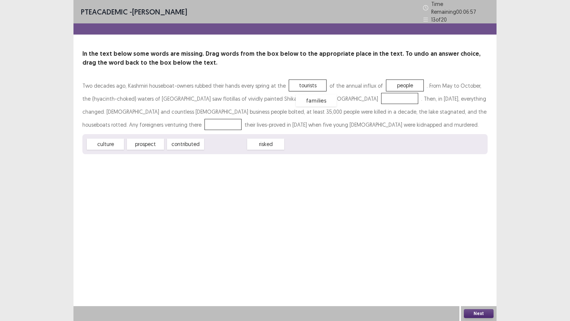
drag, startPoint x: 230, startPoint y: 142, endPoint x: 321, endPoint y: 99, distance: 100.6
drag, startPoint x: 113, startPoint y: 144, endPoint x: 462, endPoint y: 115, distance: 350.0
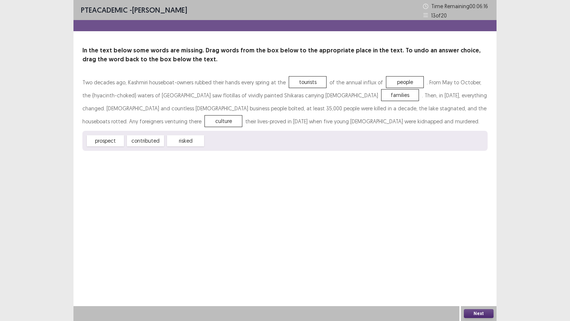
drag, startPoint x: 316, startPoint y: 96, endPoint x: 442, endPoint y: 111, distance: 126.6
click at [442, 111] on div "Two decades ago, Kashmiri houseboat-owners rubbed their hands every spring at t…" at bounding box center [284, 102] width 405 height 52
drag, startPoint x: 311, startPoint y: 96, endPoint x: 445, endPoint y: 115, distance: 135.7
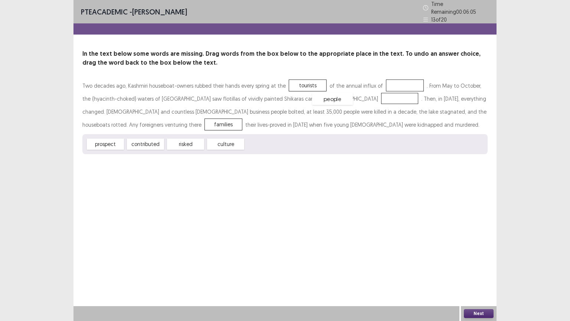
drag, startPoint x: 399, startPoint y: 84, endPoint x: 301, endPoint y: 101, distance: 100.1
drag, startPoint x: 183, startPoint y: 144, endPoint x: 400, endPoint y: 85, distance: 225.1
click at [473, 258] on button "Next" at bounding box center [479, 313] width 30 height 9
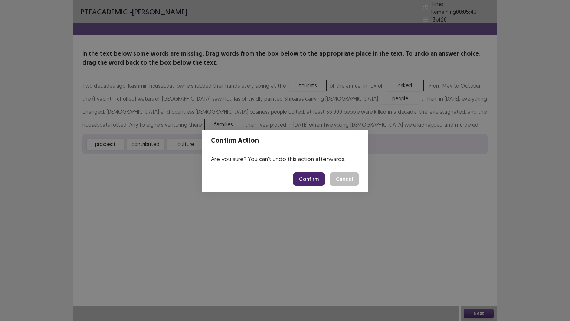
click at [308, 178] on button "Confirm" at bounding box center [309, 178] width 32 height 13
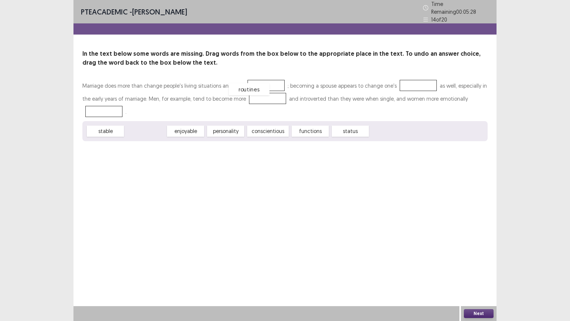
drag, startPoint x: 148, startPoint y: 130, endPoint x: 257, endPoint y: 86, distance: 117.2
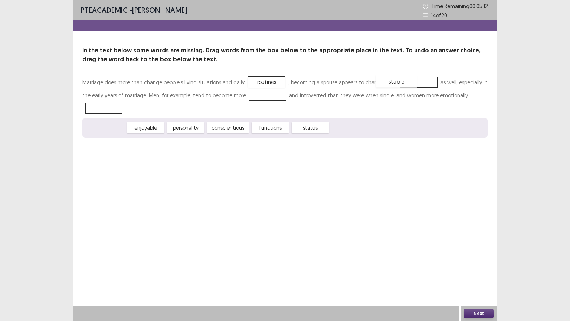
drag, startPoint x: 112, startPoint y: 131, endPoint x: 413, endPoint y: 88, distance: 304.8
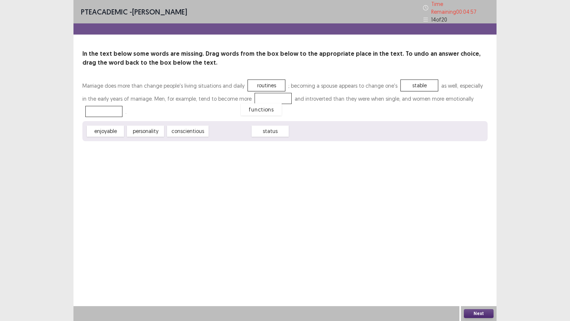
drag, startPoint x: 237, startPoint y: 130, endPoint x: 273, endPoint y: 98, distance: 48.1
drag, startPoint x: 186, startPoint y: 128, endPoint x: 96, endPoint y: 105, distance: 92.7
click at [475, 258] on button "Next" at bounding box center [479, 313] width 30 height 9
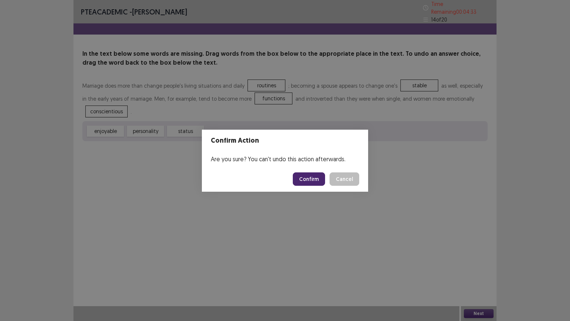
click at [309, 180] on button "Confirm" at bounding box center [309, 178] width 32 height 13
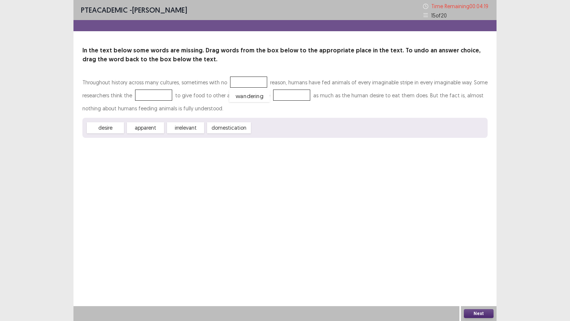
drag, startPoint x: 273, startPoint y: 129, endPoint x: 242, endPoint y: 83, distance: 54.8
drag, startPoint x: 248, startPoint y: 83, endPoint x: 273, endPoint y: 122, distance: 46.7
drag, startPoint x: 110, startPoint y: 125, endPoint x: 240, endPoint y: 78, distance: 138.6
drag, startPoint x: 114, startPoint y: 131, endPoint x: 150, endPoint y: 99, distance: 47.6
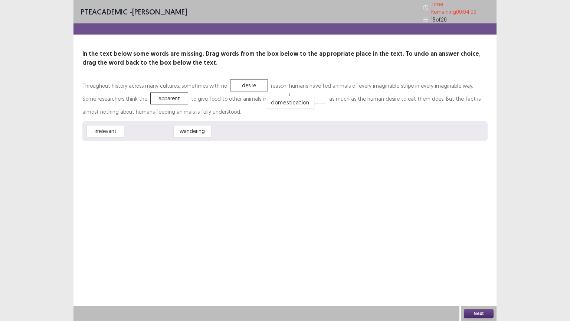
drag, startPoint x: 155, startPoint y: 130, endPoint x: 296, endPoint y: 101, distance: 144.3
click at [476, 258] on div "Next" at bounding box center [479, 313] width 36 height 15
click at [473, 258] on button "Next" at bounding box center [479, 313] width 30 height 9
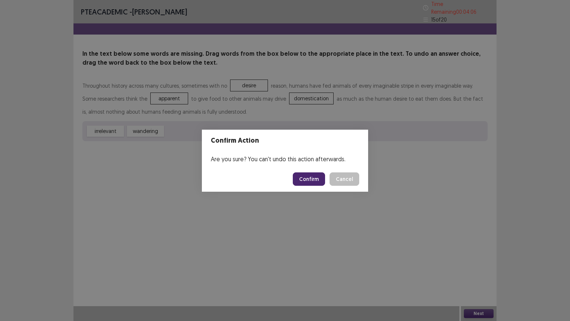
click at [307, 180] on button "Confirm" at bounding box center [309, 178] width 32 height 13
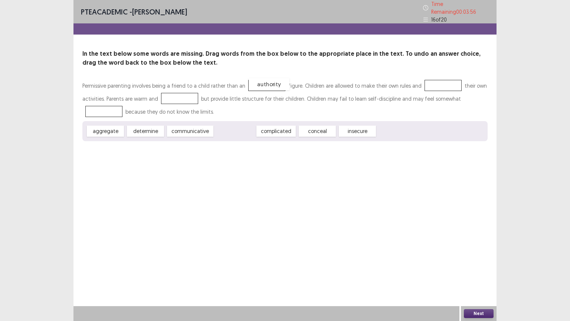
drag, startPoint x: 233, startPoint y: 130, endPoint x: 267, endPoint y: 82, distance: 58.6
drag, startPoint x: 157, startPoint y: 129, endPoint x: 446, endPoint y: 85, distance: 292.8
drag, startPoint x: 197, startPoint y: 131, endPoint x: 184, endPoint y: 100, distance: 33.2
drag, startPoint x: 197, startPoint y: 130, endPoint x: 113, endPoint y: 108, distance: 86.5
click at [473, 258] on button "Next" at bounding box center [479, 313] width 30 height 9
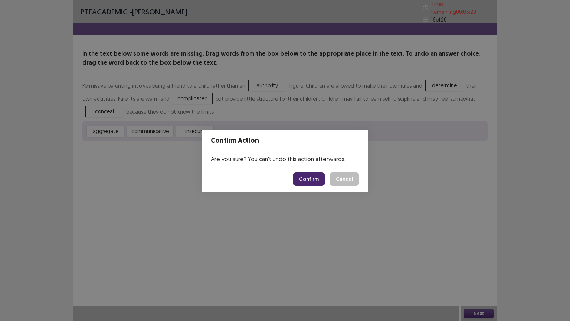
click at [317, 178] on button "Confirm" at bounding box center [309, 178] width 32 height 13
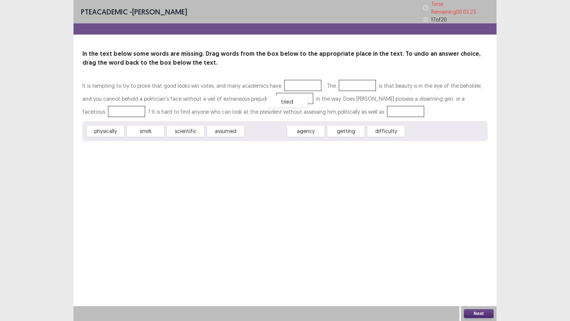
drag, startPoint x: 269, startPoint y: 129, endPoint x: 292, endPoint y: 88, distance: 47.9
drag, startPoint x: 301, startPoint y: 126, endPoint x: 302, endPoint y: 132, distance: 6.0
click at [316, 109] on div "getting" at bounding box center [336, 103] width 41 height 12
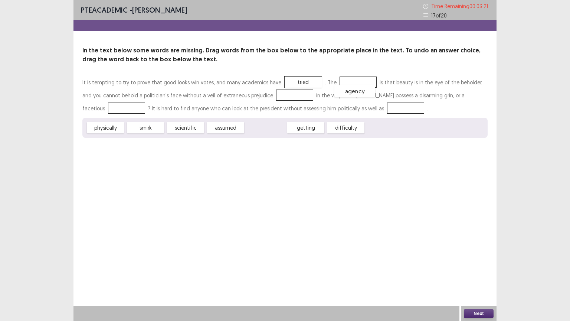
drag, startPoint x: 271, startPoint y: 128, endPoint x: 359, endPoint y: 89, distance: 96.2
drag, startPoint x: 190, startPoint y: 130, endPoint x: 179, endPoint y: 132, distance: 11.4
click at [179, 132] on div "scientific" at bounding box center [174, 130] width 41 height 12
drag, startPoint x: 229, startPoint y: 130, endPoint x: 114, endPoint y: 110, distance: 116.0
drag, startPoint x: 226, startPoint y: 128, endPoint x: 275, endPoint y: 101, distance: 56.0
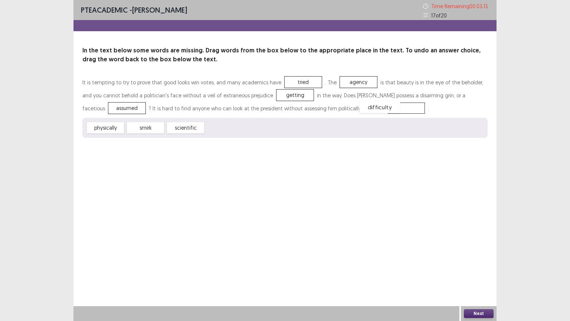
drag, startPoint x: 225, startPoint y: 129, endPoint x: 380, endPoint y: 108, distance: 156.1
click at [480, 258] on button "Next" at bounding box center [479, 313] width 30 height 9
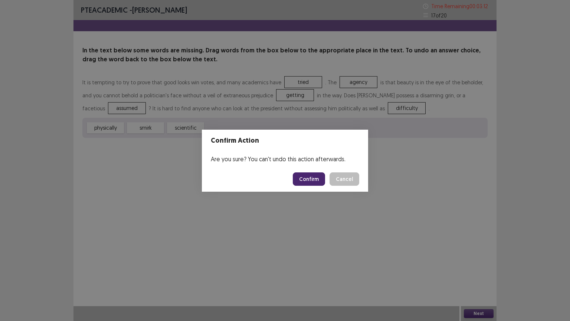
click at [312, 173] on button "Confirm" at bounding box center [309, 178] width 32 height 13
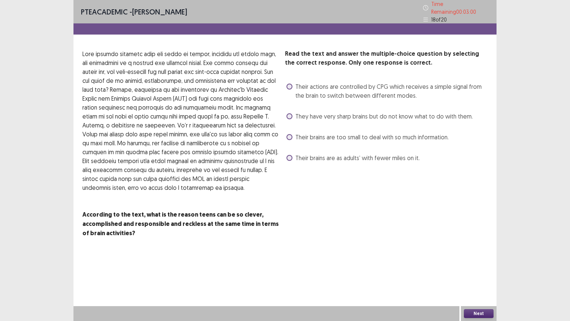
click at [288, 116] on label "They have very sharp brains but do not know what to do with them." at bounding box center [379, 116] width 186 height 9
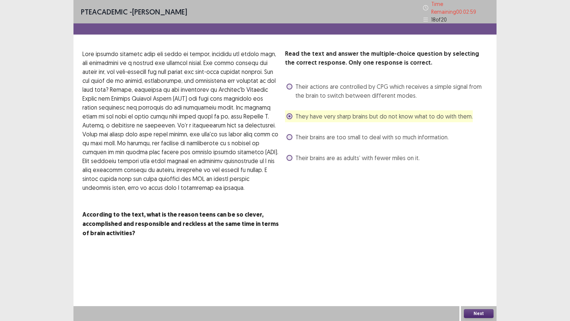
click at [478, 258] on button "Next" at bounding box center [479, 313] width 30 height 9
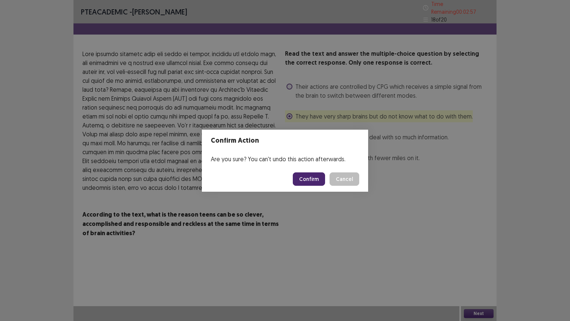
click at [307, 177] on button "Confirm" at bounding box center [309, 178] width 32 height 13
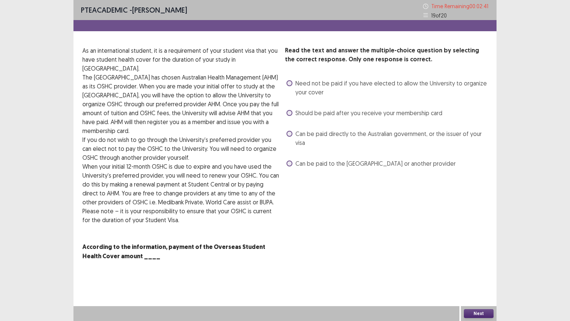
click at [290, 133] on span at bounding box center [289, 134] width 6 height 6
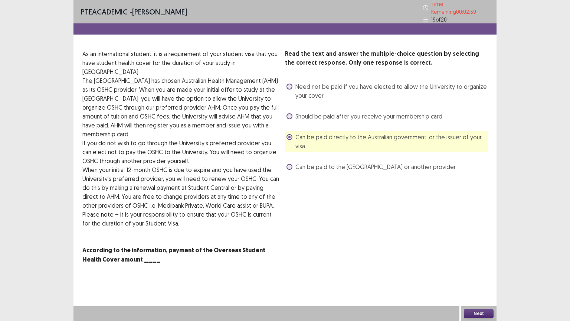
click at [483, 258] on button "Next" at bounding box center [479, 313] width 30 height 9
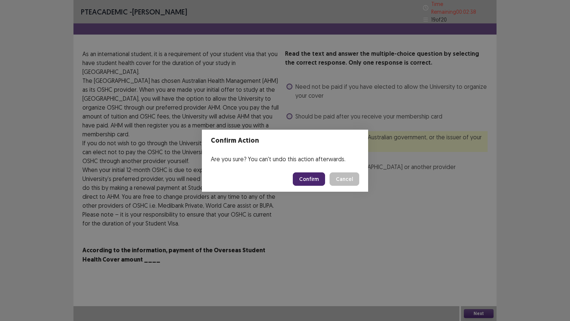
click at [315, 179] on button "Confirm" at bounding box center [309, 178] width 32 height 13
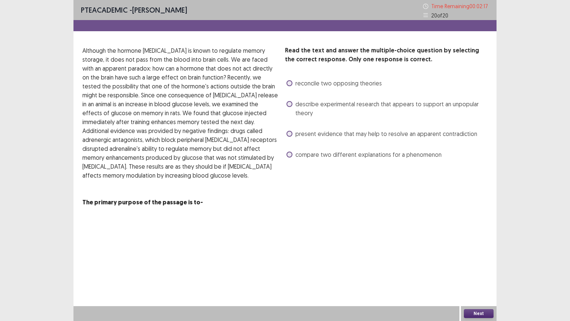
click at [288, 107] on label "describe experimental research that appears to support an unpopular theory" at bounding box center [386, 108] width 201 height 18
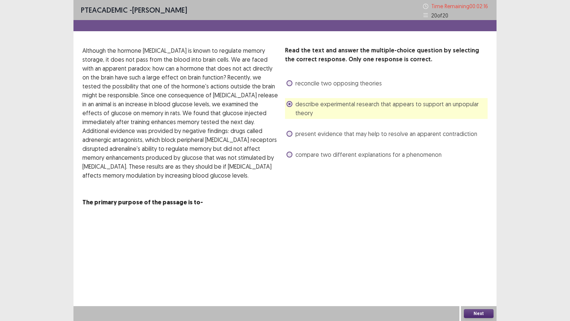
click at [479, 258] on button "Next" at bounding box center [479, 313] width 30 height 9
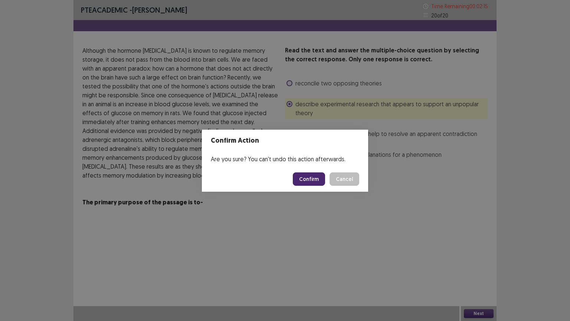
click at [313, 180] on button "Confirm" at bounding box center [309, 178] width 32 height 13
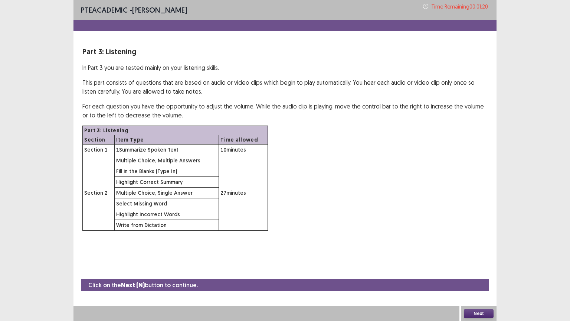
click at [476, 258] on button "Next" at bounding box center [479, 313] width 30 height 9
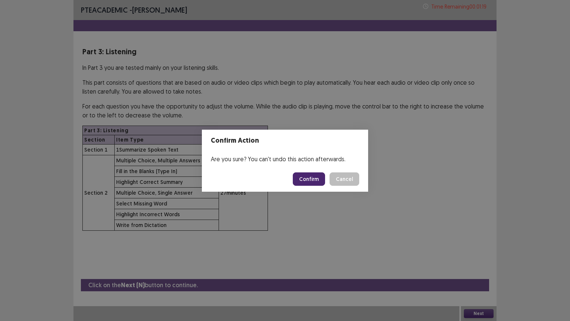
click at [315, 174] on button "Confirm" at bounding box center [309, 178] width 32 height 13
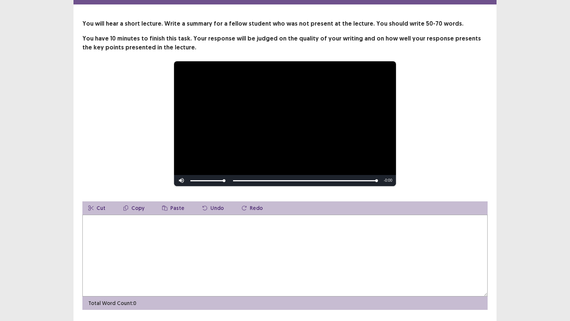
scroll to position [48, 0]
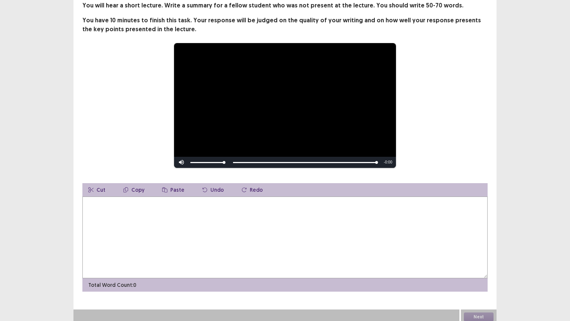
click at [117, 208] on textarea at bounding box center [284, 237] width 405 height 82
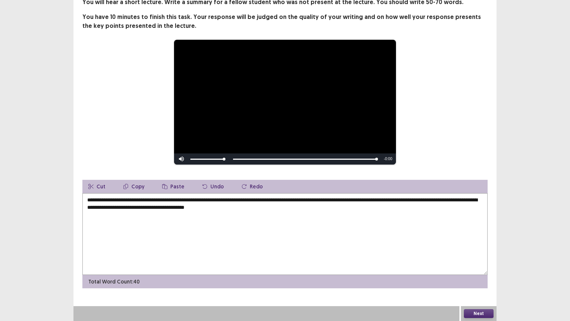
drag, startPoint x: 409, startPoint y: 198, endPoint x: 417, endPoint y: 214, distance: 18.6
click at [410, 199] on textarea "**********" at bounding box center [284, 234] width 405 height 82
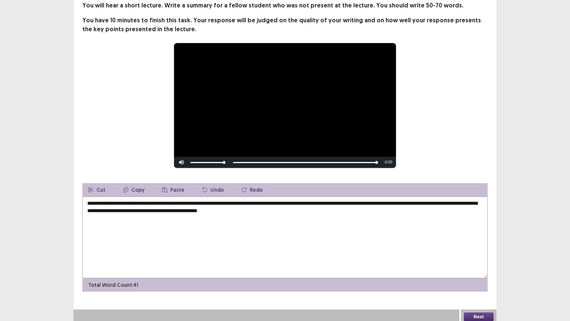
click at [457, 200] on textarea "**********" at bounding box center [284, 237] width 405 height 82
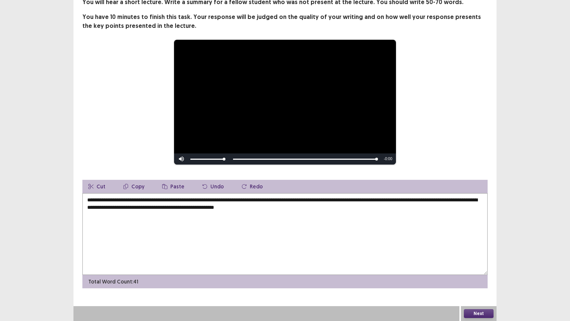
click at [86, 207] on textarea "**********" at bounding box center [284, 234] width 405 height 82
click at [98, 208] on textarea "**********" at bounding box center [284, 234] width 405 height 82
click at [96, 209] on textarea "**********" at bounding box center [284, 234] width 405 height 82
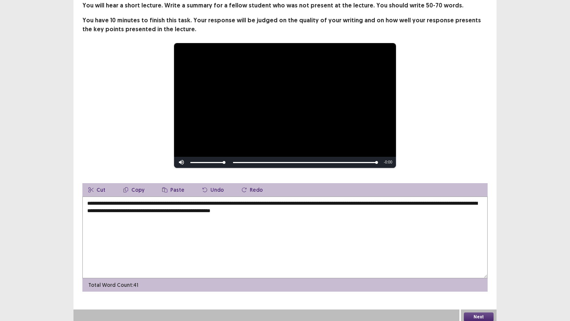
click at [96, 208] on textarea "**********" at bounding box center [284, 237] width 405 height 82
drag, startPoint x: 193, startPoint y: 206, endPoint x: 206, endPoint y: 207, distance: 13.0
click at [210, 207] on textarea "**********" at bounding box center [284, 237] width 405 height 82
click at [198, 217] on textarea "**********" at bounding box center [284, 237] width 405 height 82
click at [194, 207] on textarea "**********" at bounding box center [284, 237] width 405 height 82
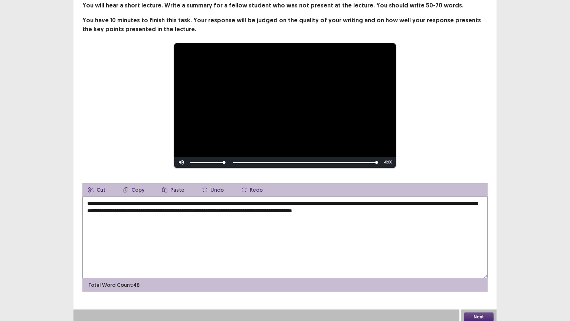
click at [345, 209] on textarea "**********" at bounding box center [284, 237] width 405 height 82
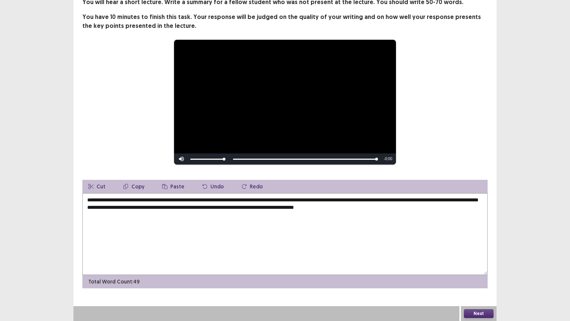
click at [345, 209] on textarea "**********" at bounding box center [284, 234] width 405 height 82
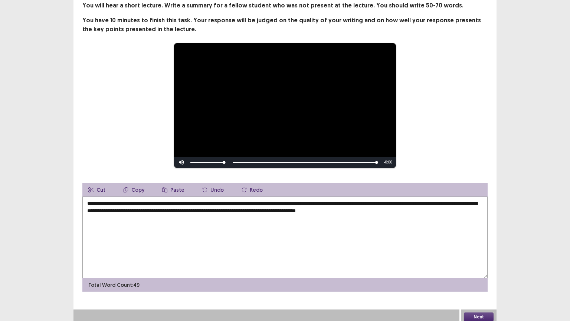
click at [379, 206] on textarea "**********" at bounding box center [284, 237] width 405 height 82
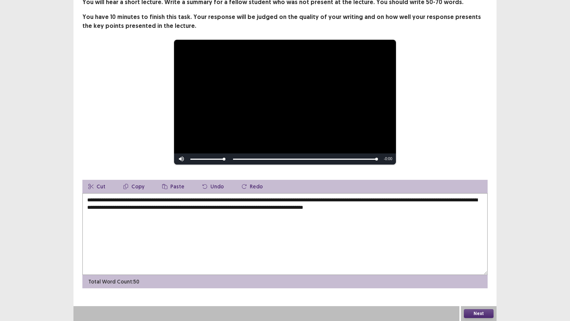
type textarea "**********"
click at [471, 258] on button "Next" at bounding box center [479, 313] width 30 height 9
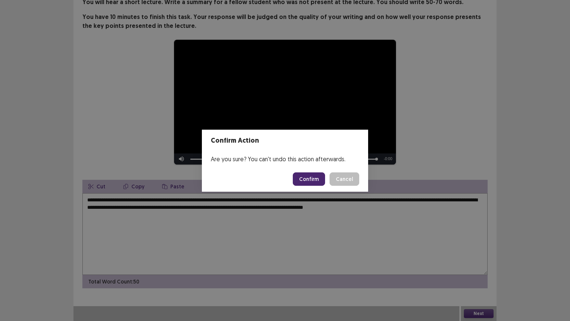
click at [313, 178] on button "Confirm" at bounding box center [309, 178] width 32 height 13
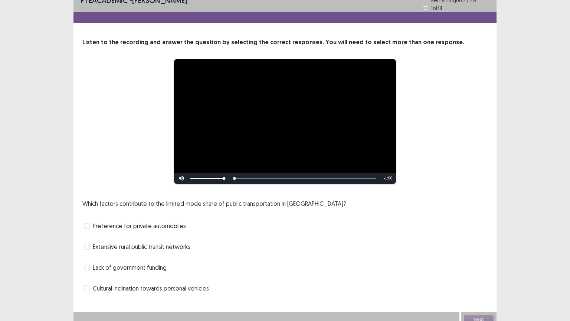
scroll to position [14, 0]
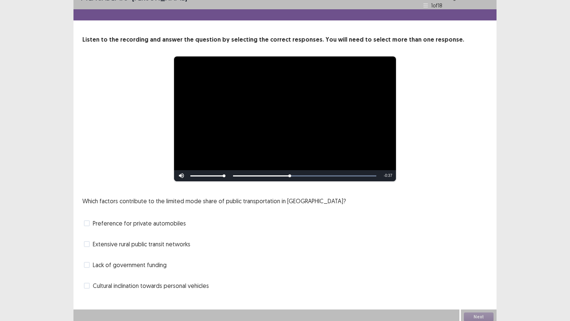
drag, startPoint x: 88, startPoint y: 240, endPoint x: 104, endPoint y: 245, distance: 17.3
click at [88, 241] on span at bounding box center [87, 244] width 6 height 6
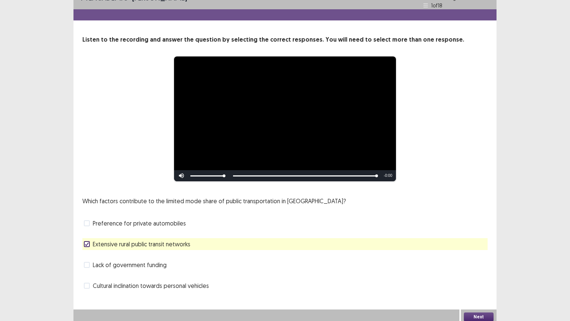
click at [473, 258] on button "Next" at bounding box center [479, 316] width 30 height 9
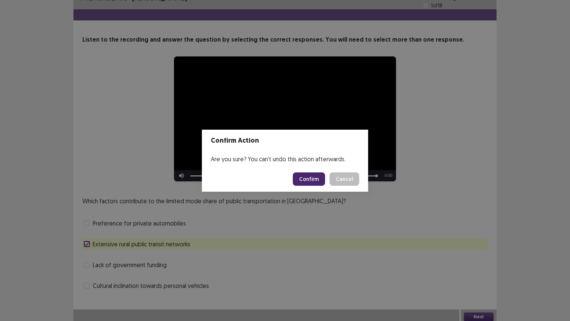
click at [302, 178] on button "Confirm" at bounding box center [309, 178] width 32 height 13
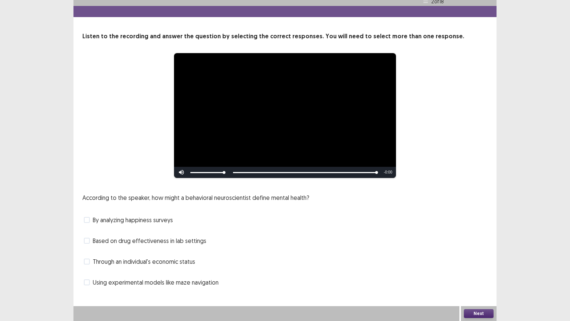
click at [88, 258] on span at bounding box center [87, 261] width 6 height 6
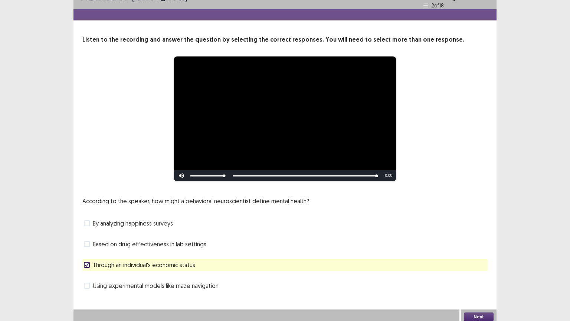
click at [475, 258] on button "Next" at bounding box center [479, 316] width 30 height 9
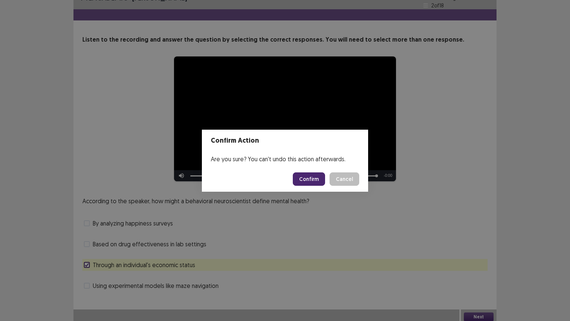
click at [312, 174] on button "Confirm" at bounding box center [309, 178] width 32 height 13
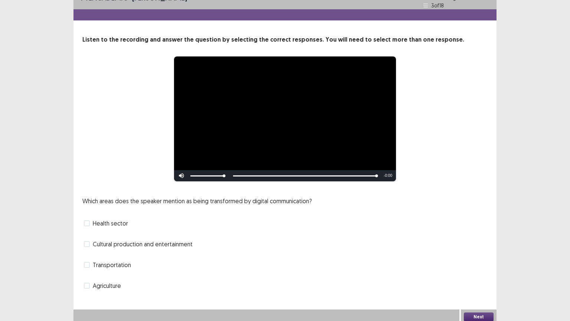
click at [85, 241] on span at bounding box center [87, 244] width 6 height 6
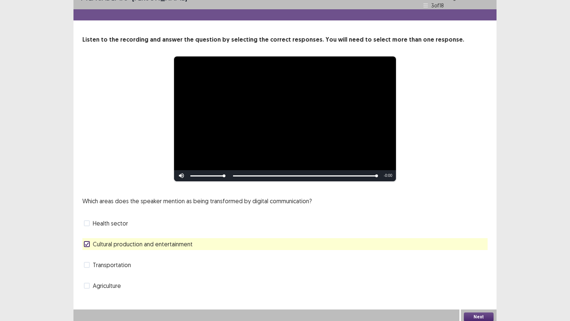
click at [471, 258] on button "Next" at bounding box center [479, 316] width 30 height 9
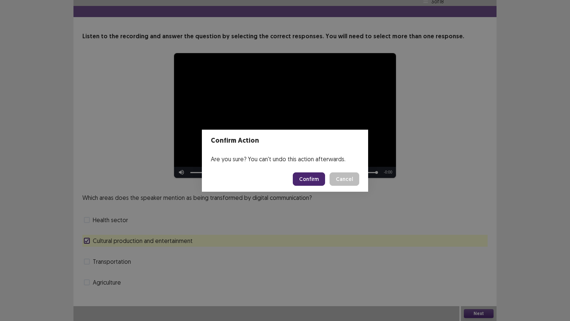
click at [316, 175] on button "Confirm" at bounding box center [309, 178] width 32 height 13
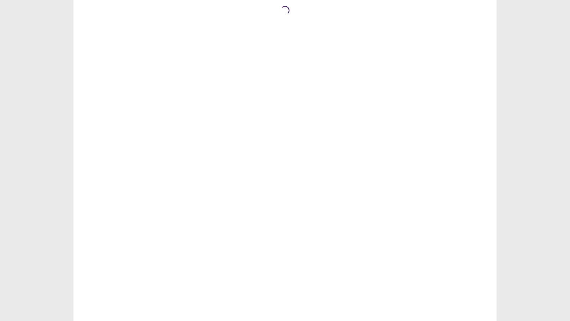
scroll to position [0, 0]
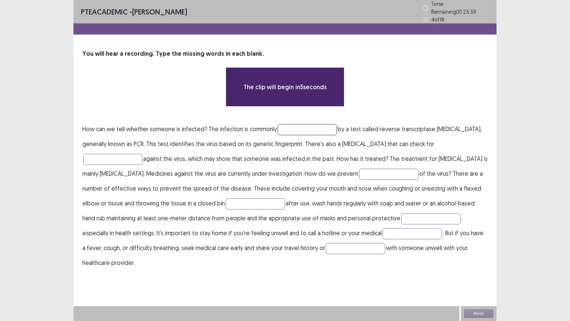
click at [289, 125] on input "text" at bounding box center [307, 129] width 59 height 11
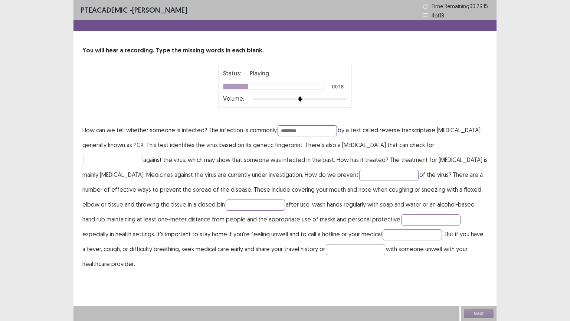
type input "********"
click at [89, 161] on input "text" at bounding box center [112, 160] width 59 height 11
type input "********"
click at [359, 177] on input "text" at bounding box center [388, 175] width 59 height 11
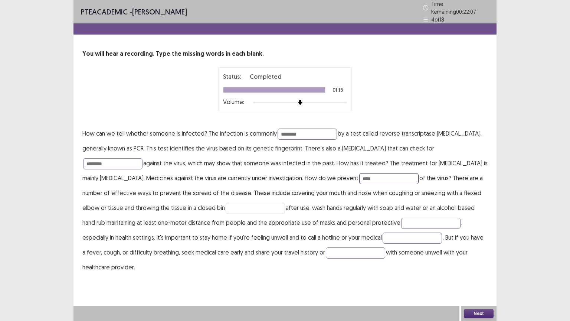
type input "****"
click at [226, 207] on input "text" at bounding box center [255, 208] width 59 height 11
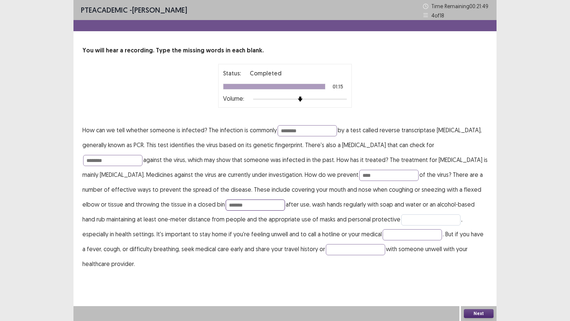
type input "*******"
click at [401, 222] on input "text" at bounding box center [430, 219] width 59 height 11
type input "****"
click at [383, 235] on input "text" at bounding box center [412, 234] width 59 height 11
type input "********"
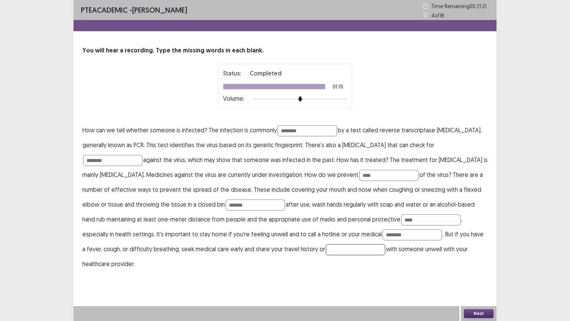
click at [326, 250] on input "text" at bounding box center [355, 249] width 59 height 11
type input "****"
click at [470, 258] on button "Next" at bounding box center [479, 313] width 30 height 9
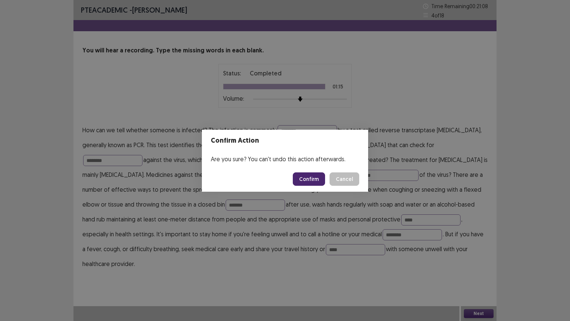
click at [322, 178] on button "Confirm" at bounding box center [309, 178] width 32 height 13
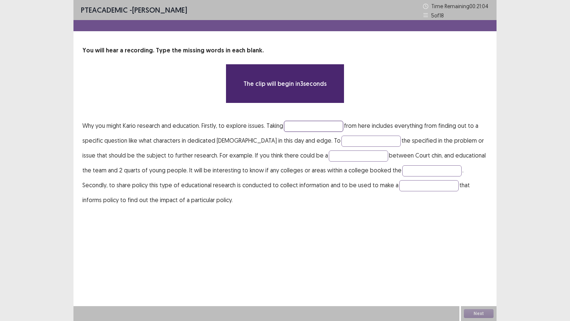
click at [291, 125] on input "text" at bounding box center [313, 126] width 59 height 11
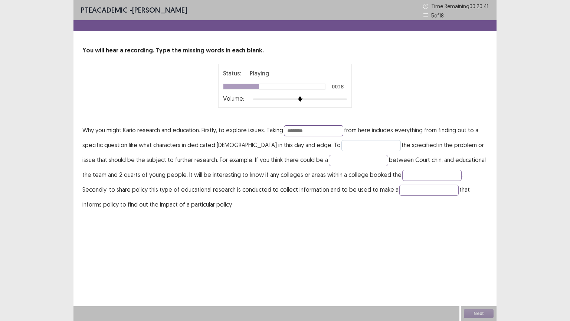
type input "********"
click at [341, 147] on input "text" at bounding box center [370, 145] width 59 height 11
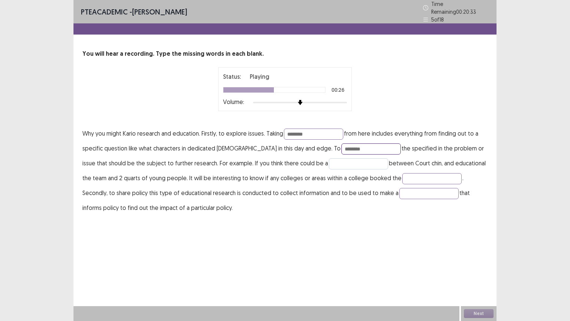
type input "********"
click at [329, 160] on input "text" at bounding box center [358, 163] width 59 height 11
type input "**********"
click at [402, 174] on input "text" at bounding box center [431, 178] width 59 height 11
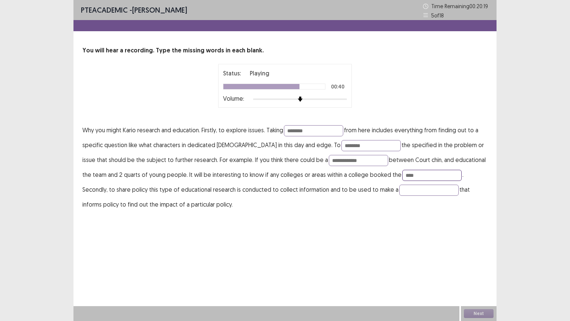
type input "*****"
click at [399, 187] on input "text" at bounding box center [428, 189] width 59 height 11
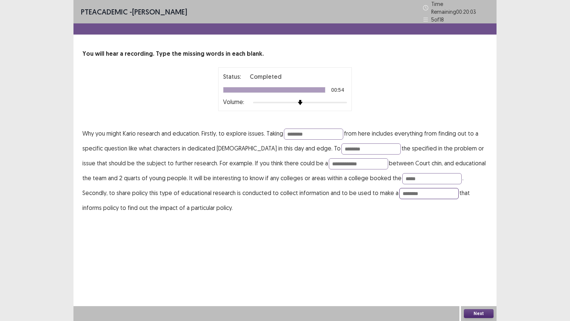
type input "********"
click at [472, 311] on button "Next" at bounding box center [479, 313] width 30 height 9
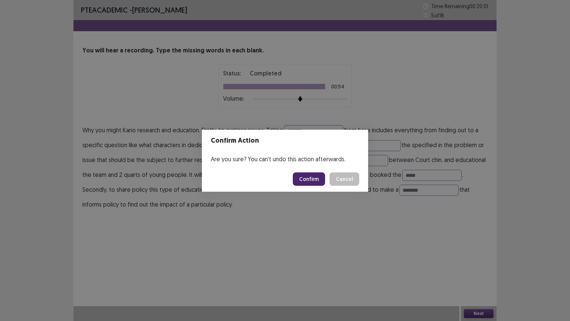
click at [313, 180] on button "Confirm" at bounding box center [309, 178] width 32 height 13
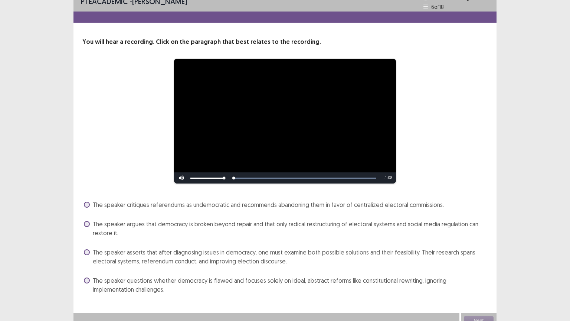
scroll to position [16, 0]
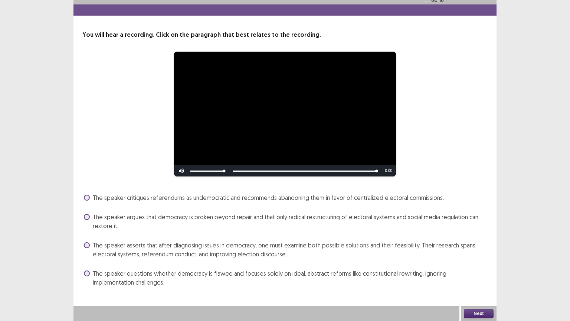
click at [85, 215] on span at bounding box center [87, 217] width 6 height 6
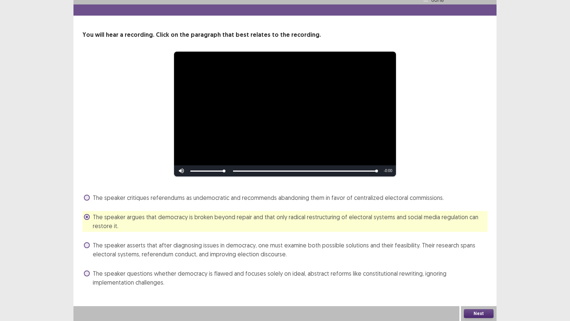
click at [469, 312] on button "Next" at bounding box center [479, 313] width 30 height 9
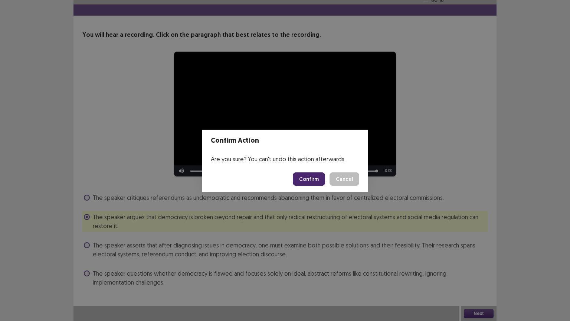
click at [305, 181] on button "Confirm" at bounding box center [309, 178] width 32 height 13
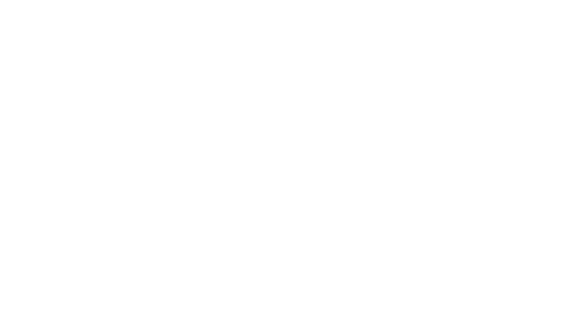
scroll to position [0, 0]
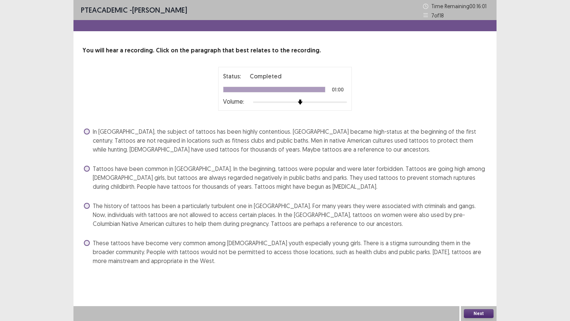
click at [88, 207] on span at bounding box center [87, 206] width 6 height 6
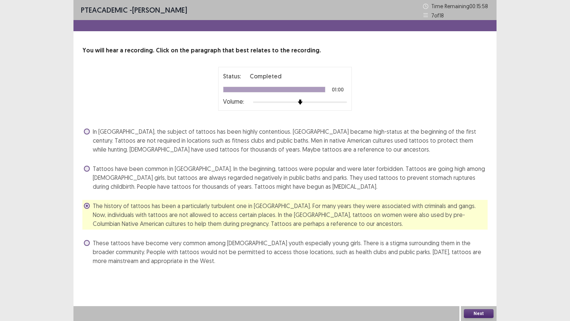
click at [472, 311] on button "Next" at bounding box center [479, 313] width 30 height 9
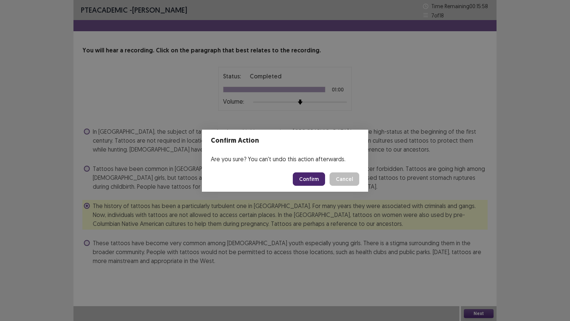
click at [305, 180] on button "Confirm" at bounding box center [309, 178] width 32 height 13
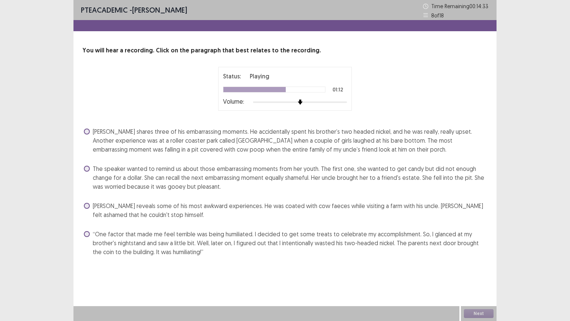
click at [237, 177] on span "The speaker wanted to remind us about those embarrassing moments from her youth…" at bounding box center [290, 177] width 395 height 27
drag, startPoint x: 237, startPoint y: 178, endPoint x: 235, endPoint y: 191, distance: 13.5
click at [237, 186] on span "The speaker wanted to remind us about those embarrassing moments from her youth…" at bounding box center [290, 177] width 395 height 27
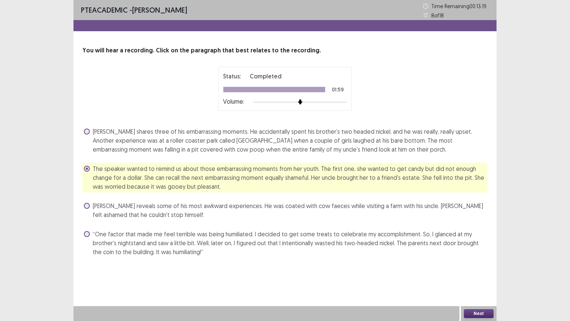
drag, startPoint x: 88, startPoint y: 132, endPoint x: 94, endPoint y: 136, distance: 7.0
click at [89, 134] on label "Chris shares three of his embarrassing moments. He accidentally spent his broth…" at bounding box center [286, 140] width 404 height 27
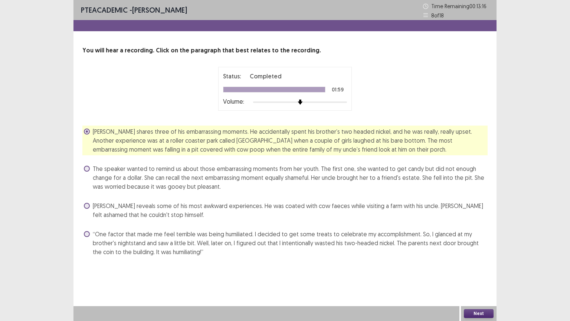
click at [475, 312] on button "Next" at bounding box center [479, 313] width 30 height 9
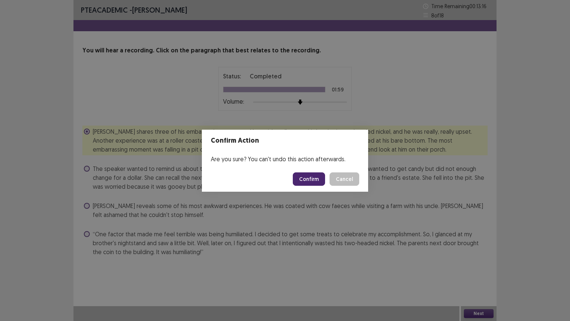
click at [305, 180] on button "Confirm" at bounding box center [309, 178] width 32 height 13
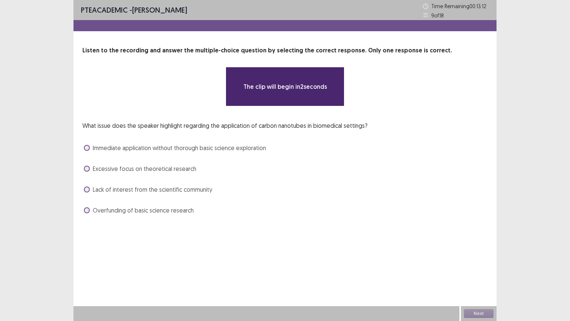
click at [299, 203] on div "What issue does the speaker highlight regarding the application of carbon nanot…" at bounding box center [284, 168] width 405 height 95
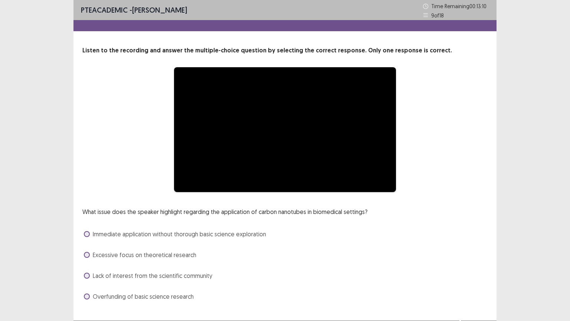
click at [278, 310] on div "**********" at bounding box center [284, 158] width 423 height 317
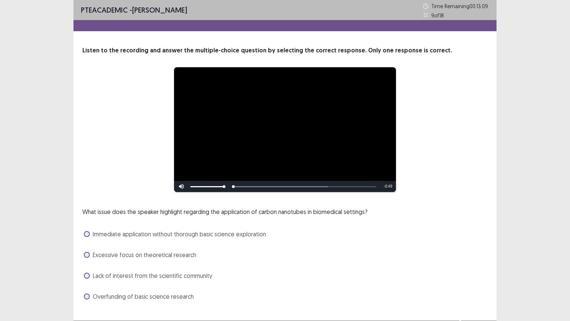
click at [278, 310] on div "**********" at bounding box center [284, 158] width 423 height 317
click at [88, 233] on span at bounding box center [87, 234] width 6 height 6
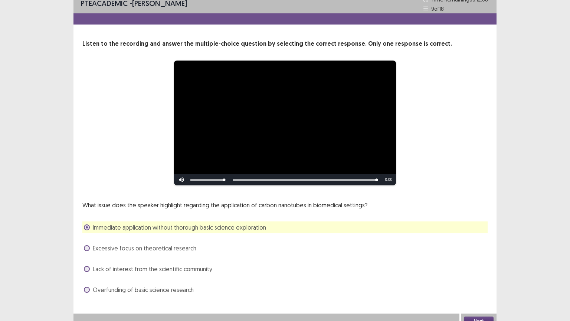
scroll to position [14, 0]
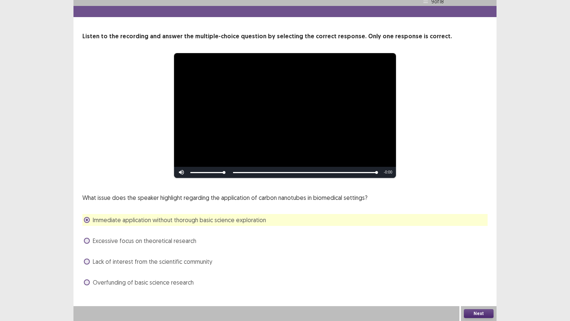
click at [475, 313] on button "Next" at bounding box center [479, 313] width 30 height 9
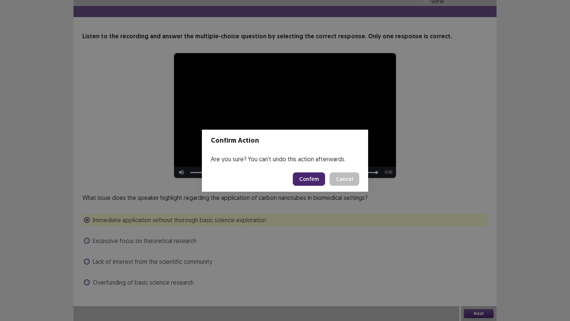
click at [312, 178] on button "Confirm" at bounding box center [309, 178] width 32 height 13
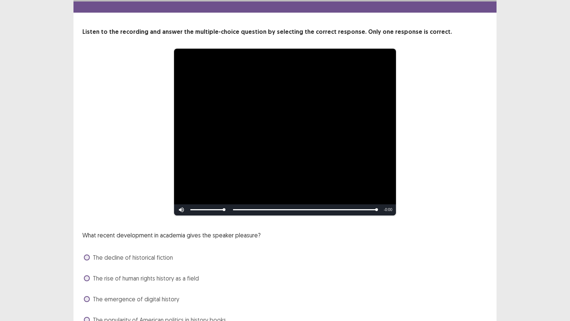
scroll to position [56, 0]
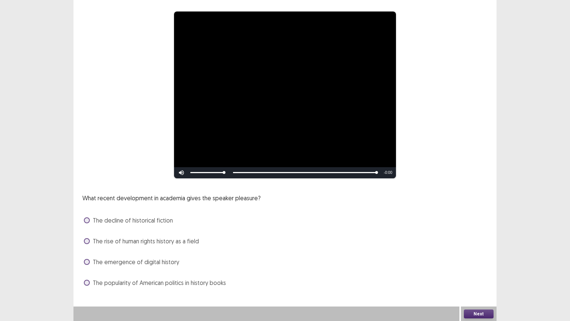
click at [84, 240] on div "The rise of human rights history as a field" at bounding box center [284, 241] width 405 height 12
click at [87, 241] on span at bounding box center [87, 241] width 6 height 6
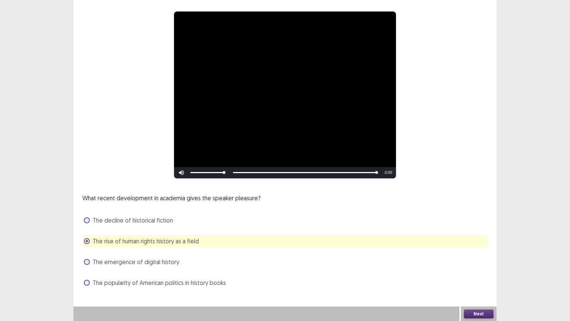
click at [482, 312] on button "Next" at bounding box center [479, 313] width 30 height 9
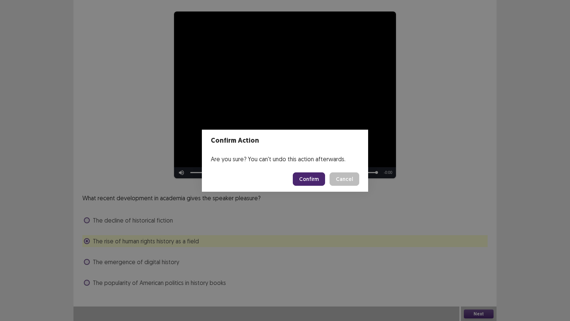
click at [321, 174] on button "Confirm" at bounding box center [309, 178] width 32 height 13
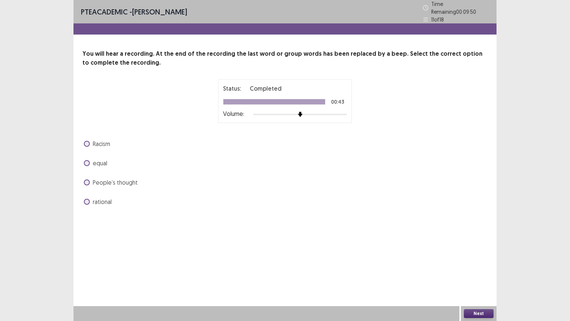
click at [89, 179] on span at bounding box center [87, 182] width 6 height 6
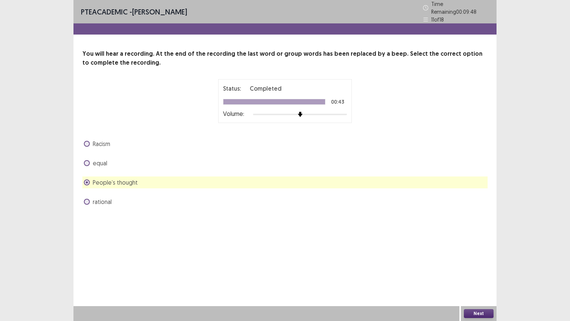
click at [482, 315] on button "Next" at bounding box center [479, 313] width 30 height 9
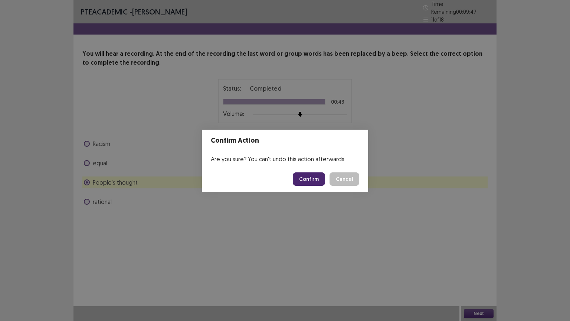
click at [309, 176] on button "Confirm" at bounding box center [309, 178] width 32 height 13
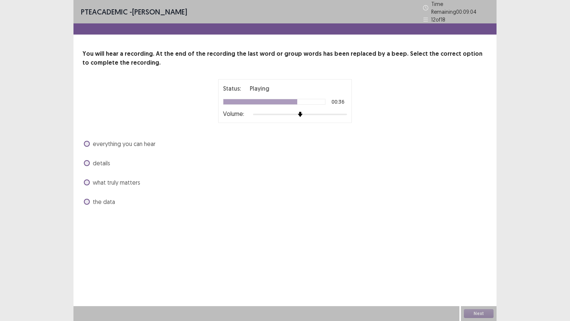
click at [305, 205] on div "PTE academic - michael oswa Time Remaining 00 : 09 : 04 12 of 18 You will hear …" at bounding box center [284, 111] width 423 height 222
click at [305, 206] on div "PTE academic - michael oswa Time Remaining 00 : 09 : 04 12 of 18 You will hear …" at bounding box center [284, 111] width 423 height 222
click at [87, 199] on span at bounding box center [87, 202] width 6 height 6
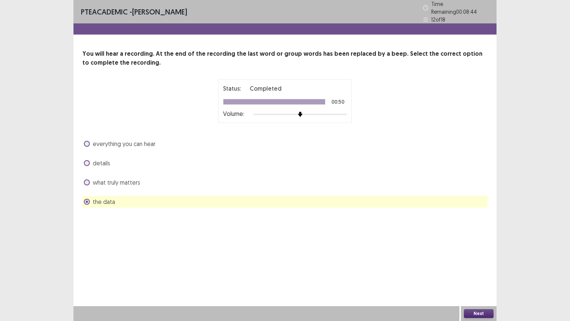
click at [479, 312] on button "Next" at bounding box center [479, 313] width 30 height 9
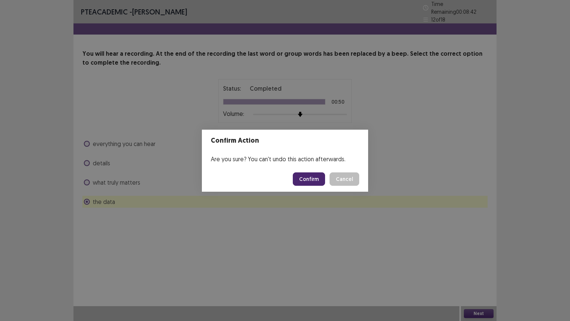
click at [307, 179] on button "Confirm" at bounding box center [309, 178] width 32 height 13
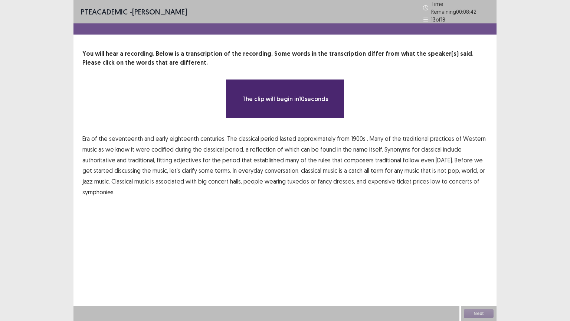
click at [332, 270] on div "**********" at bounding box center [284, 160] width 423 height 321
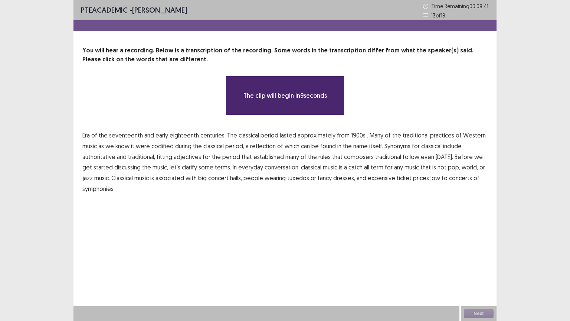
click at [332, 272] on div "**********" at bounding box center [284, 160] width 423 height 321
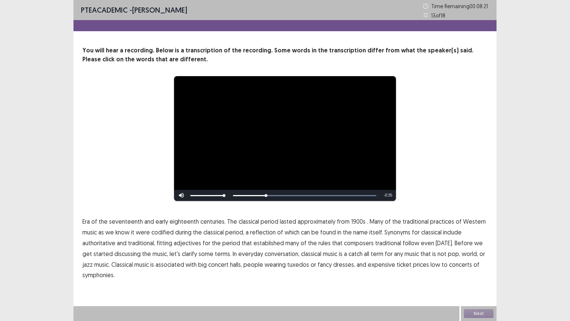
drag, startPoint x: 272, startPoint y: 221, endPoint x: 287, endPoint y: 222, distance: 14.9
click at [280, 222] on p "Era of the seventeenth and early eighteenth centuries. The classical period las…" at bounding box center [284, 248] width 405 height 64
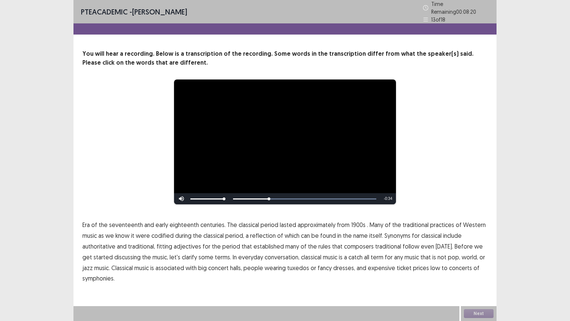
click at [300, 222] on span "approximately" at bounding box center [317, 224] width 38 height 9
drag, startPoint x: 245, startPoint y: 256, endPoint x: 336, endPoint y: 278, distance: 93.4
click at [342, 286] on div "**********" at bounding box center [284, 149] width 423 height 298
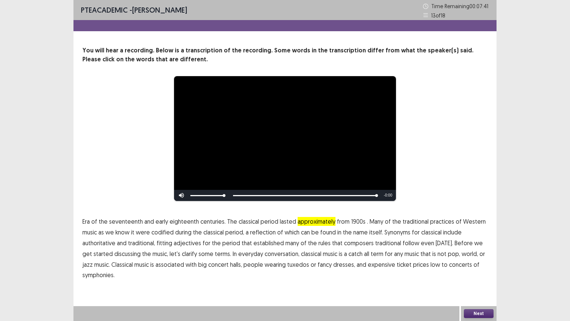
click at [471, 313] on button "Next" at bounding box center [479, 313] width 30 height 9
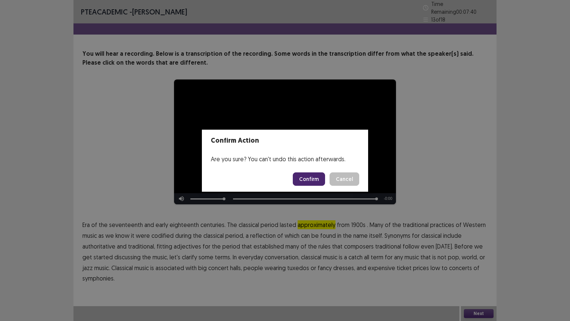
click at [316, 176] on button "Confirm" at bounding box center [309, 178] width 32 height 13
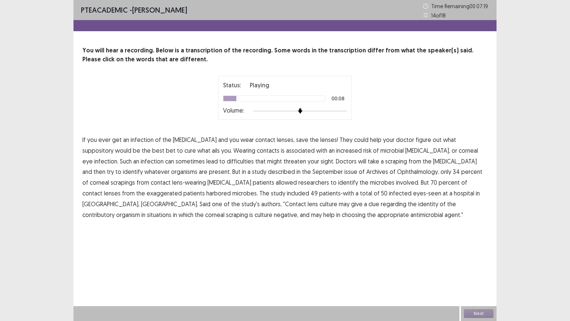
click at [114, 146] on span "suppository" at bounding box center [97, 150] width 31 height 9
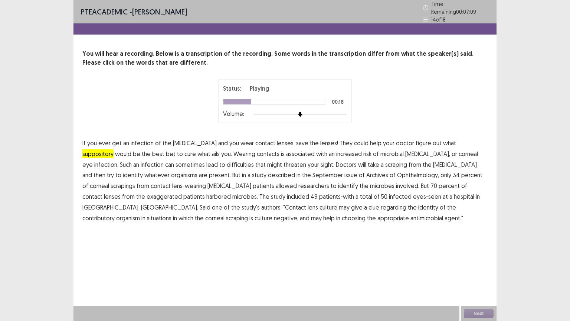
drag, startPoint x: 147, startPoint y: 162, endPoint x: 170, endPoint y: 166, distance: 22.9
click at [227, 163] on span "difficulties" at bounding box center [240, 164] width 27 height 9
click at [268, 172] on span "described" at bounding box center [281, 174] width 27 height 9
click at [182, 192] on span "exaggerated" at bounding box center [164, 196] width 35 height 9
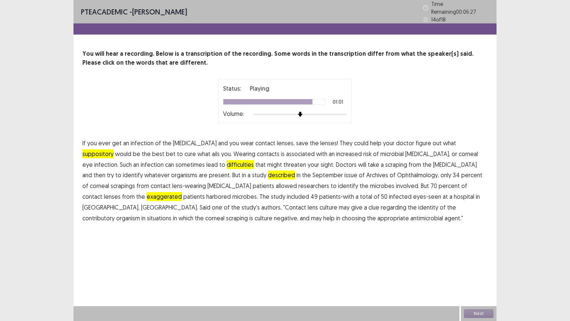
click at [115, 213] on span "contributory" at bounding box center [98, 217] width 32 height 9
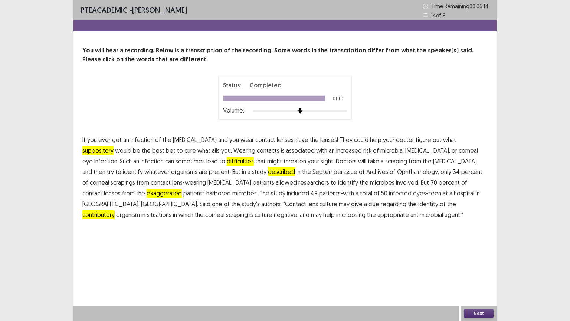
click at [476, 314] on button "Next" at bounding box center [479, 313] width 30 height 9
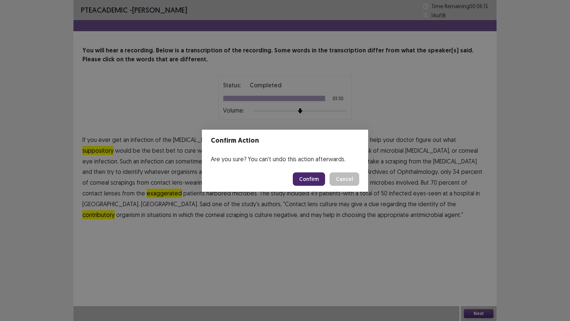
click at [311, 180] on button "Confirm" at bounding box center [309, 178] width 32 height 13
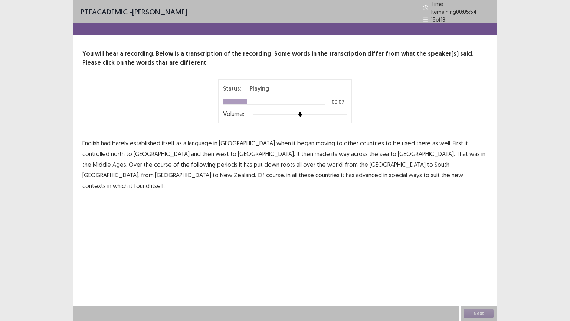
click at [109, 149] on span "controlled" at bounding box center [95, 153] width 27 height 9
click at [237, 160] on span "periods" at bounding box center [227, 164] width 20 height 9
click at [382, 170] on span "advanced" at bounding box center [369, 174] width 26 height 9
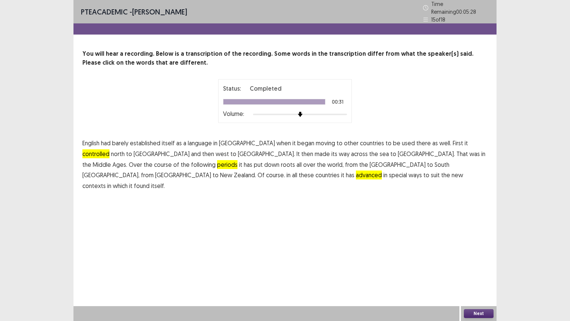
click at [478, 312] on button "Next" at bounding box center [479, 313] width 30 height 9
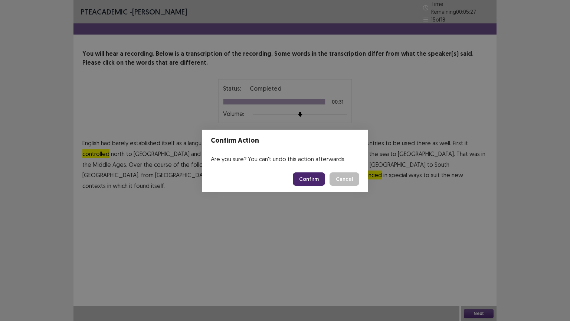
click at [318, 183] on button "Confirm" at bounding box center [309, 178] width 32 height 13
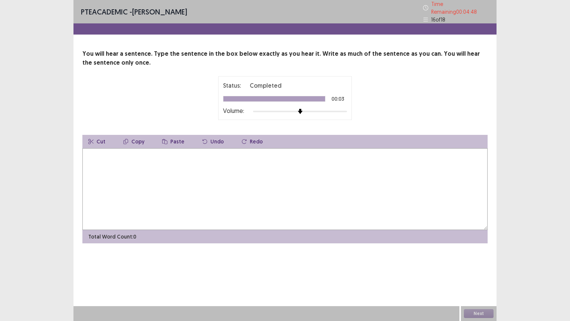
click at [94, 153] on textarea at bounding box center [284, 189] width 405 height 82
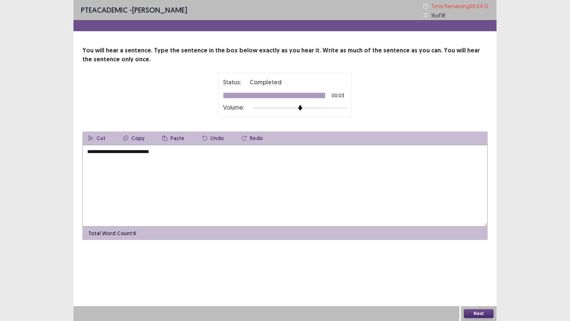
click at [484, 315] on button "Next" at bounding box center [479, 313] width 30 height 9
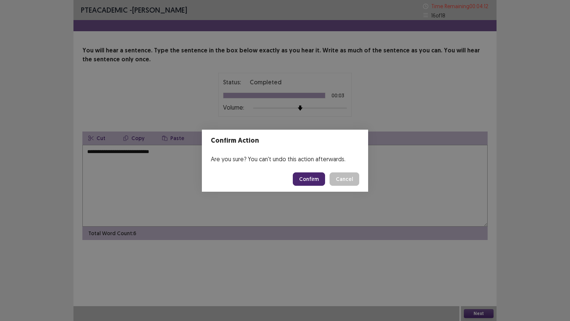
click at [91, 151] on div "Confirm Action Are you sure? You can't undo this action afterwards. Confirm Can…" at bounding box center [285, 160] width 570 height 321
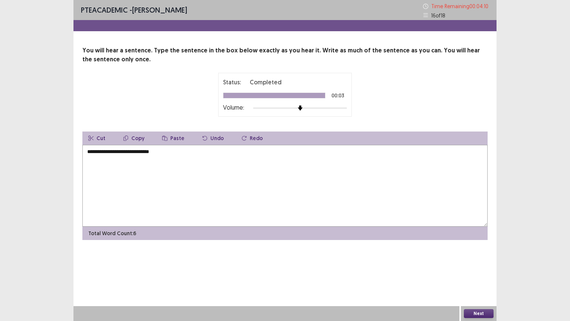
click at [89, 153] on div "Confirm Action Are you sure? You can't undo this action afterwards. Confirm Can…" at bounding box center [285, 160] width 570 height 321
click at [88, 153] on textarea "**********" at bounding box center [284, 186] width 405 height 82
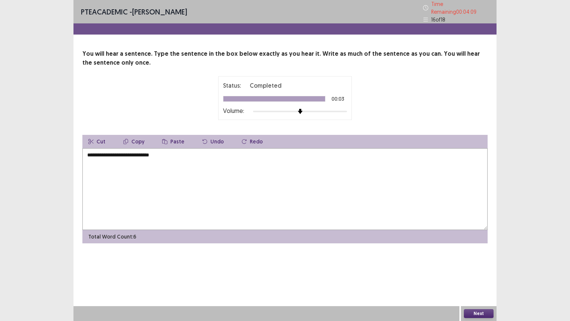
click at [89, 153] on textarea "**********" at bounding box center [284, 189] width 405 height 82
type textarea "**********"
click at [481, 313] on button "Next" at bounding box center [479, 313] width 30 height 9
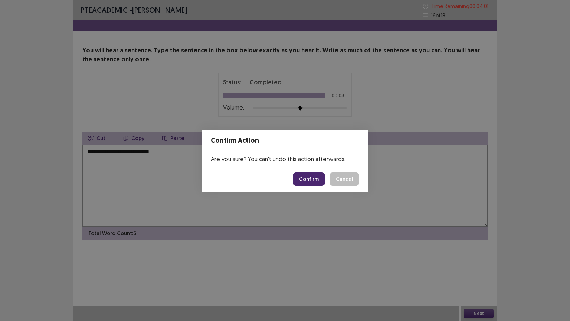
click at [313, 179] on button "Confirm" at bounding box center [309, 178] width 32 height 13
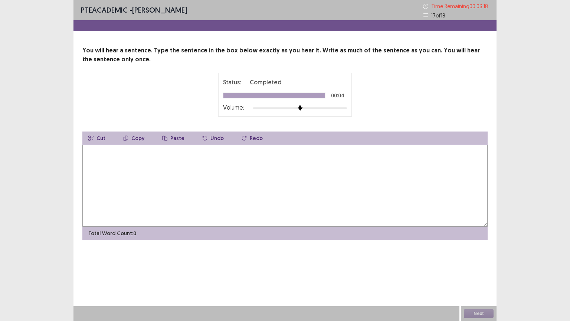
click at [107, 150] on textarea at bounding box center [284, 186] width 405 height 82
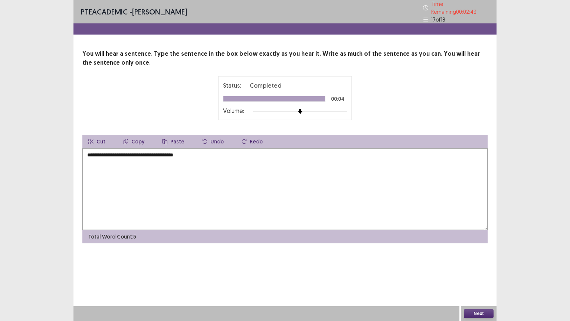
drag, startPoint x: 141, startPoint y: 154, endPoint x: 137, endPoint y: 153, distance: 4.3
click at [138, 154] on textarea "**********" at bounding box center [284, 189] width 405 height 82
click at [141, 153] on textarea "**********" at bounding box center [284, 189] width 405 height 82
click at [138, 153] on textarea "**********" at bounding box center [284, 189] width 405 height 82
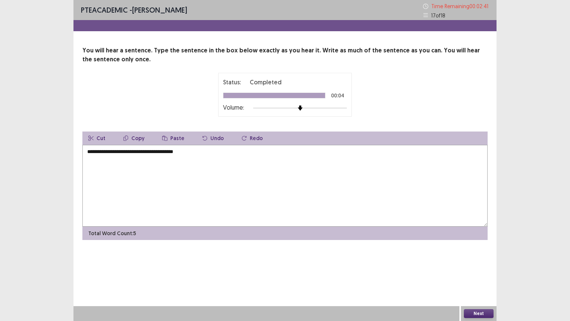
click at [138, 153] on textarea "**********" at bounding box center [284, 186] width 405 height 82
type textarea "**********"
click at [482, 312] on button "Next" at bounding box center [479, 313] width 30 height 9
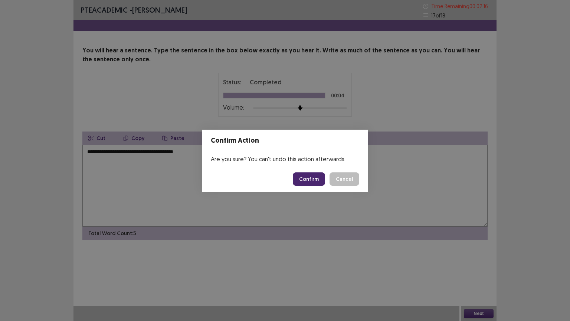
click at [304, 183] on button "Confirm" at bounding box center [309, 178] width 32 height 13
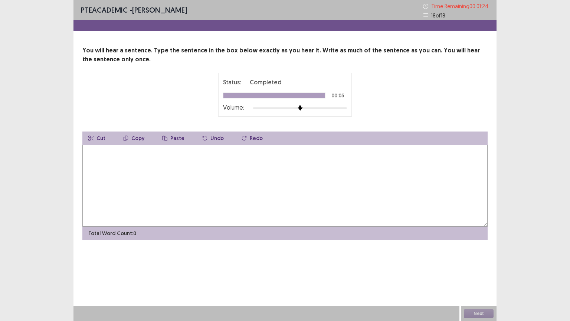
click at [122, 160] on textarea at bounding box center [284, 186] width 405 height 82
type textarea "*"
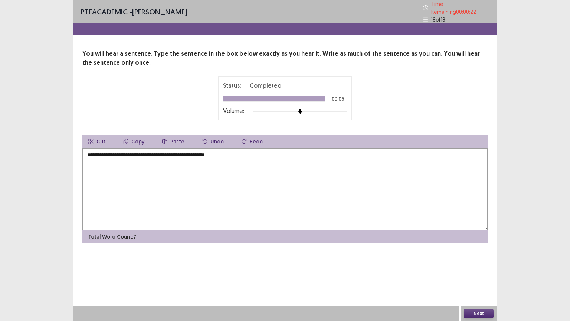
drag, startPoint x: 120, startPoint y: 160, endPoint x: 215, endPoint y: 152, distance: 95.0
click at [215, 152] on textarea "**********" at bounding box center [284, 189] width 405 height 82
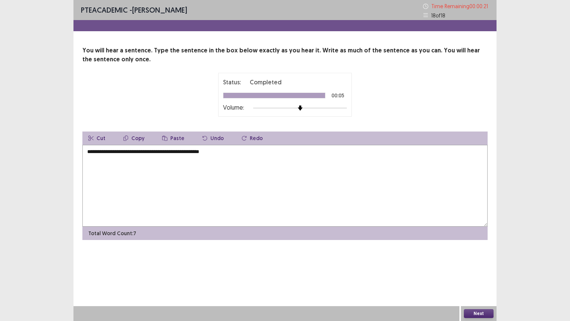
click at [227, 153] on textarea "**********" at bounding box center [284, 186] width 405 height 82
type textarea "**********"
click at [478, 314] on button "Next" at bounding box center [479, 313] width 30 height 9
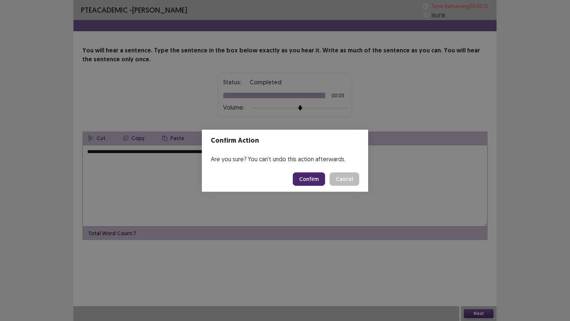
click at [321, 176] on button "Confirm" at bounding box center [309, 178] width 32 height 13
